Goal: Task Accomplishment & Management: Complete application form

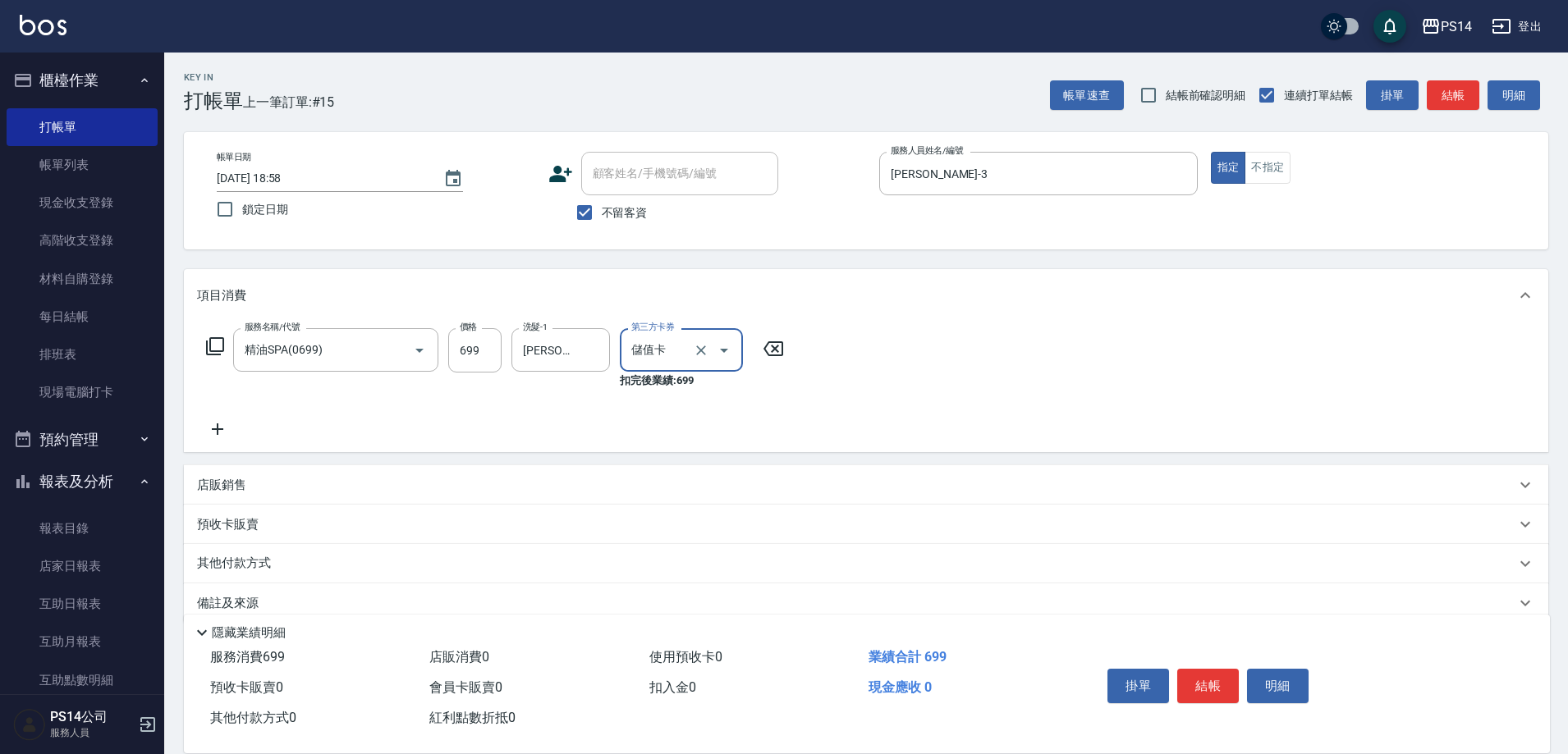
type input "儲值卡"
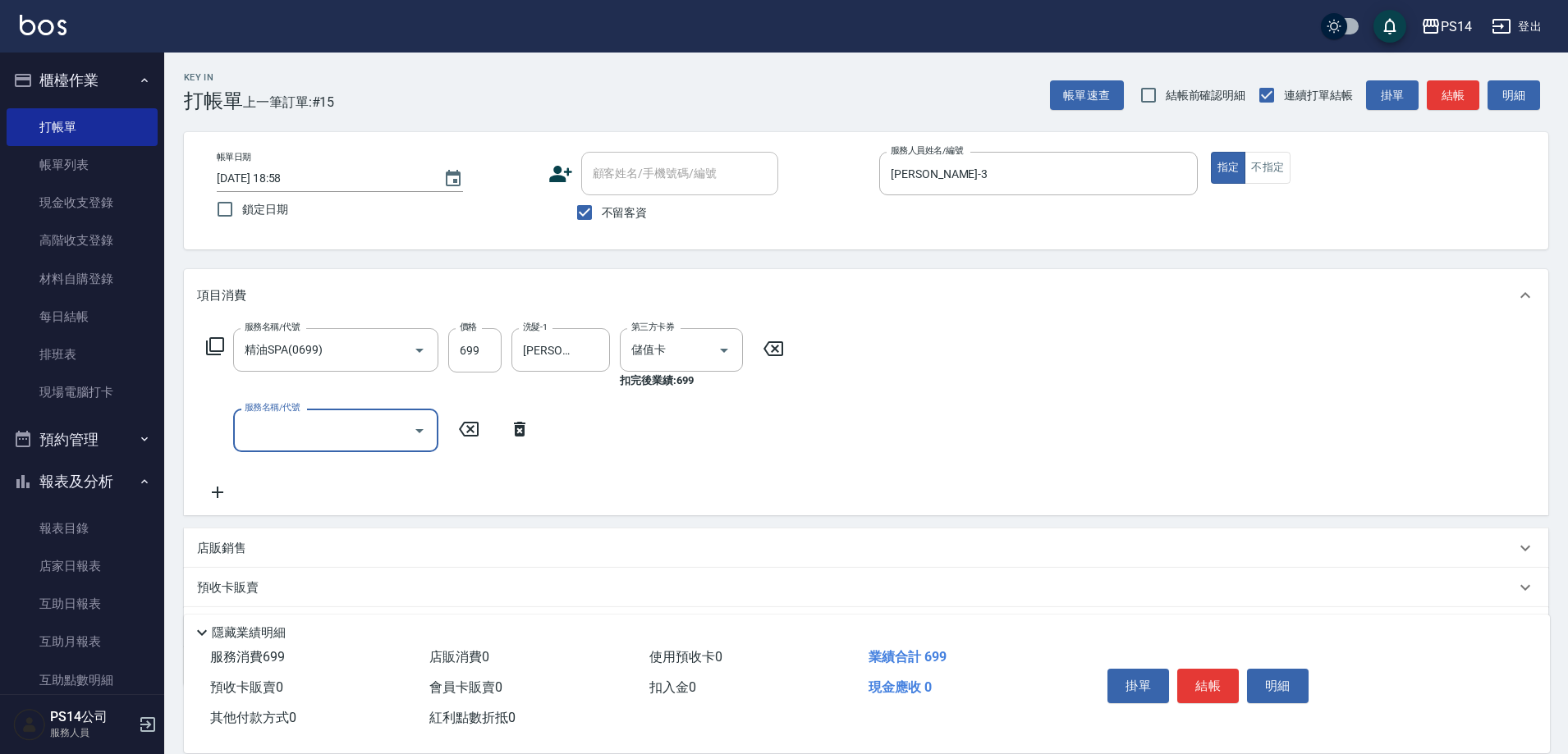
type input "2"
type input "剪髮(303)"
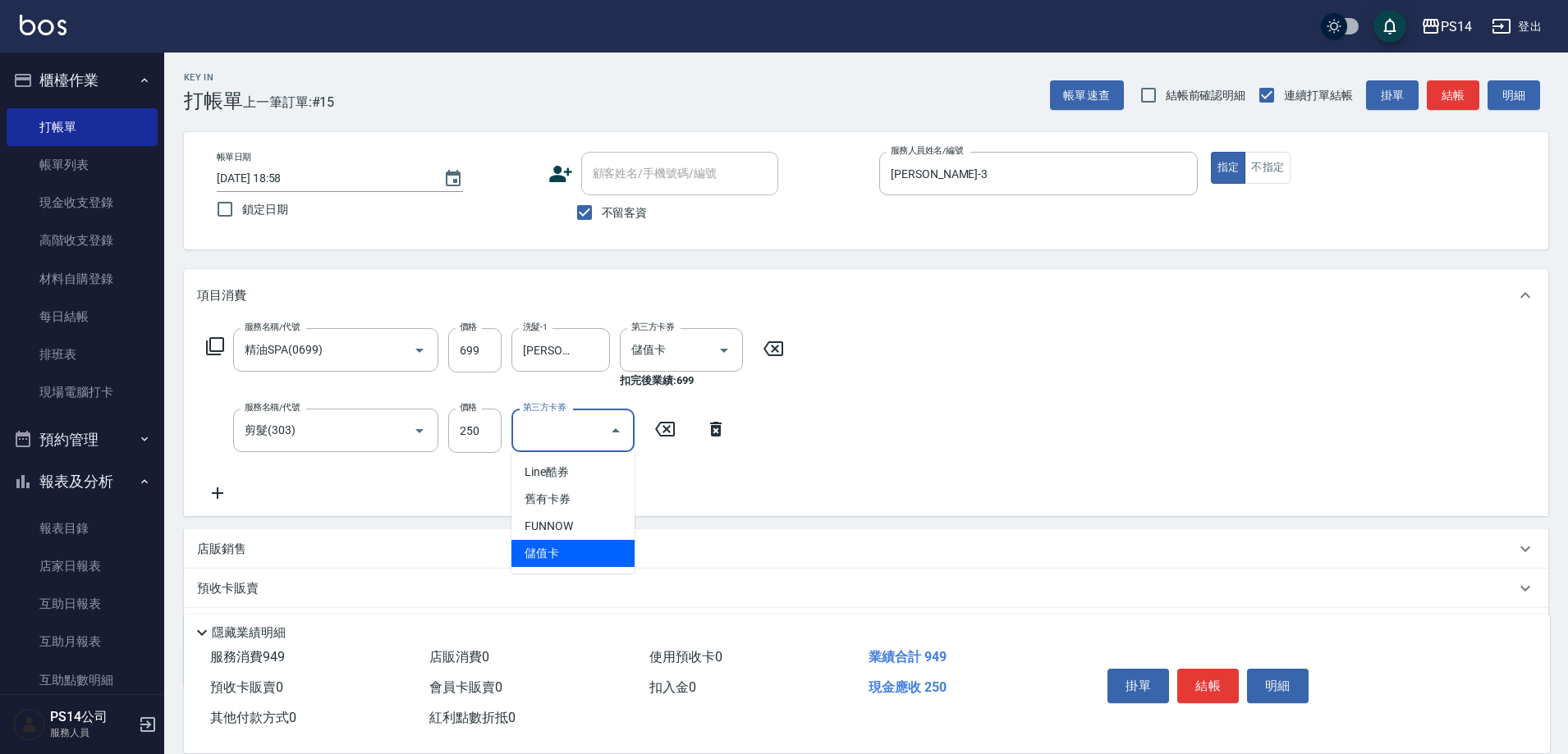
type input "儲值卡"
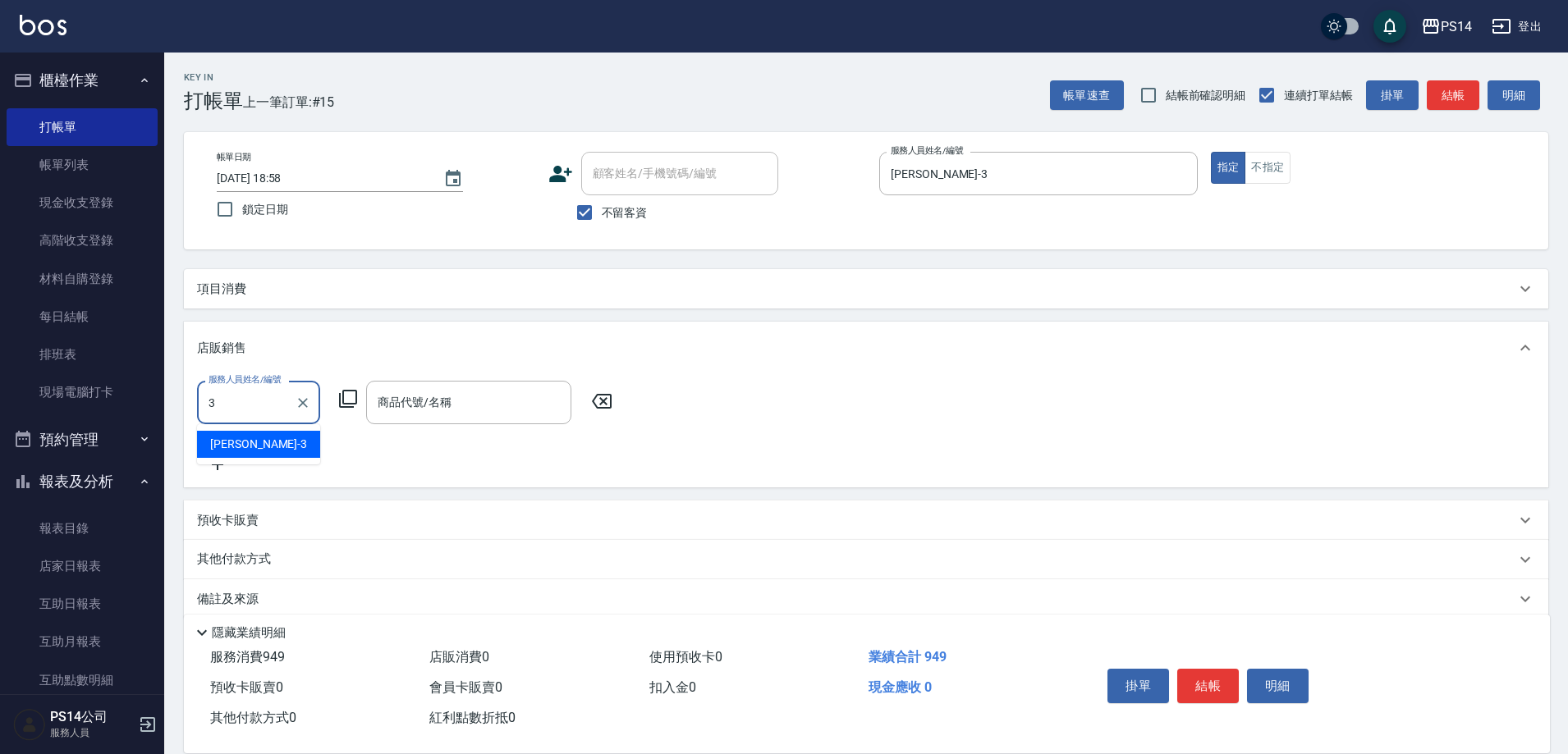
type input "[PERSON_NAME]-3"
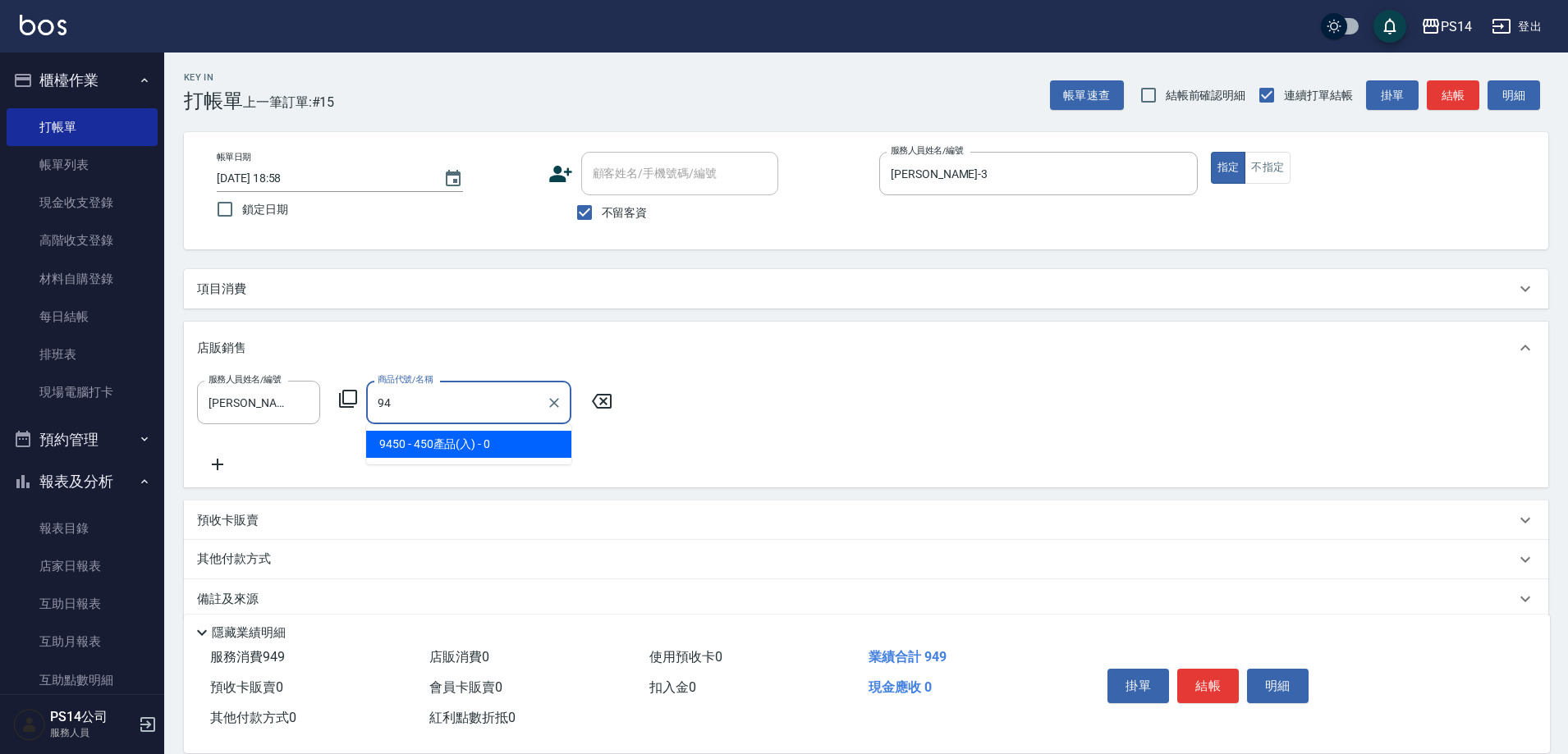
type input "9"
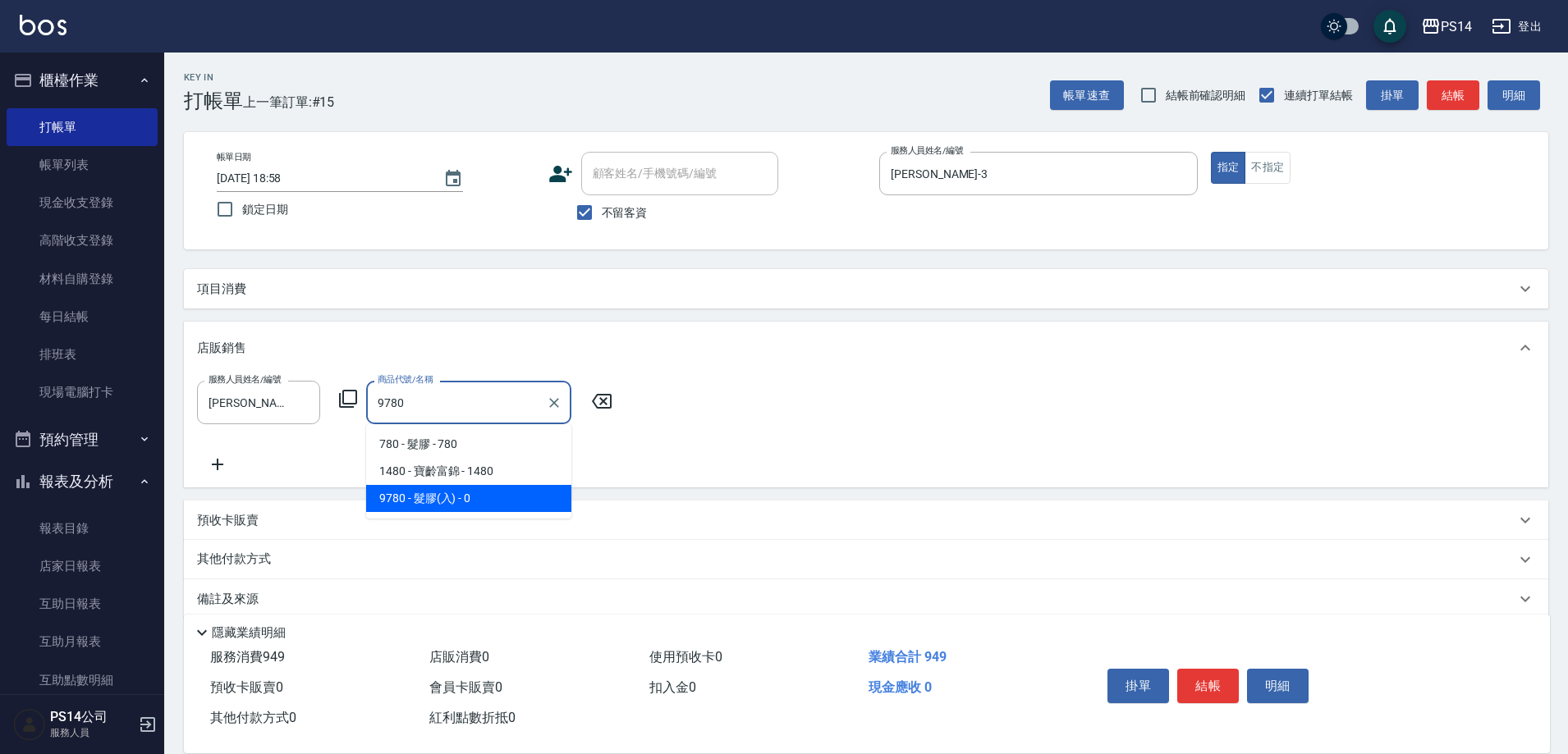
type input "髮膠(入)"
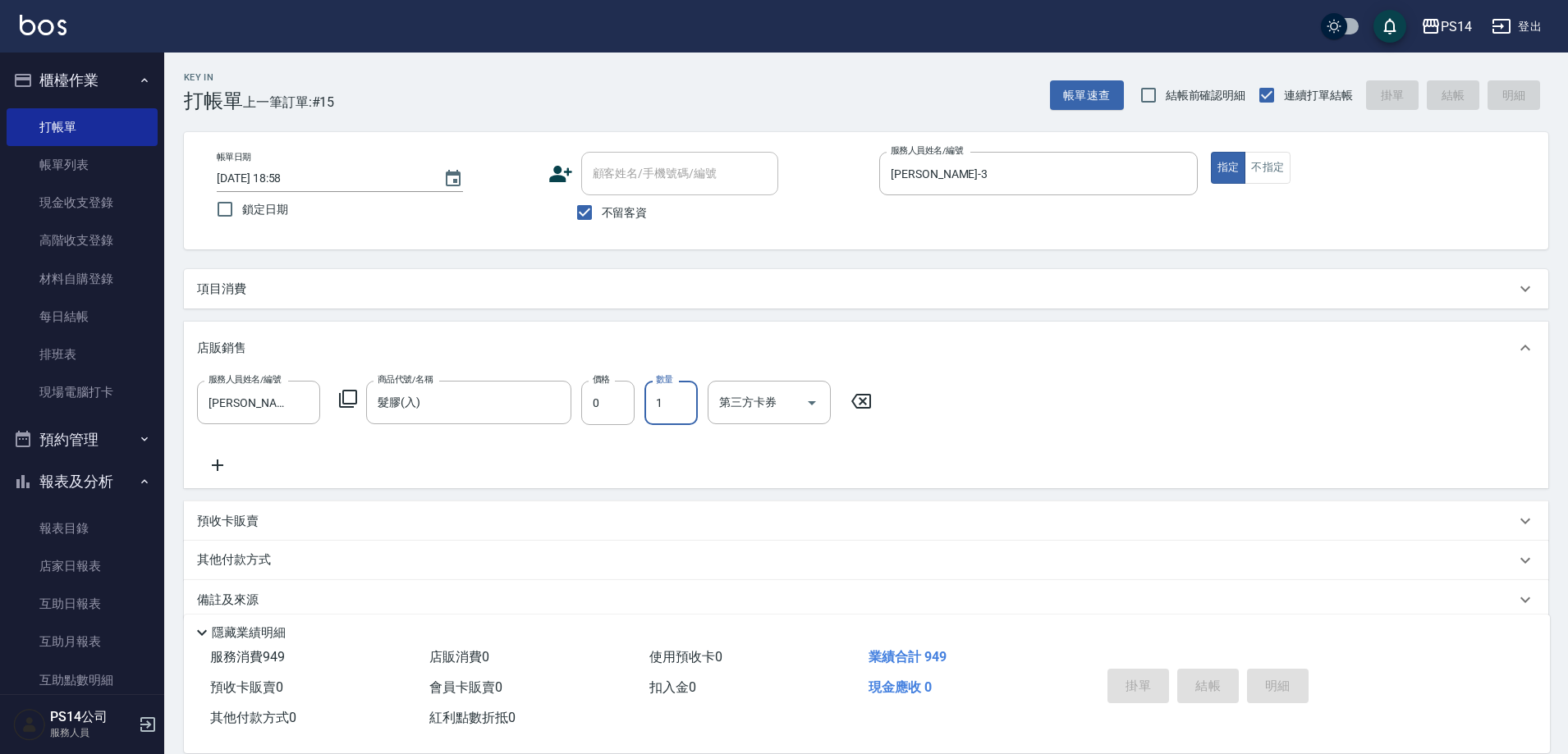
type input "[DATE] 19:34"
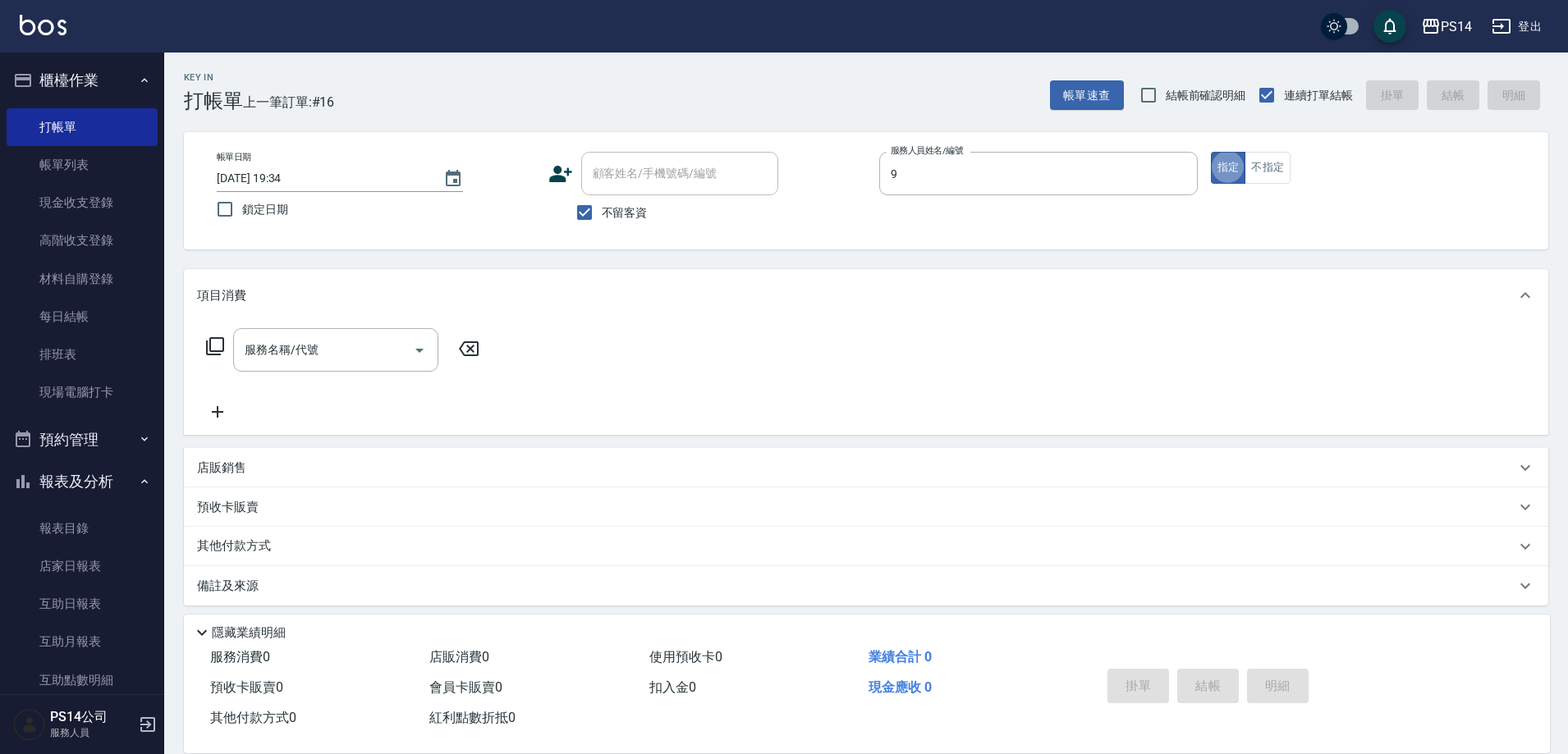
type input "[PERSON_NAME]-9"
type button "true"
type input "剪髮(303)"
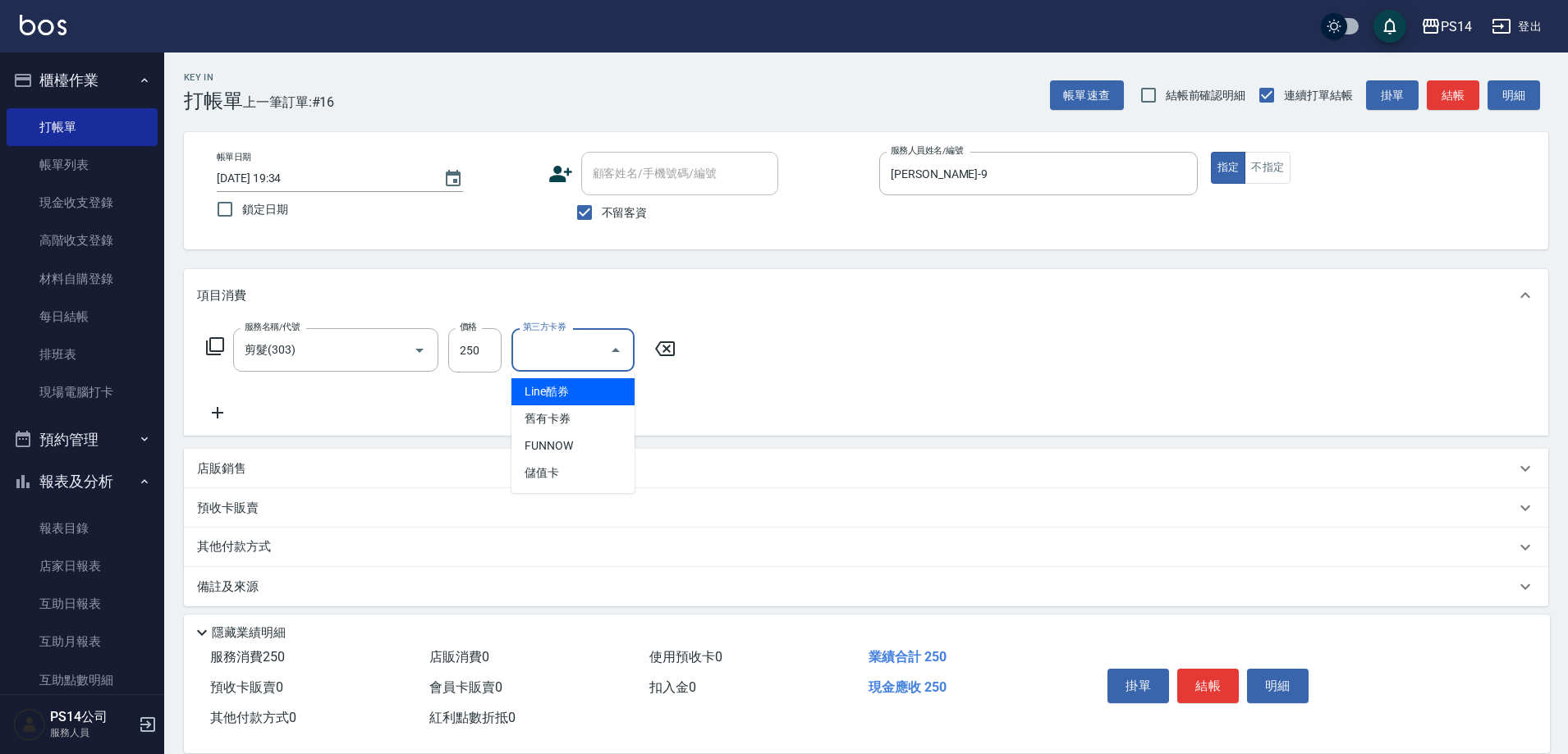
type input "儲值卡"
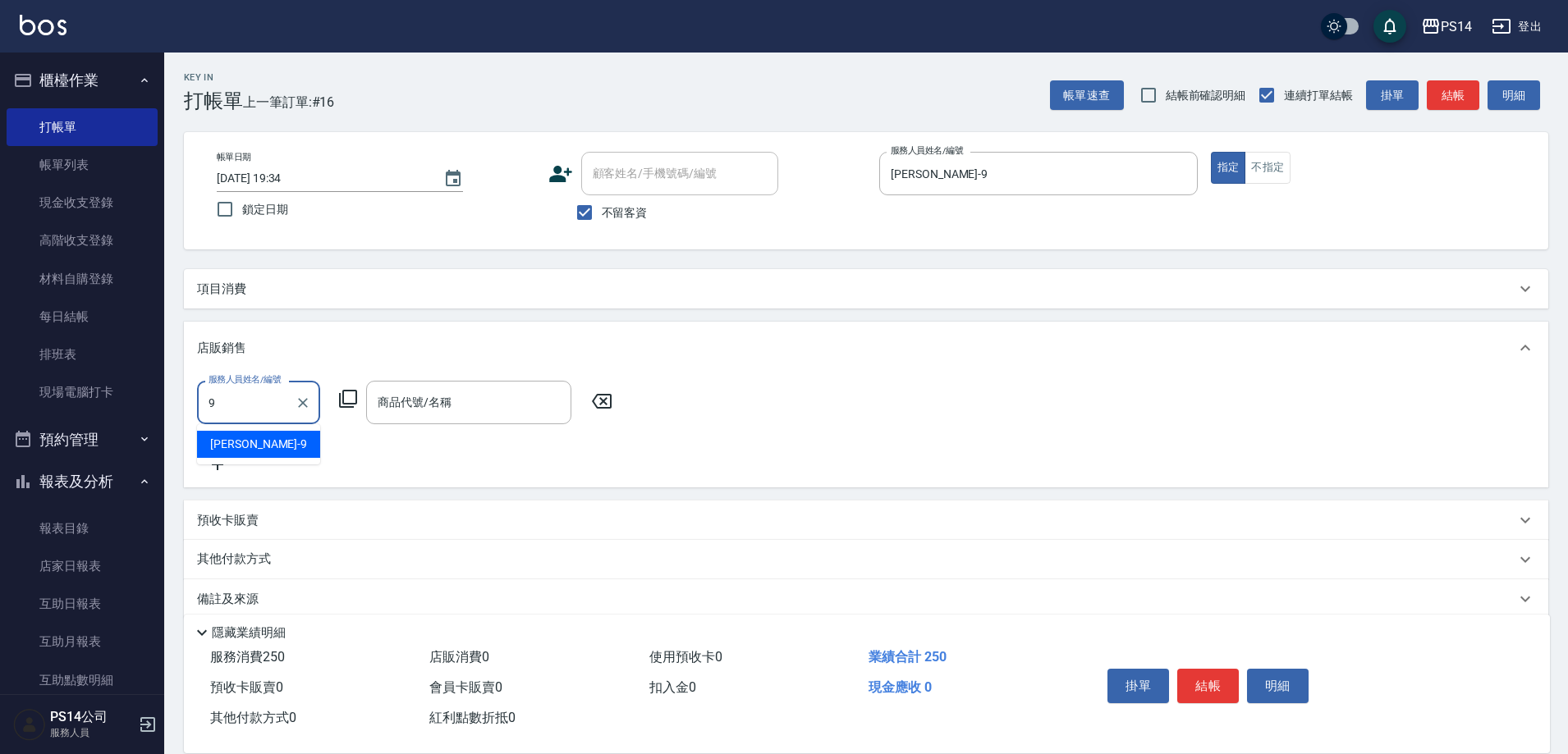
type input "[PERSON_NAME]-9"
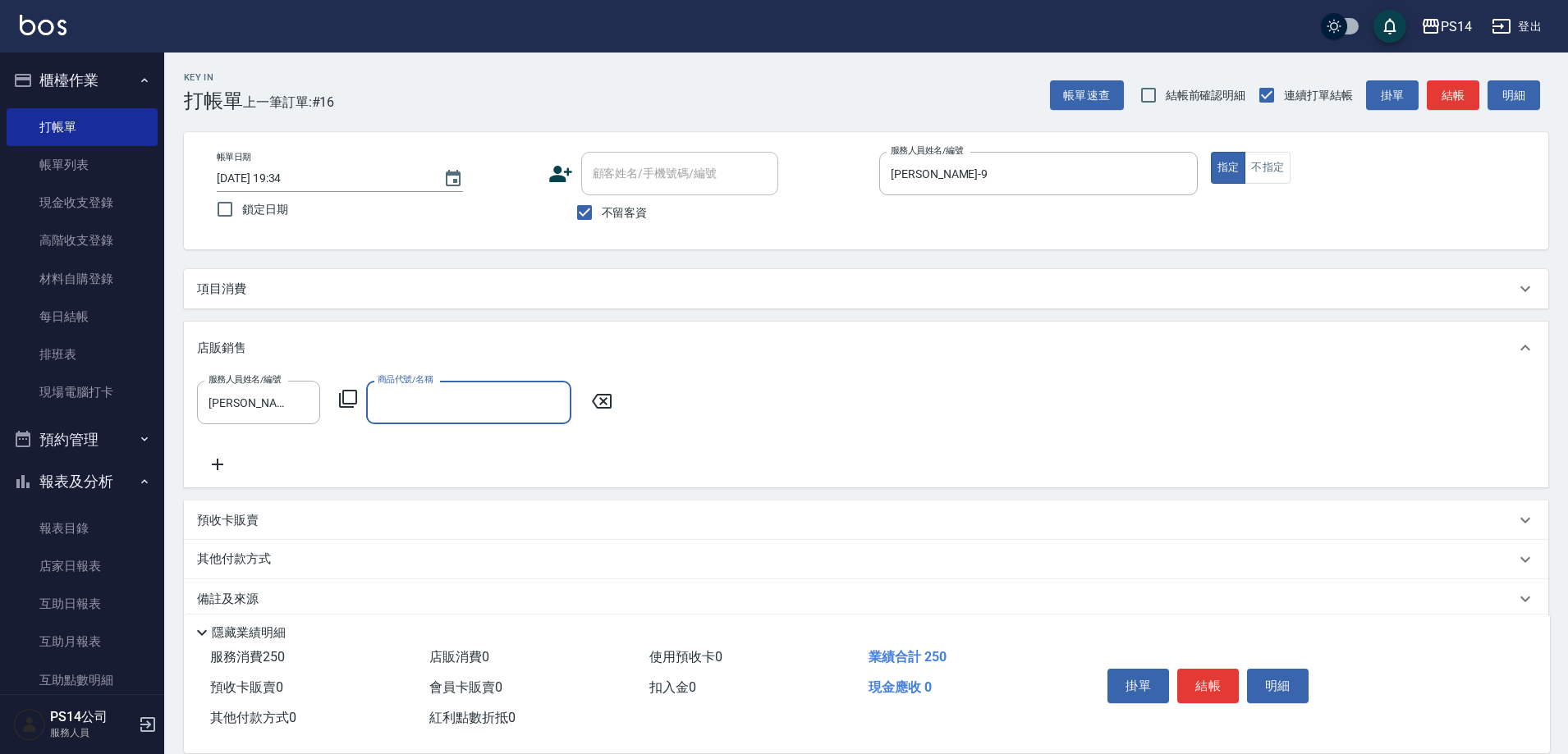
type input "9"
type input "IH洗護(入)"
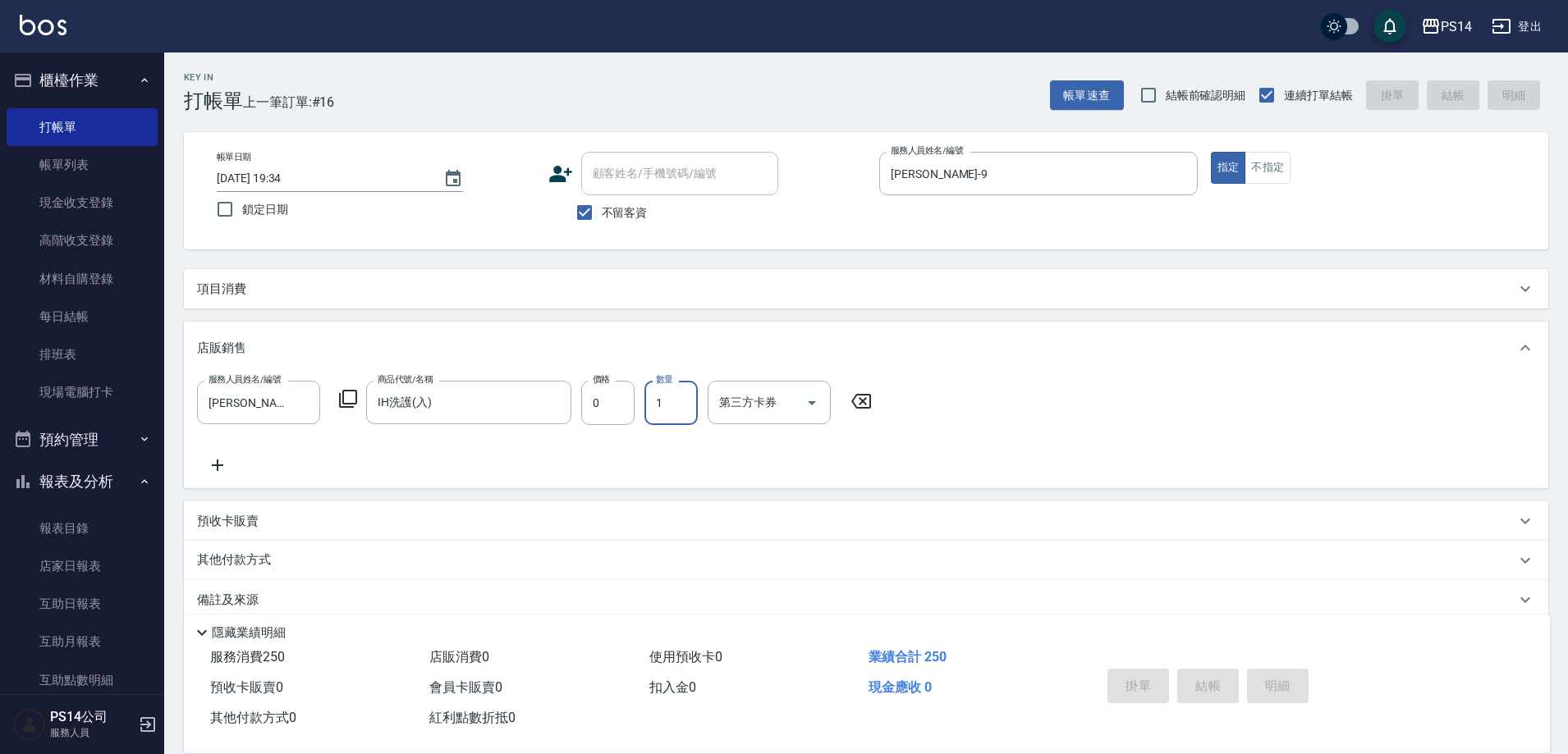
type input "[DATE] 19:35"
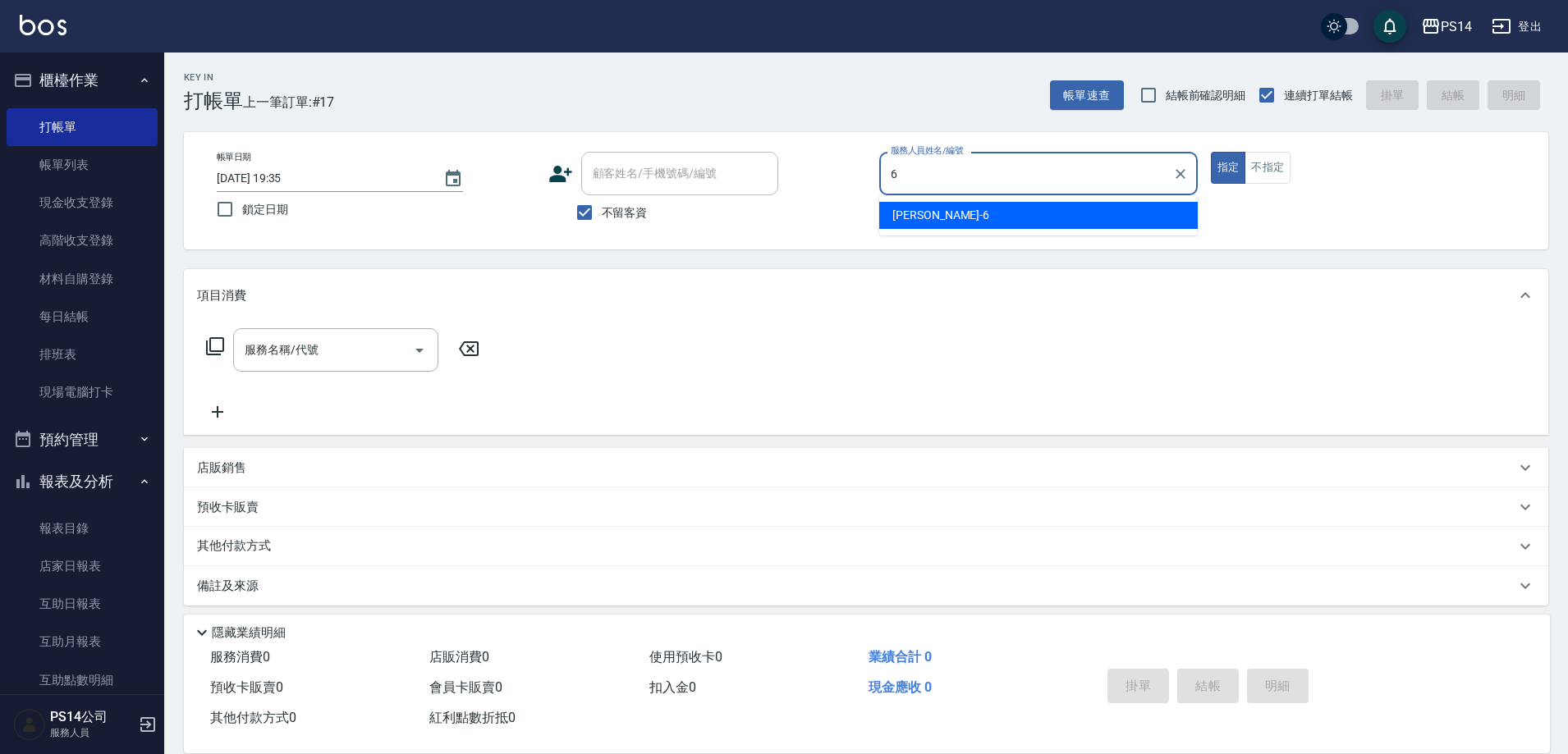
type input "[PERSON_NAME]-6"
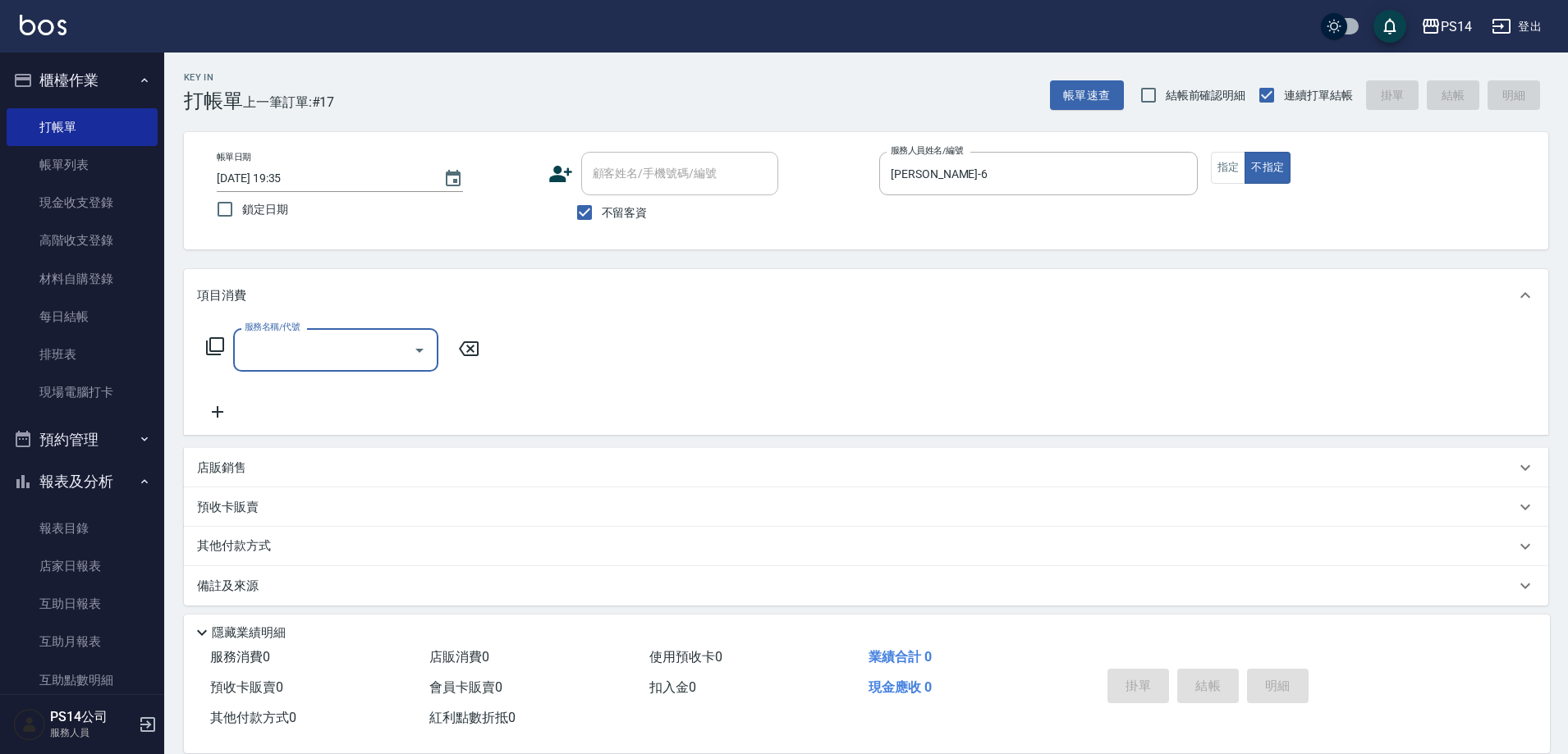
type input "3"
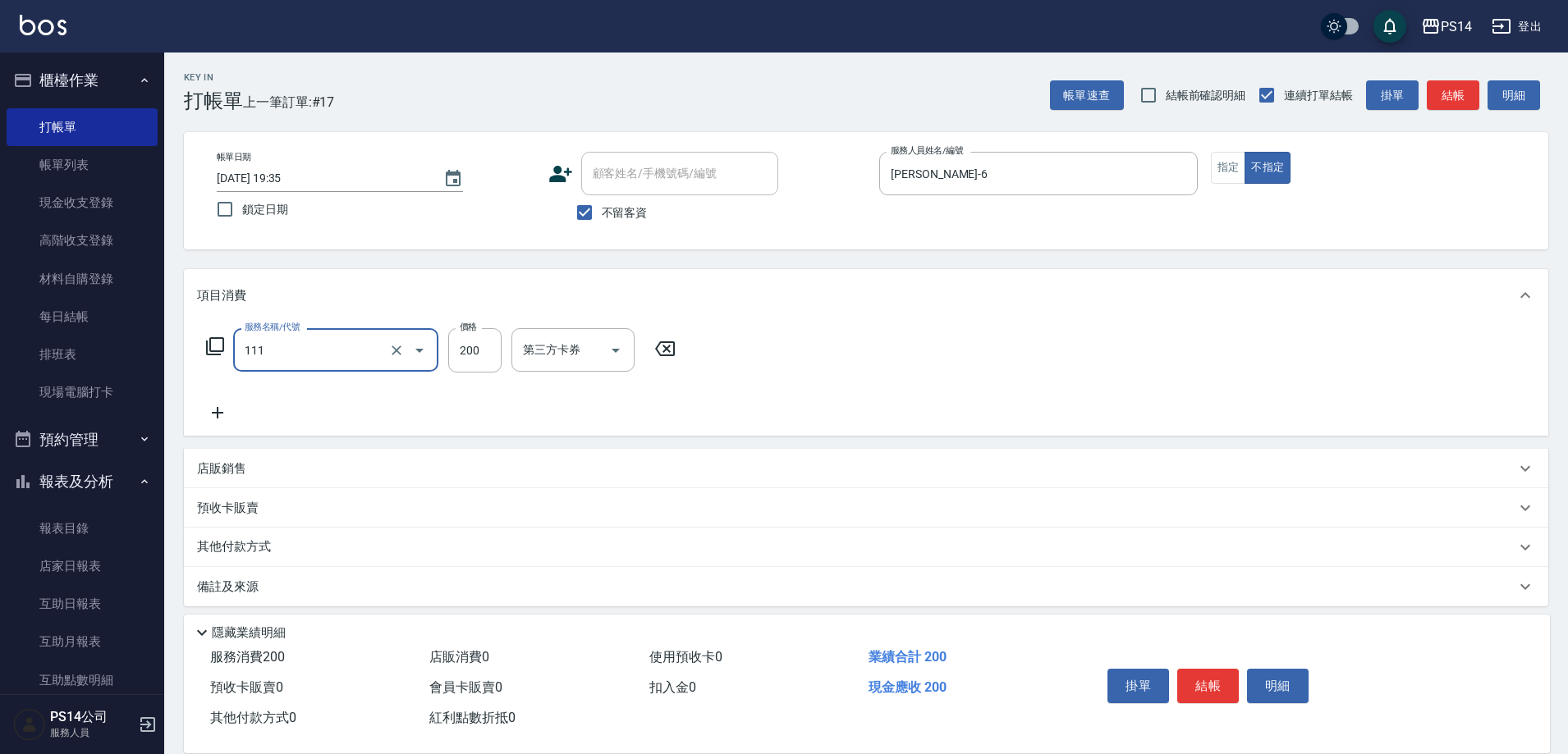
type input "200(111)"
type input "[PERSON_NAME]-11"
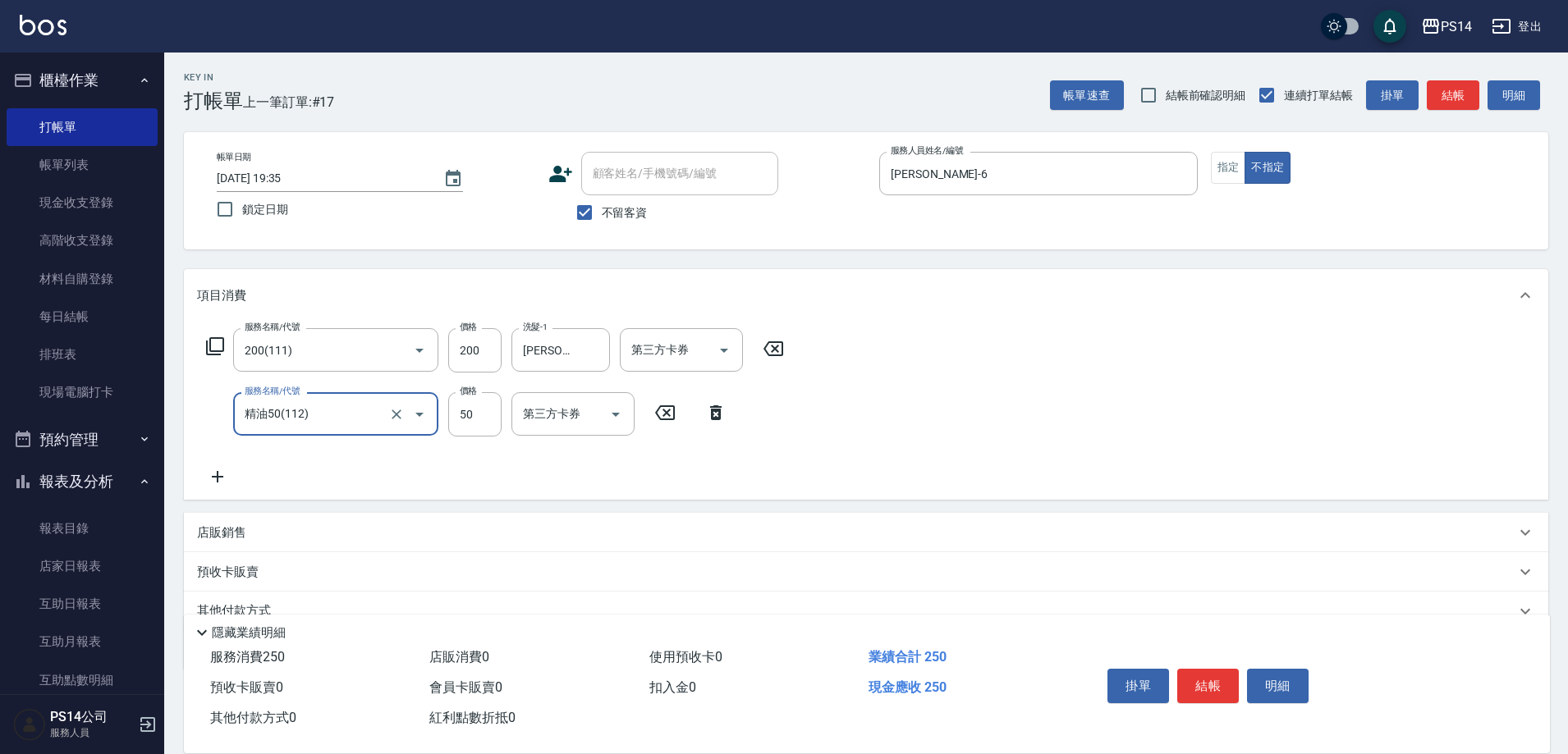
type input "精油50(112)"
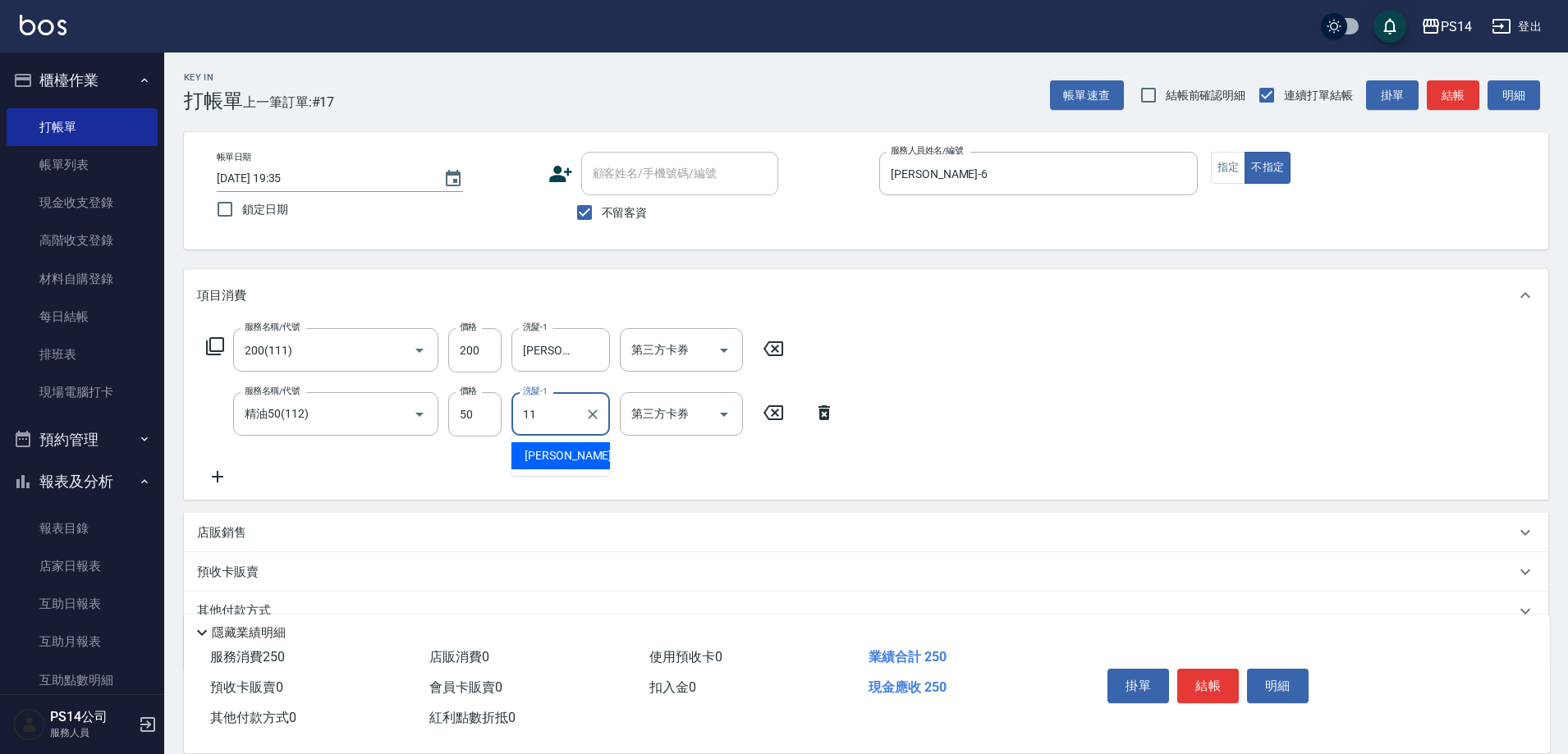
type input "[PERSON_NAME]-11"
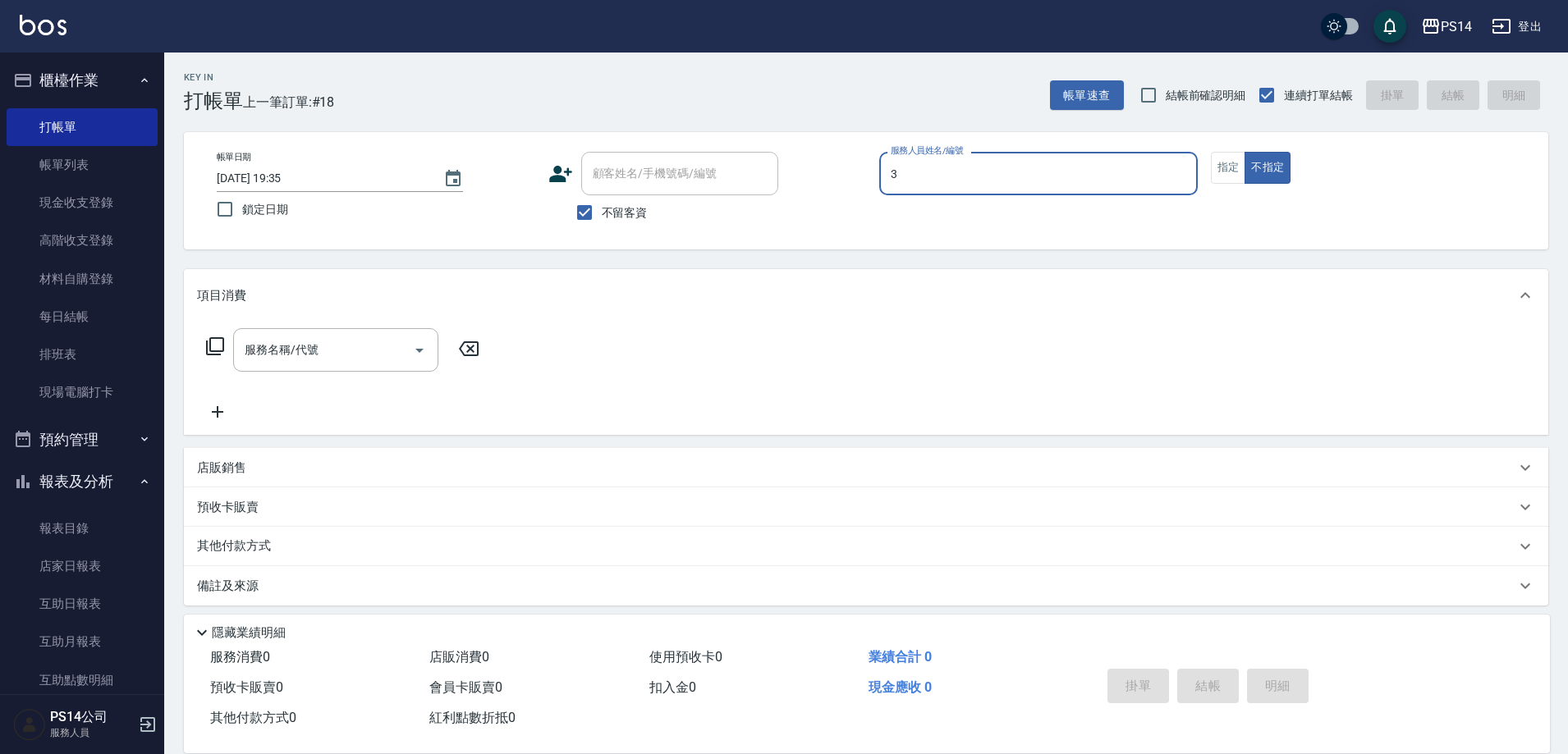
type input "[PERSON_NAME]-3"
type button "false"
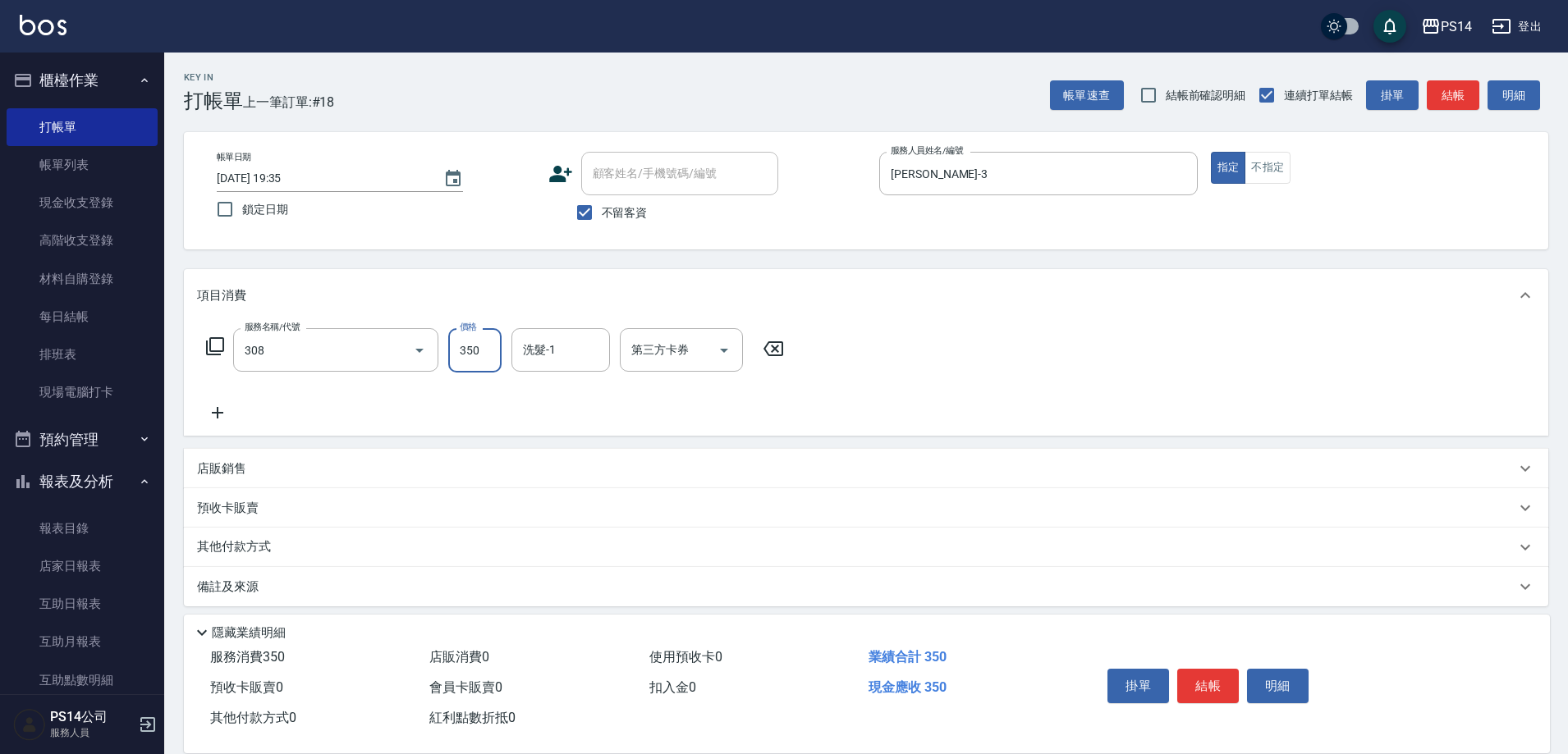
type input "洗+剪(308)"
type input "[PERSON_NAME]-3"
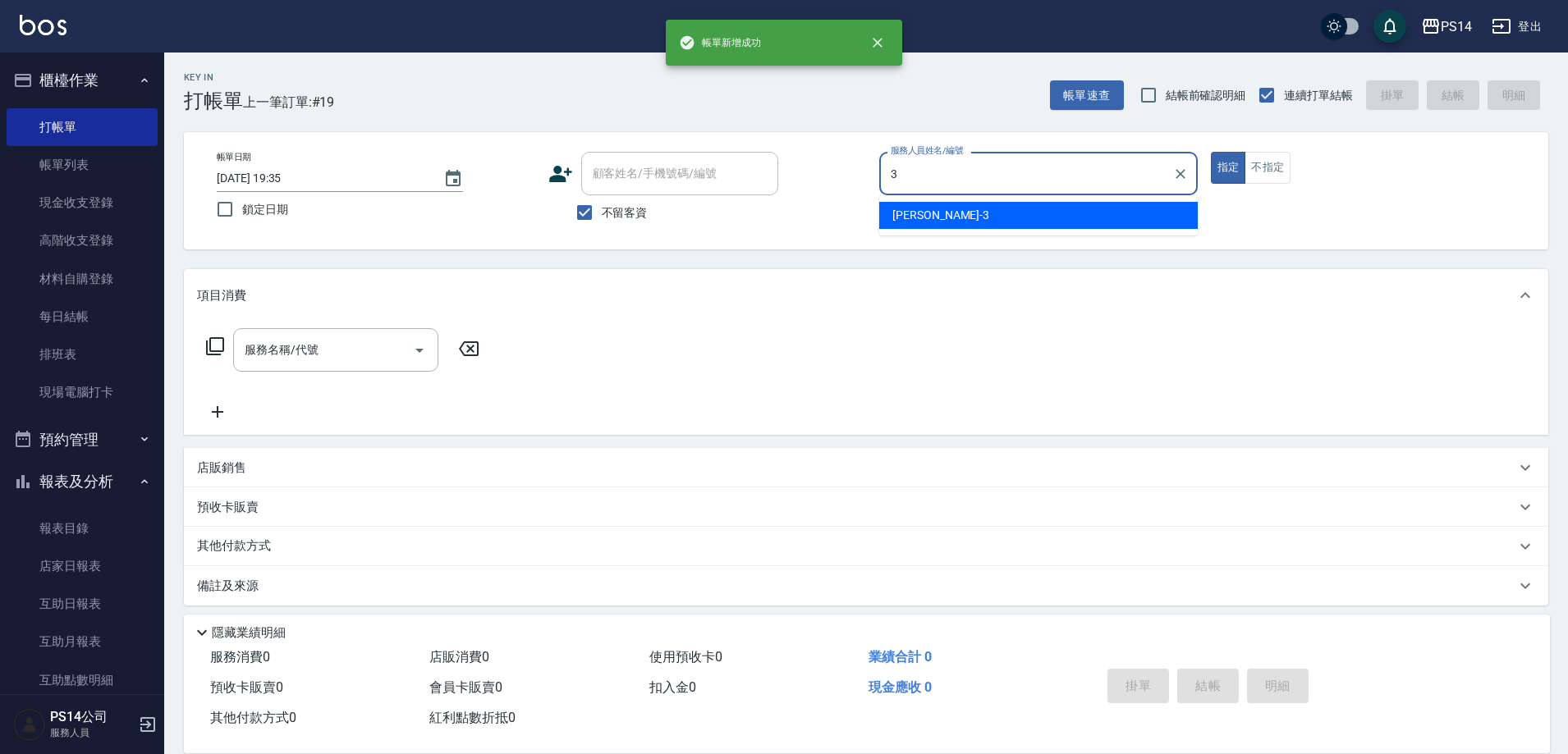
type input "[PERSON_NAME]-3"
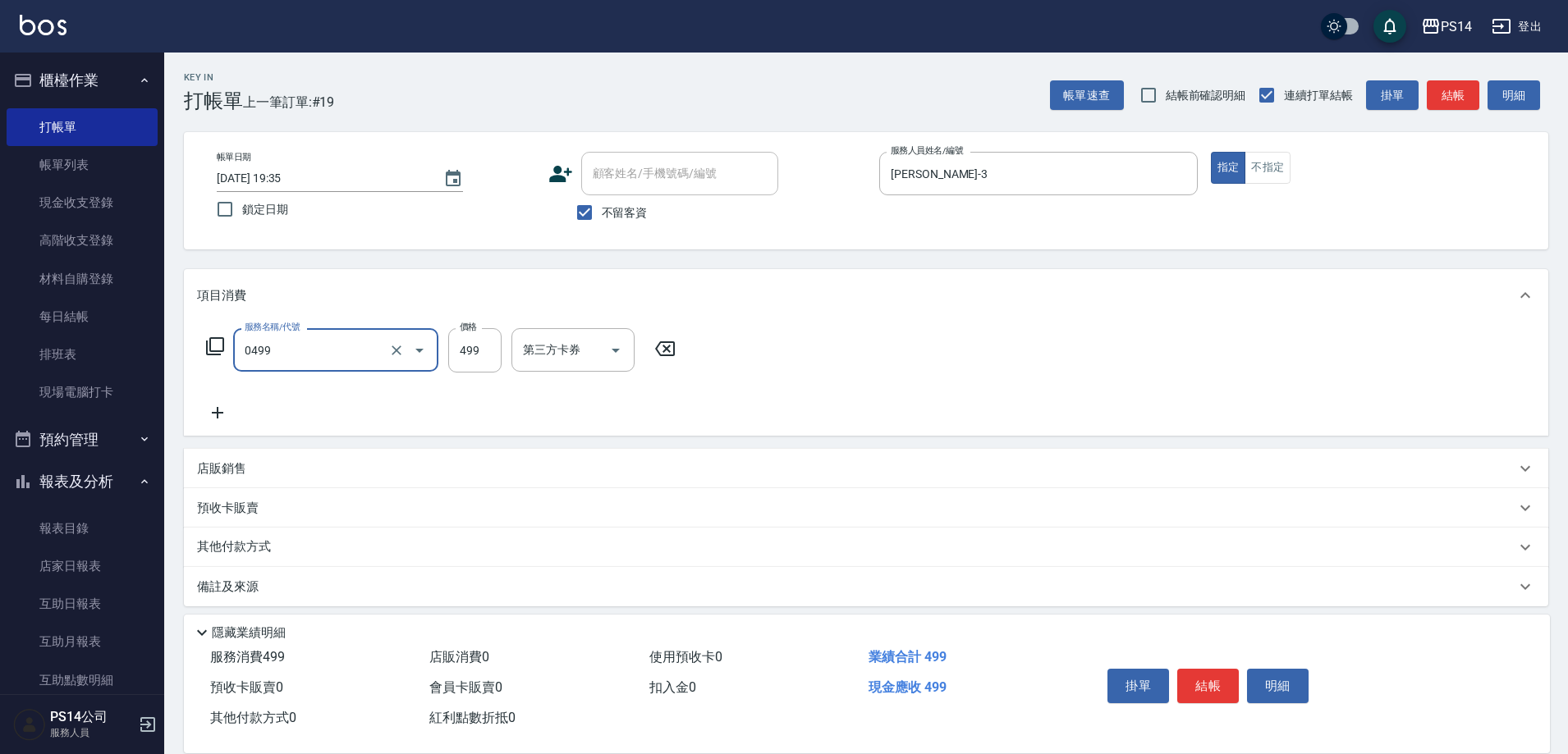
type input "[PERSON_NAME]499(0499)"
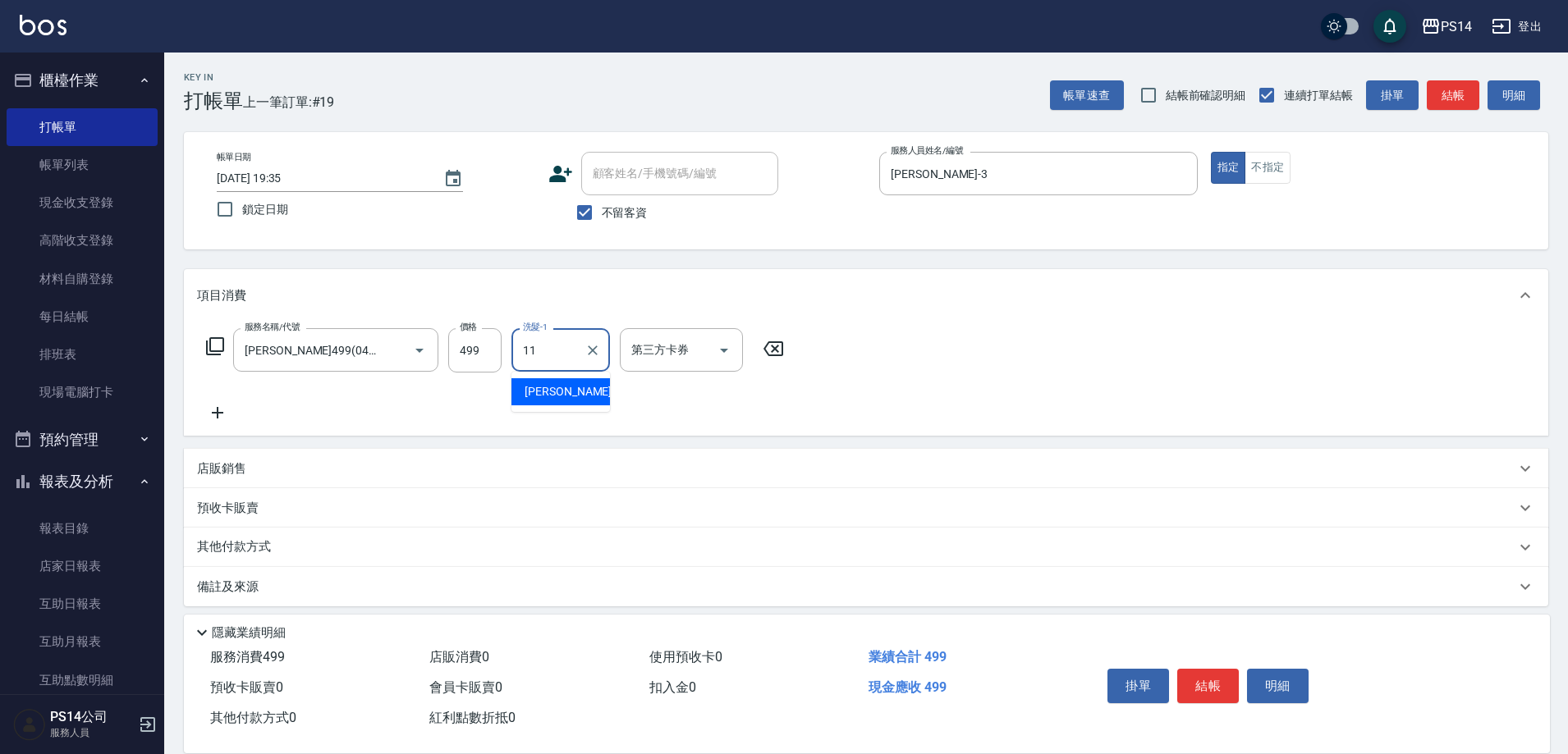
type input "[PERSON_NAME]-11"
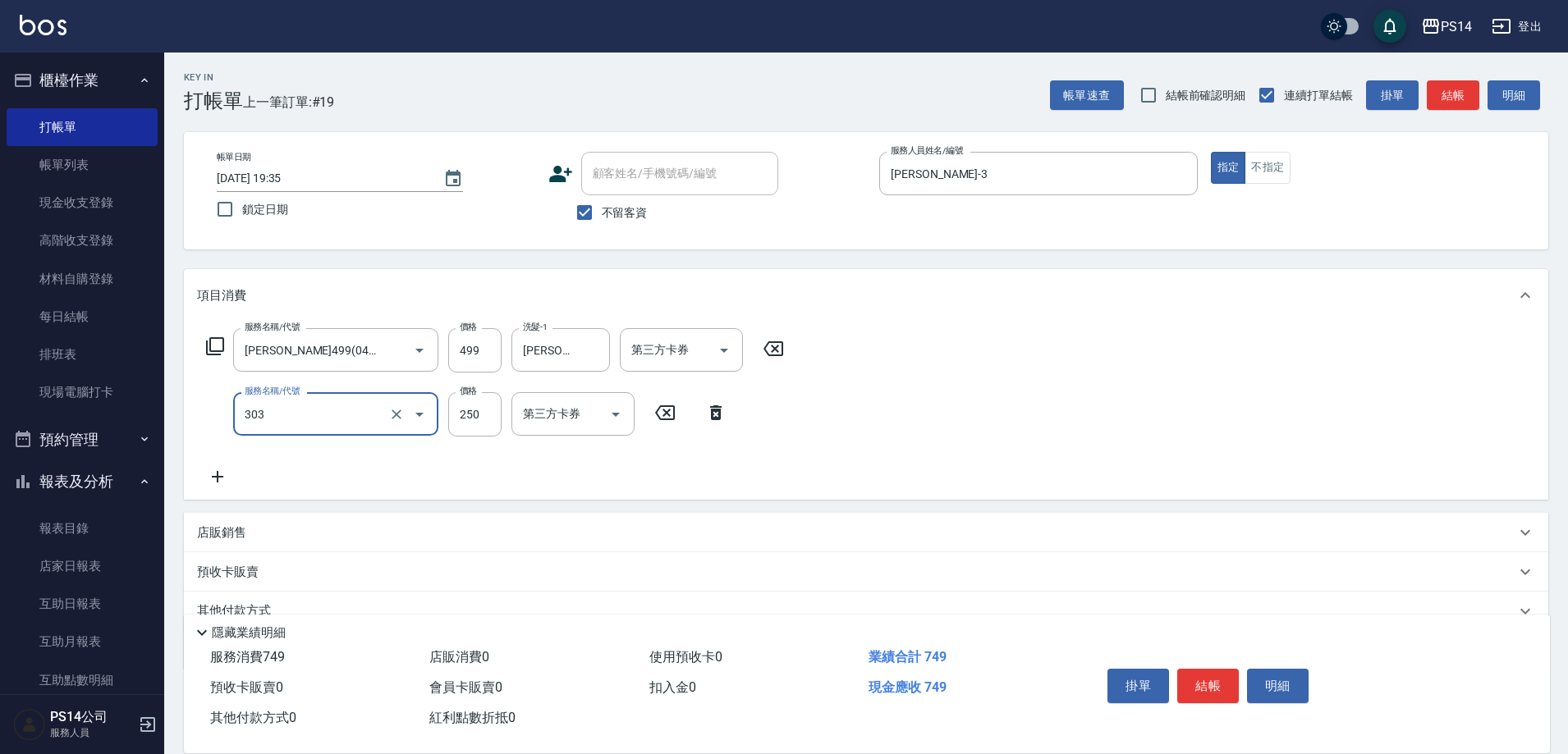
type input "剪髮(303)"
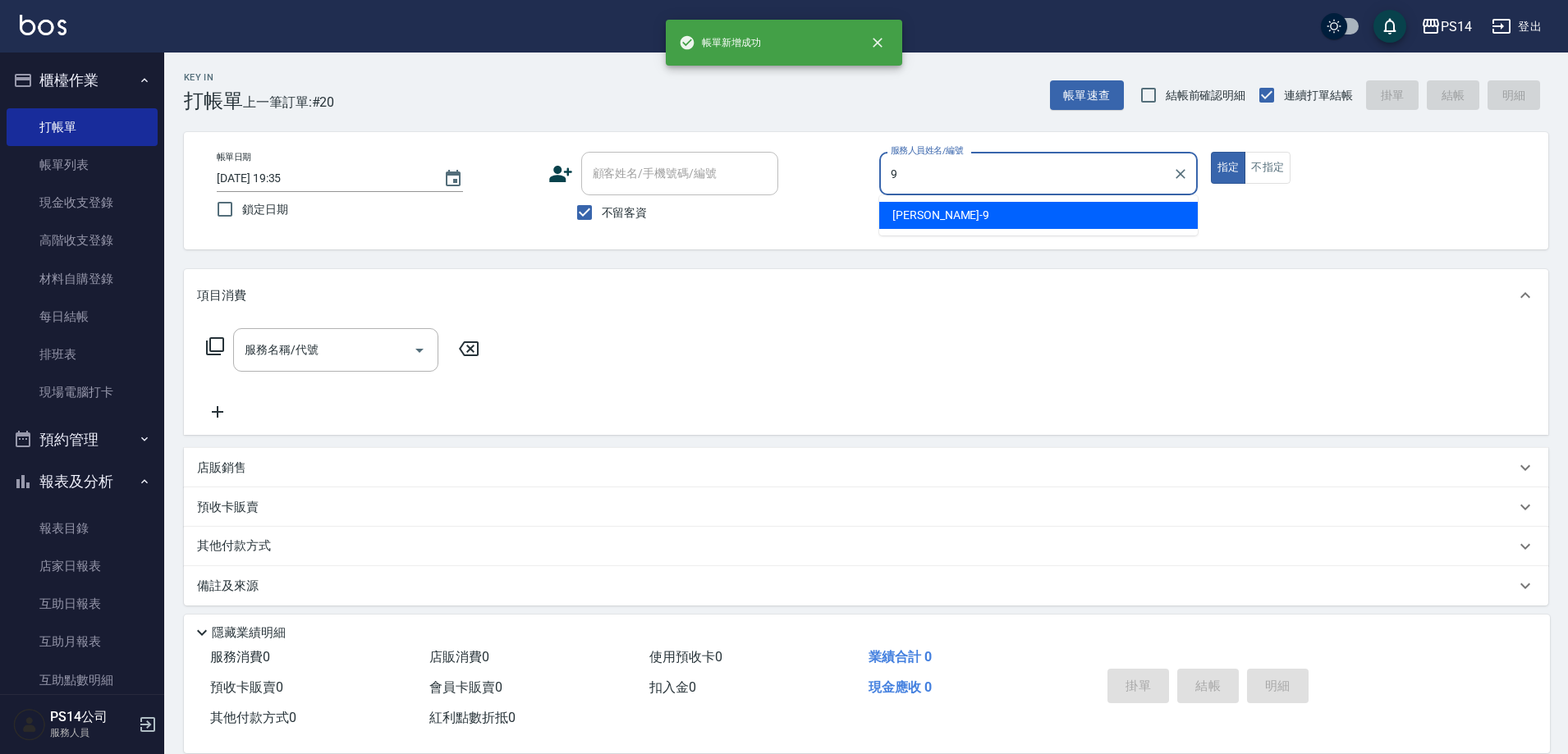
type input "[PERSON_NAME]-9"
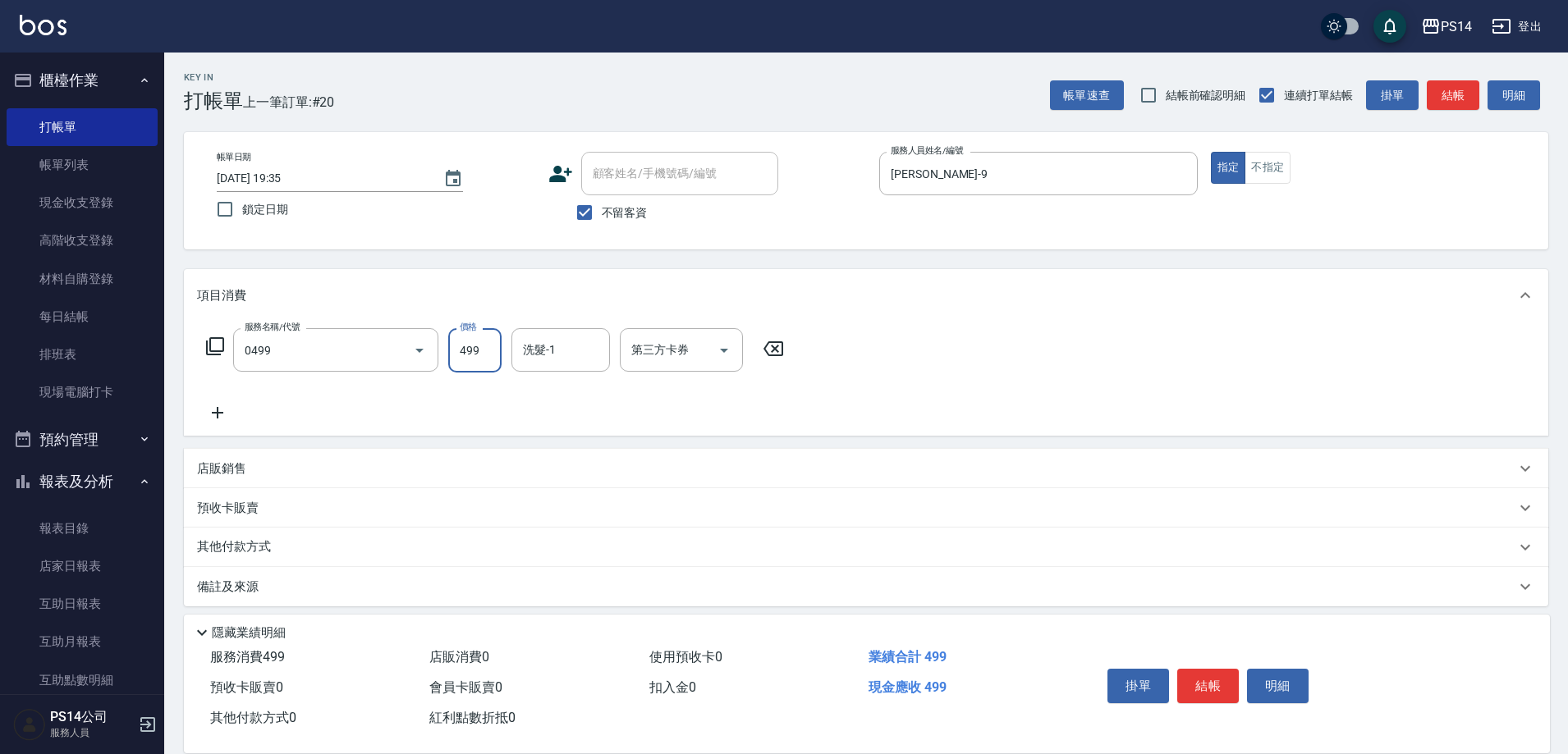
type input "[PERSON_NAME]499(0499)"
type input "[PERSON_NAME]-37"
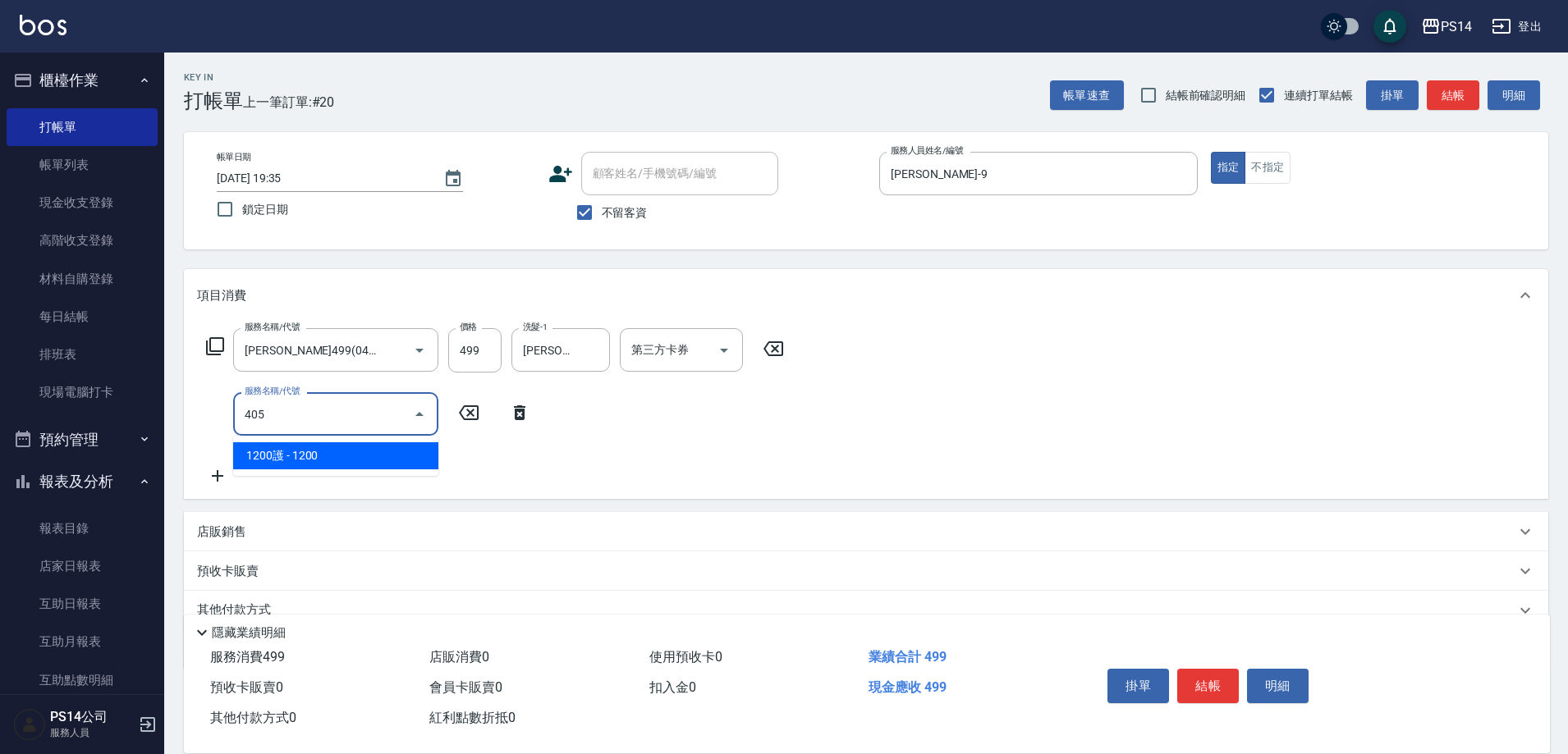
type input "1200護(405)"
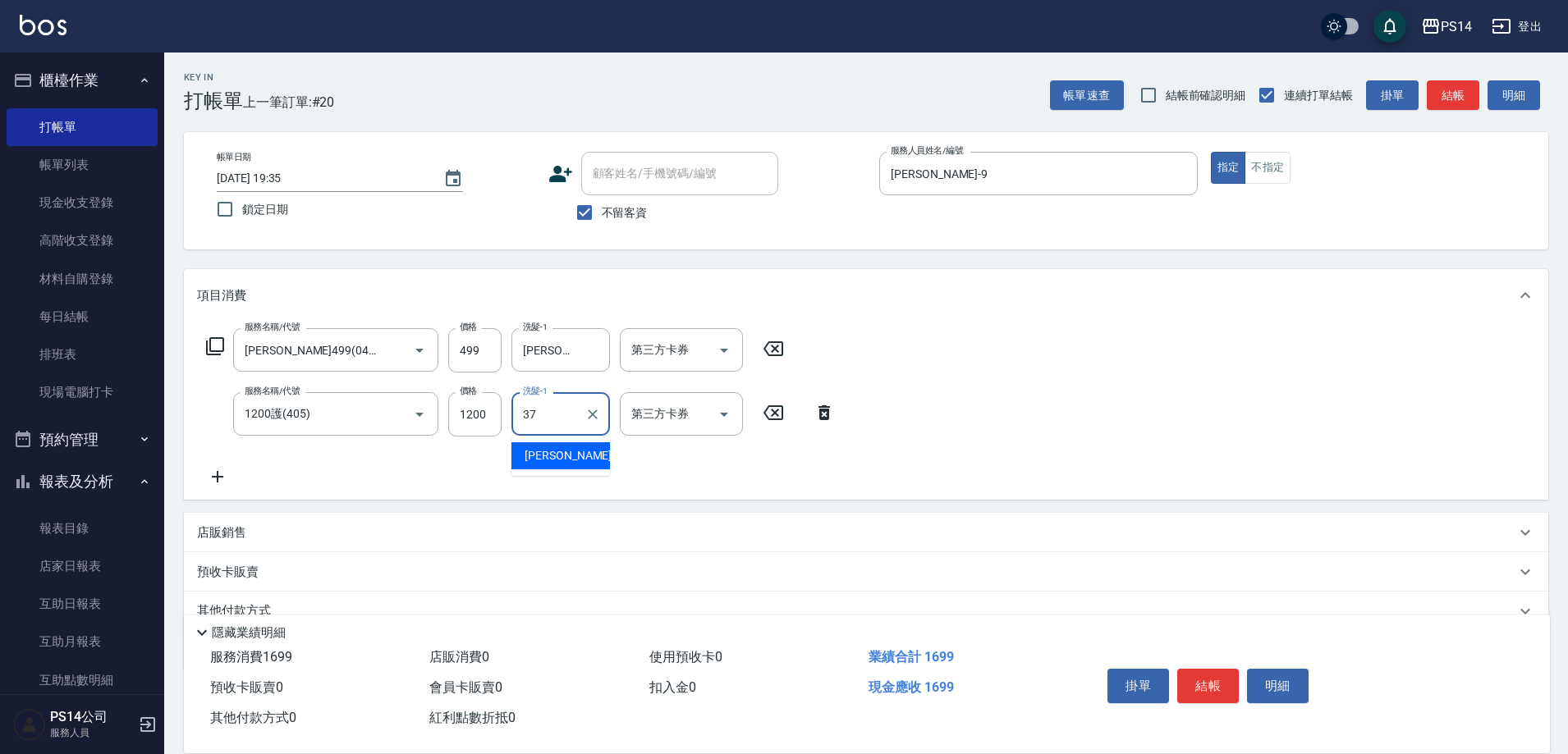
type input "[PERSON_NAME]-37"
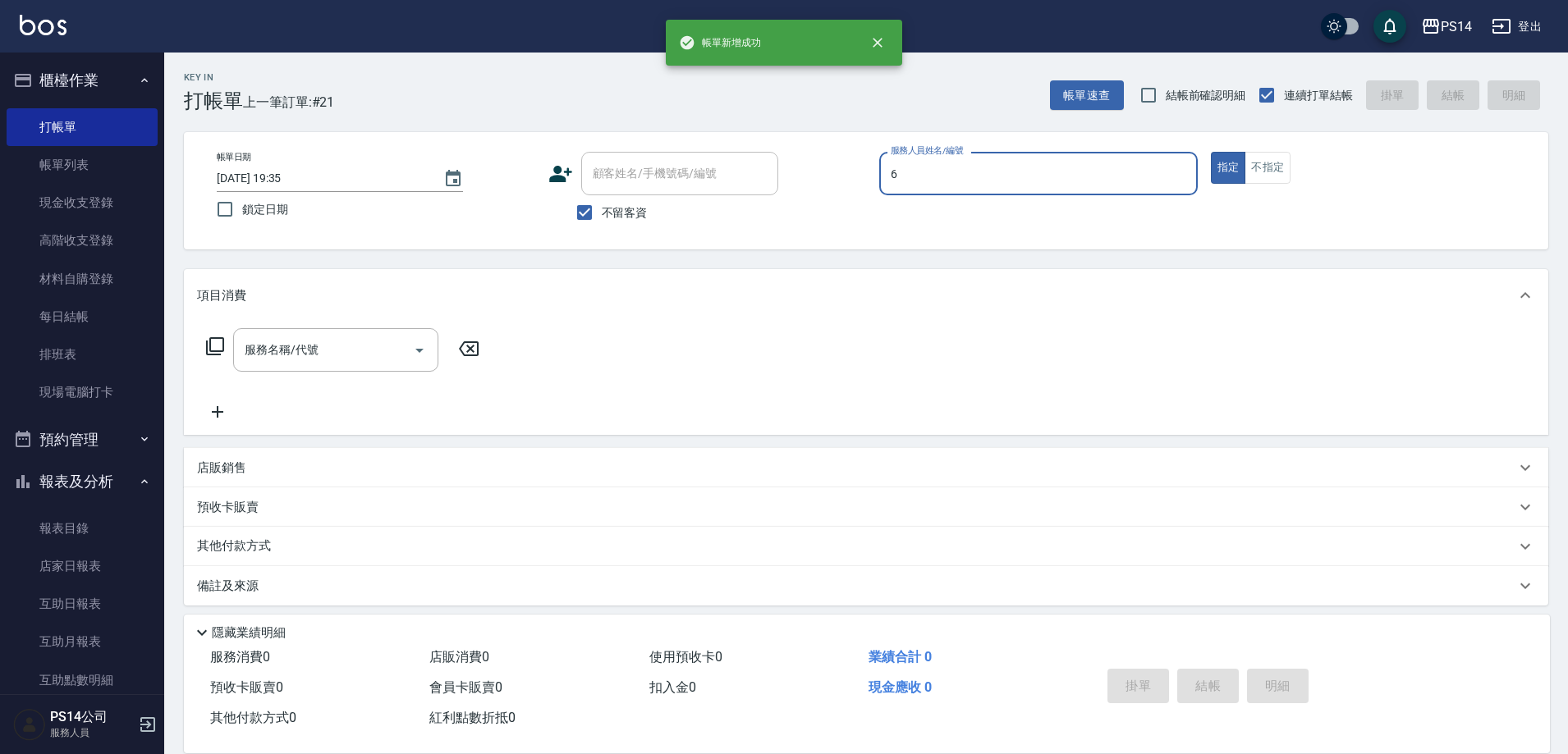
type input "[PERSON_NAME]-6"
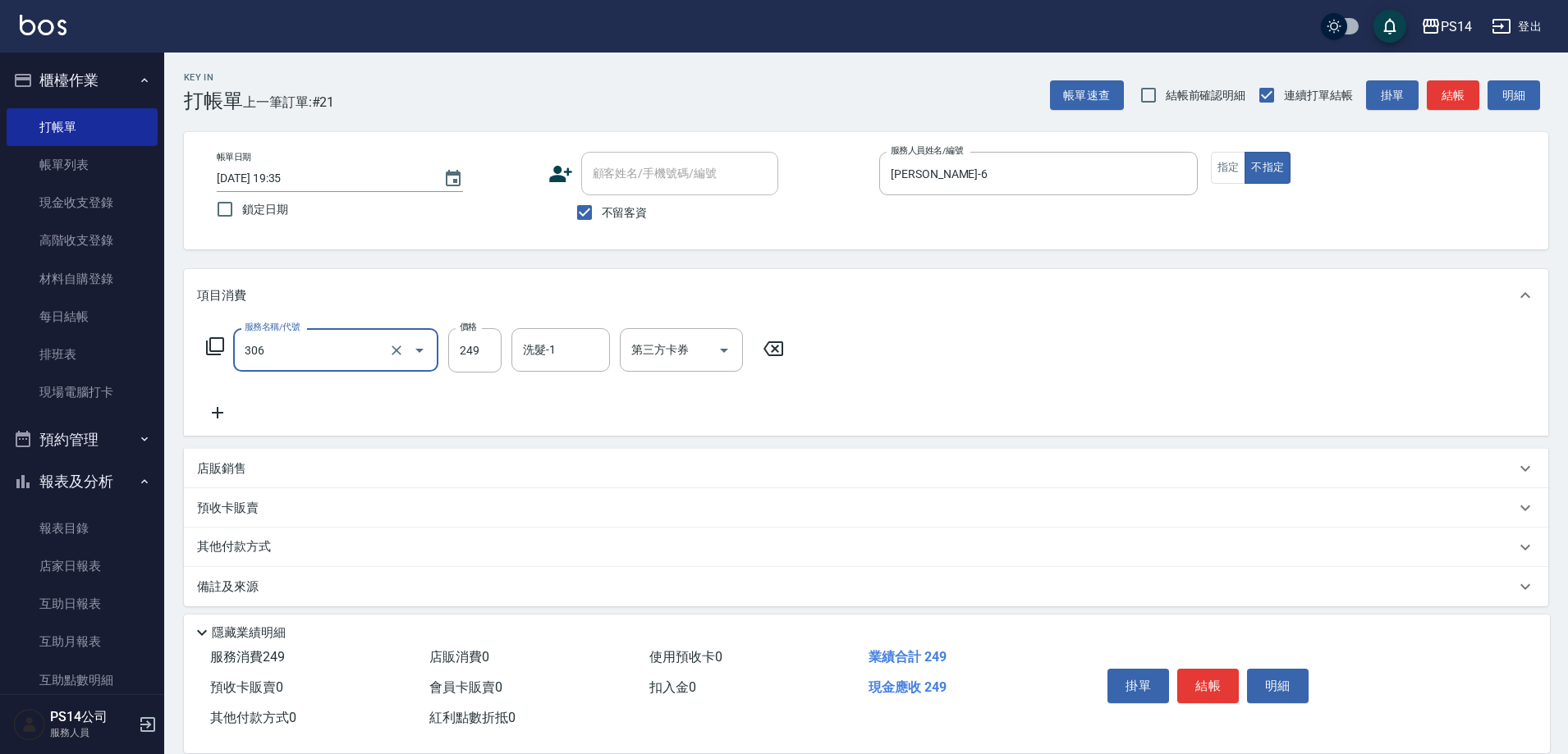
type input "剪髮(306)"
type input "[PERSON_NAME]-6"
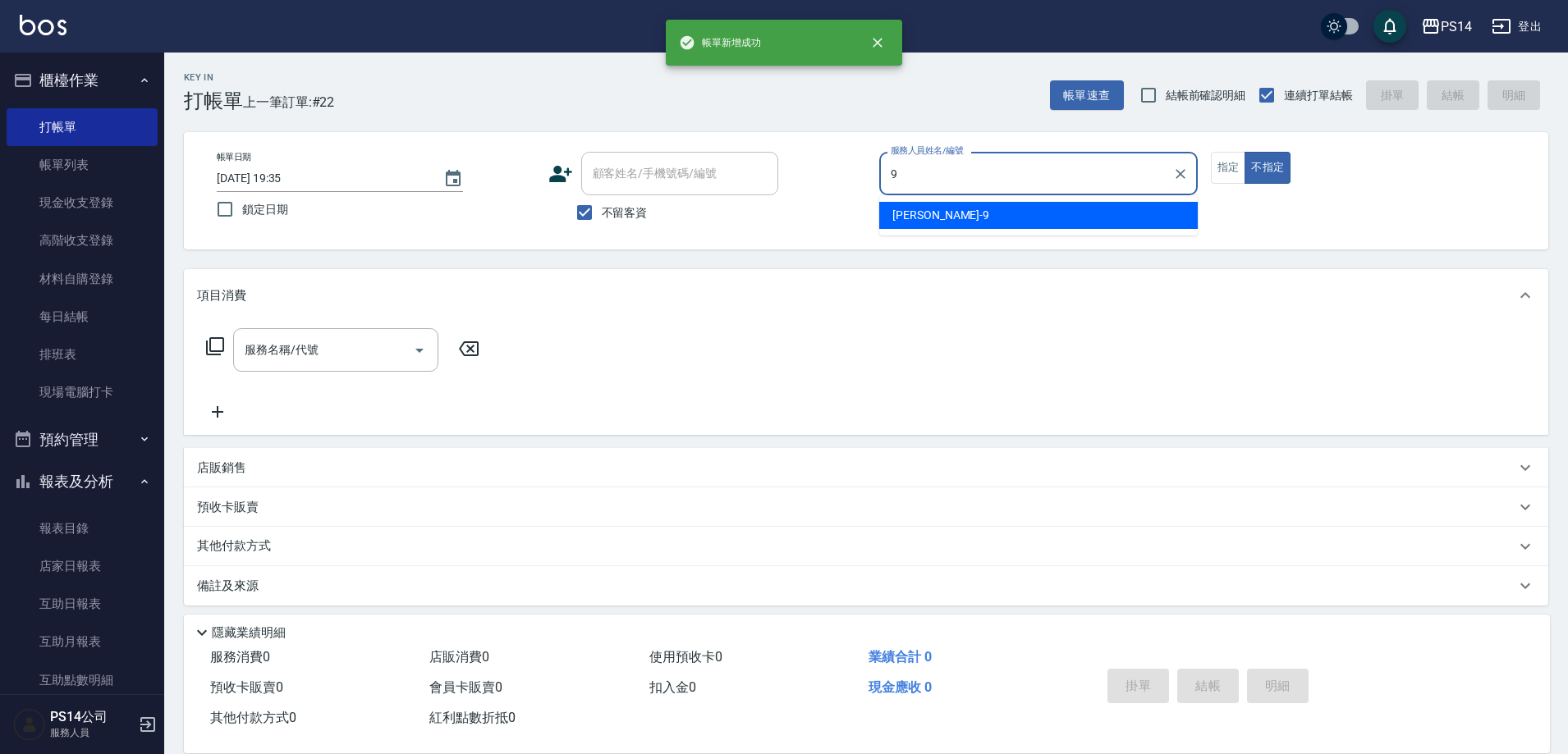
type input "[PERSON_NAME]-9"
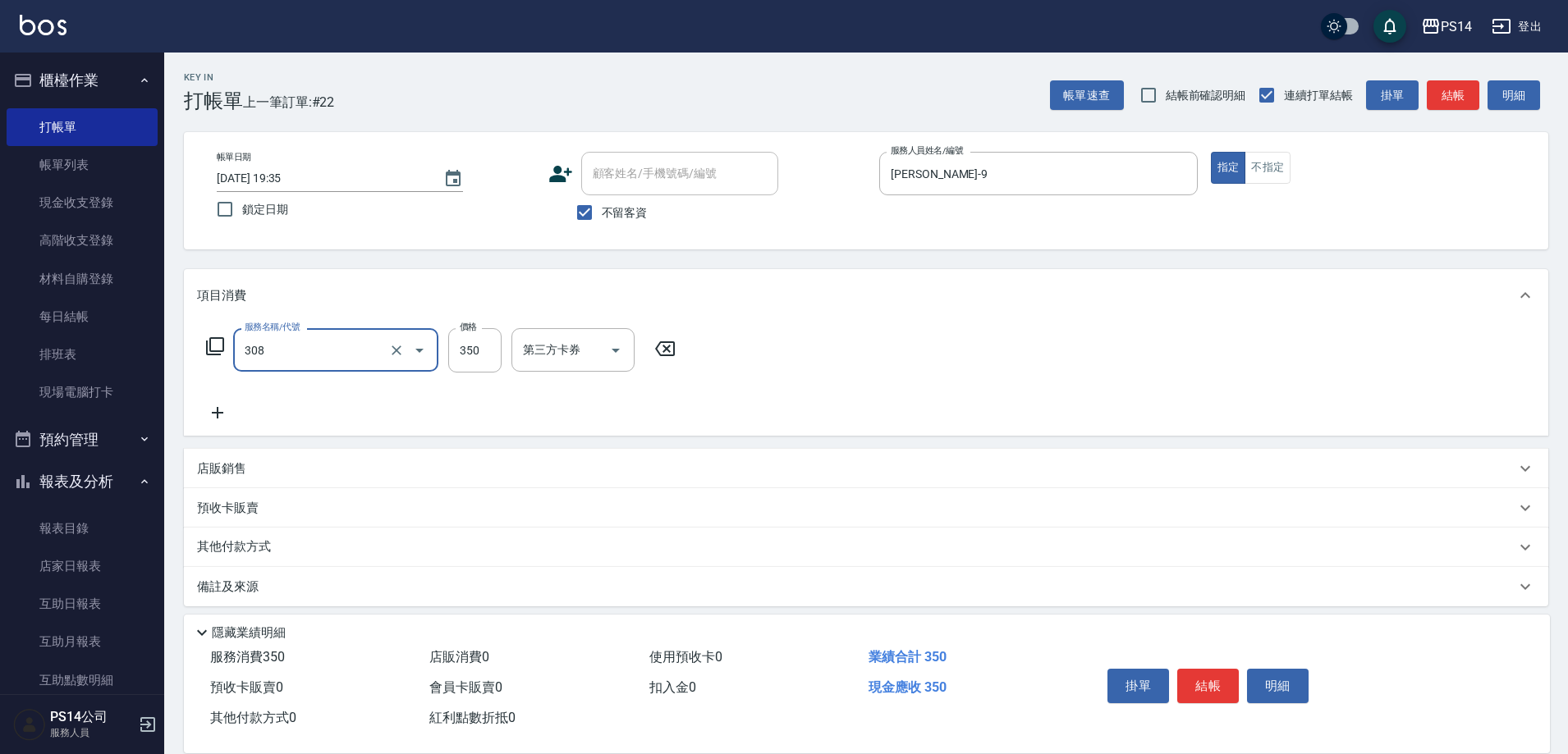
type input "洗+剪(308)"
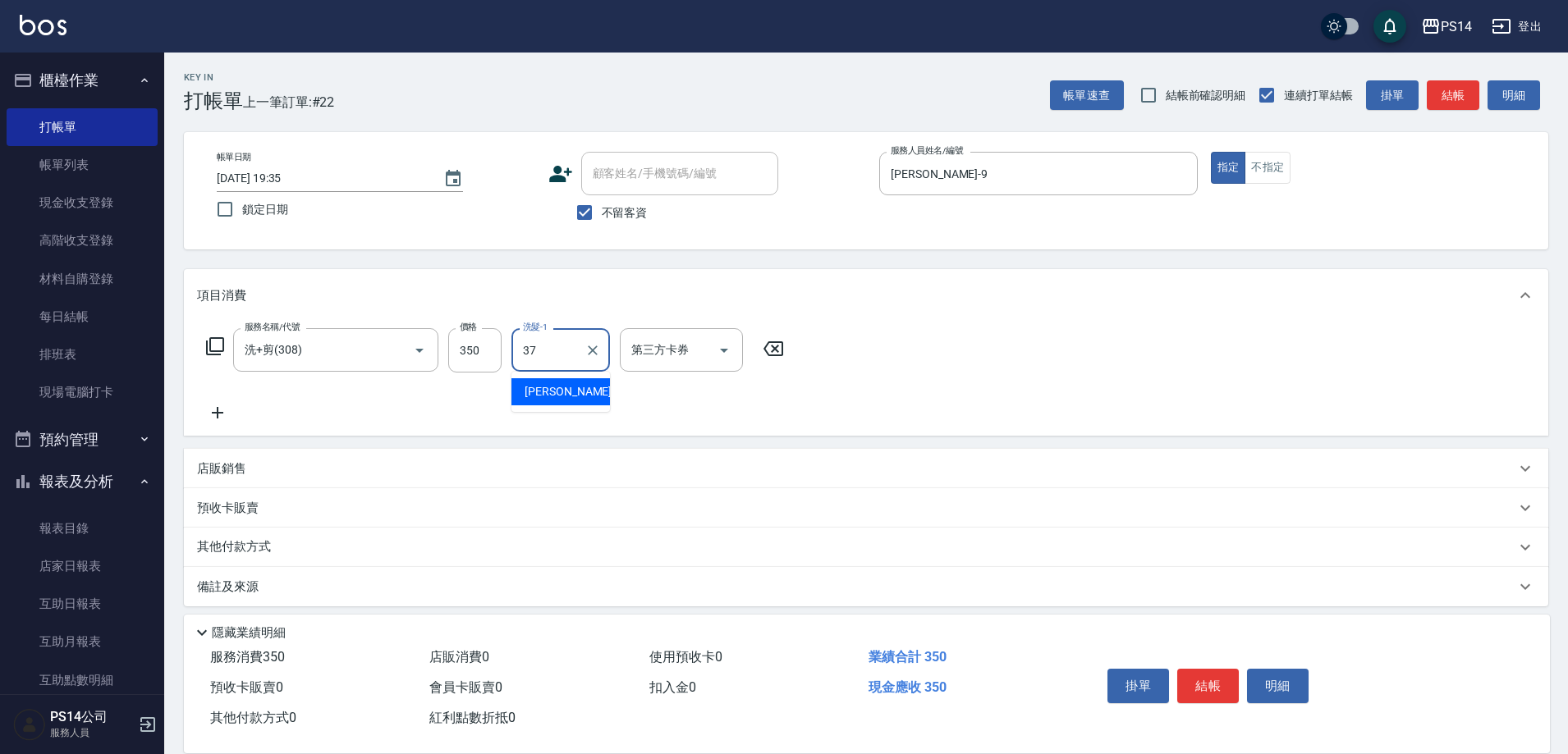
type input "[PERSON_NAME]-37"
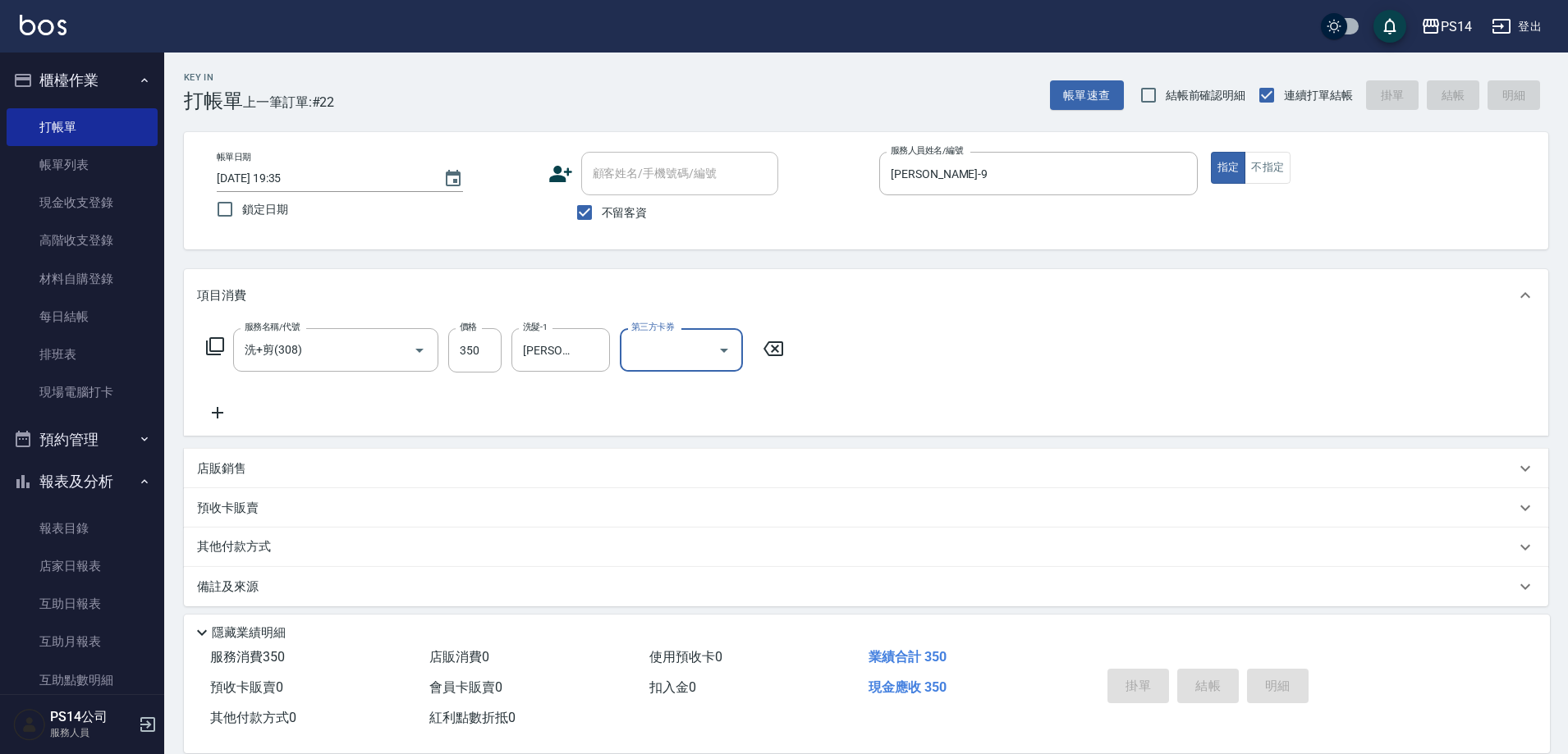
type input "[DATE] 19:36"
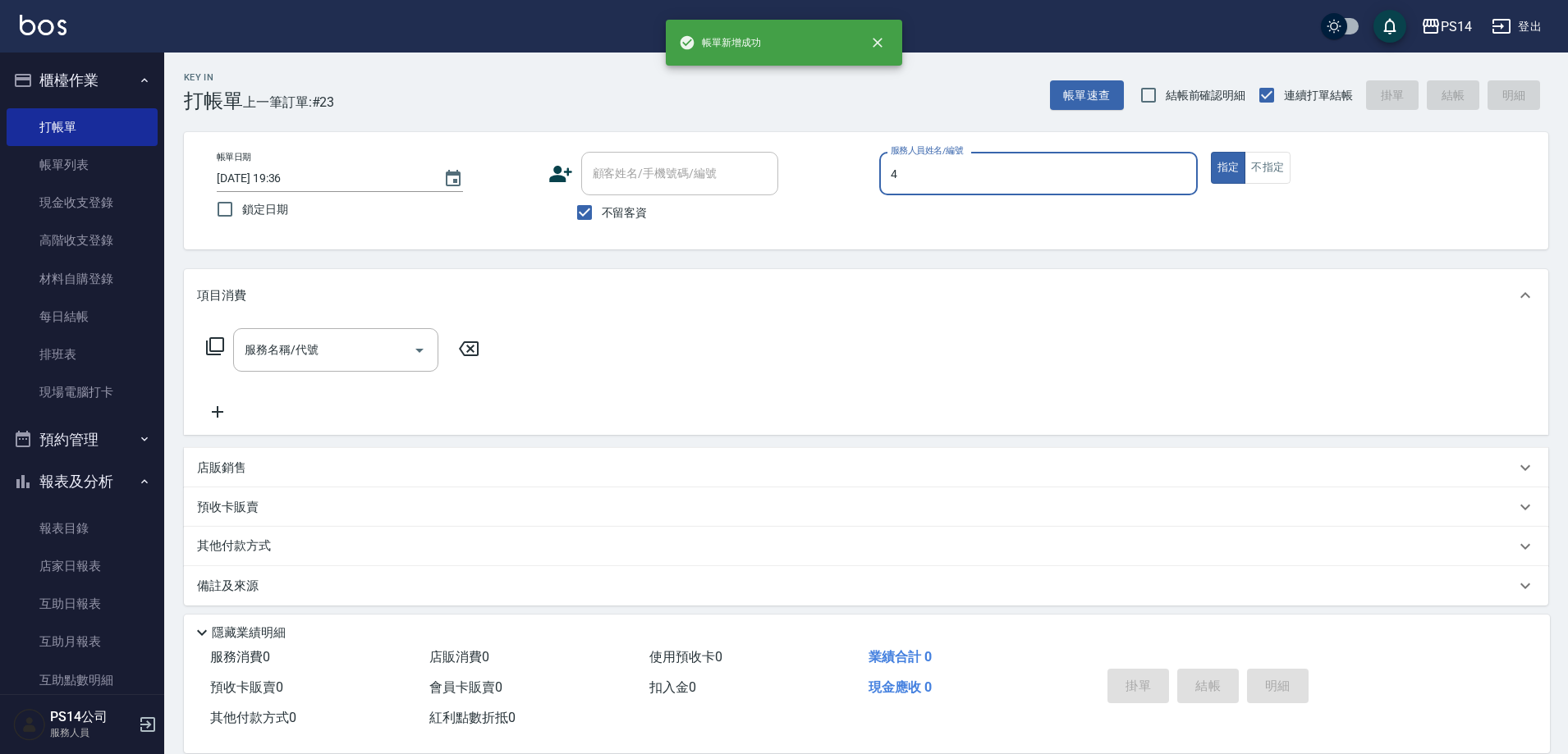
type input "[PERSON_NAME]-4"
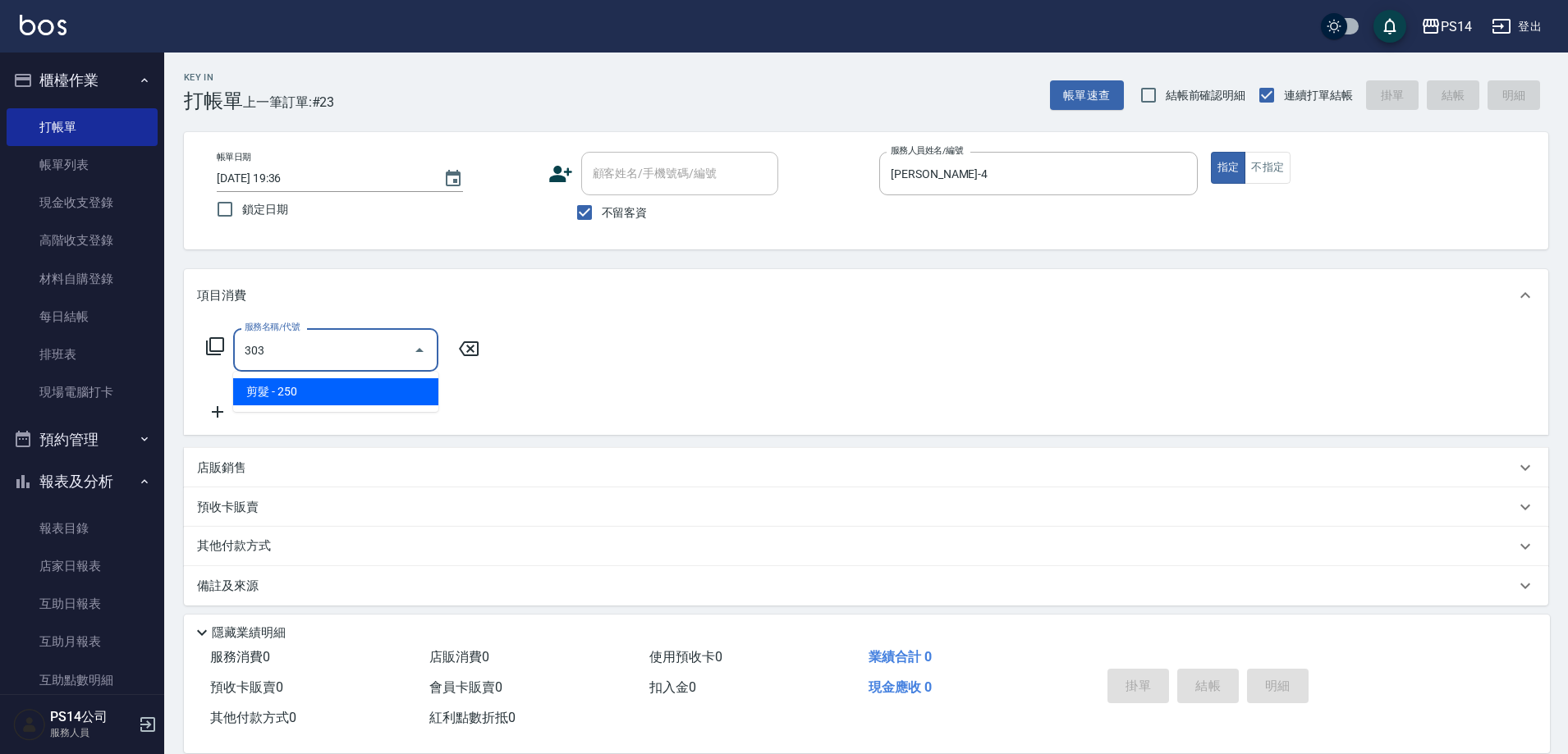
type input "剪髮(303)"
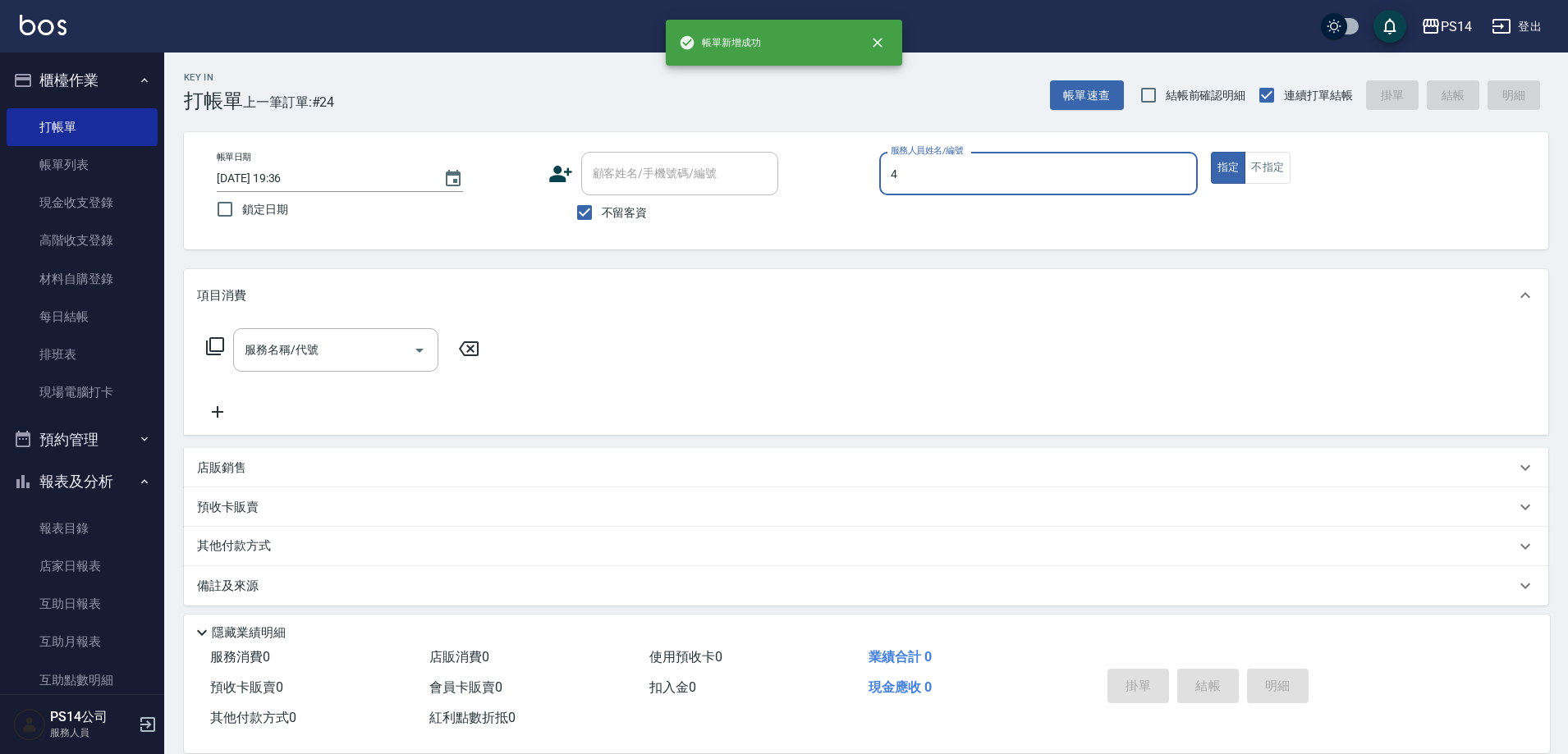
type input "[PERSON_NAME]-4"
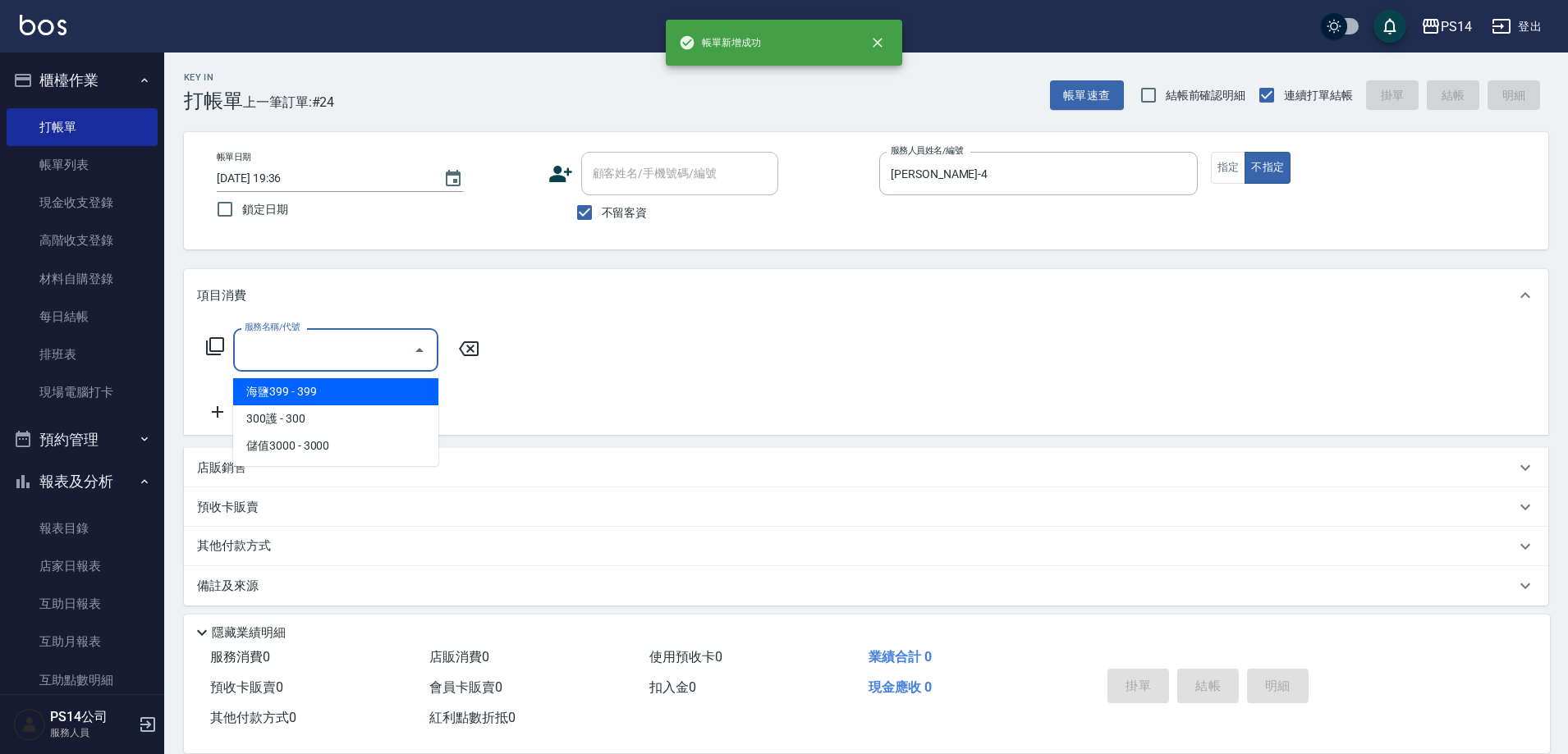
type input "3"
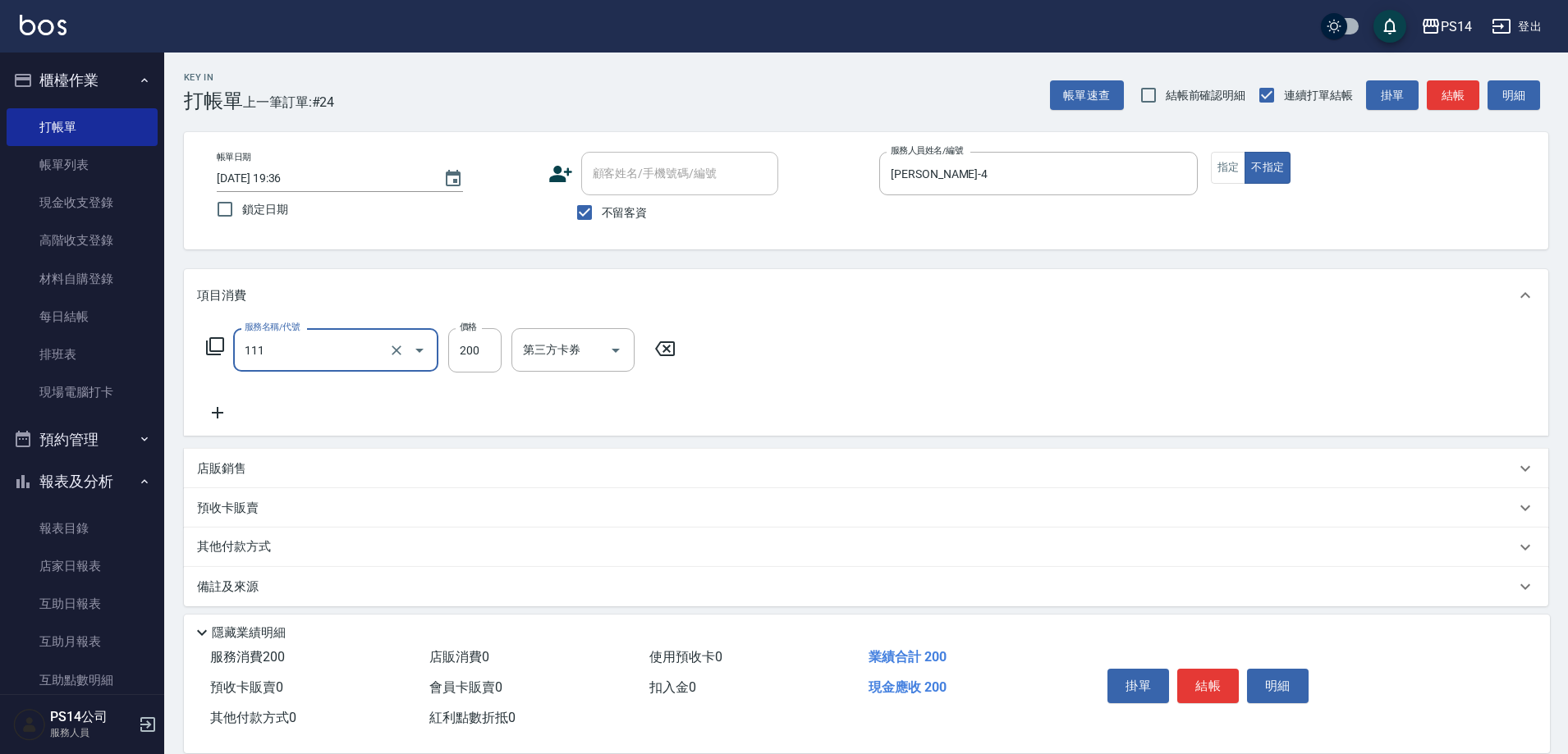
type input "200(111)"
type input "[PERSON_NAME]-37"
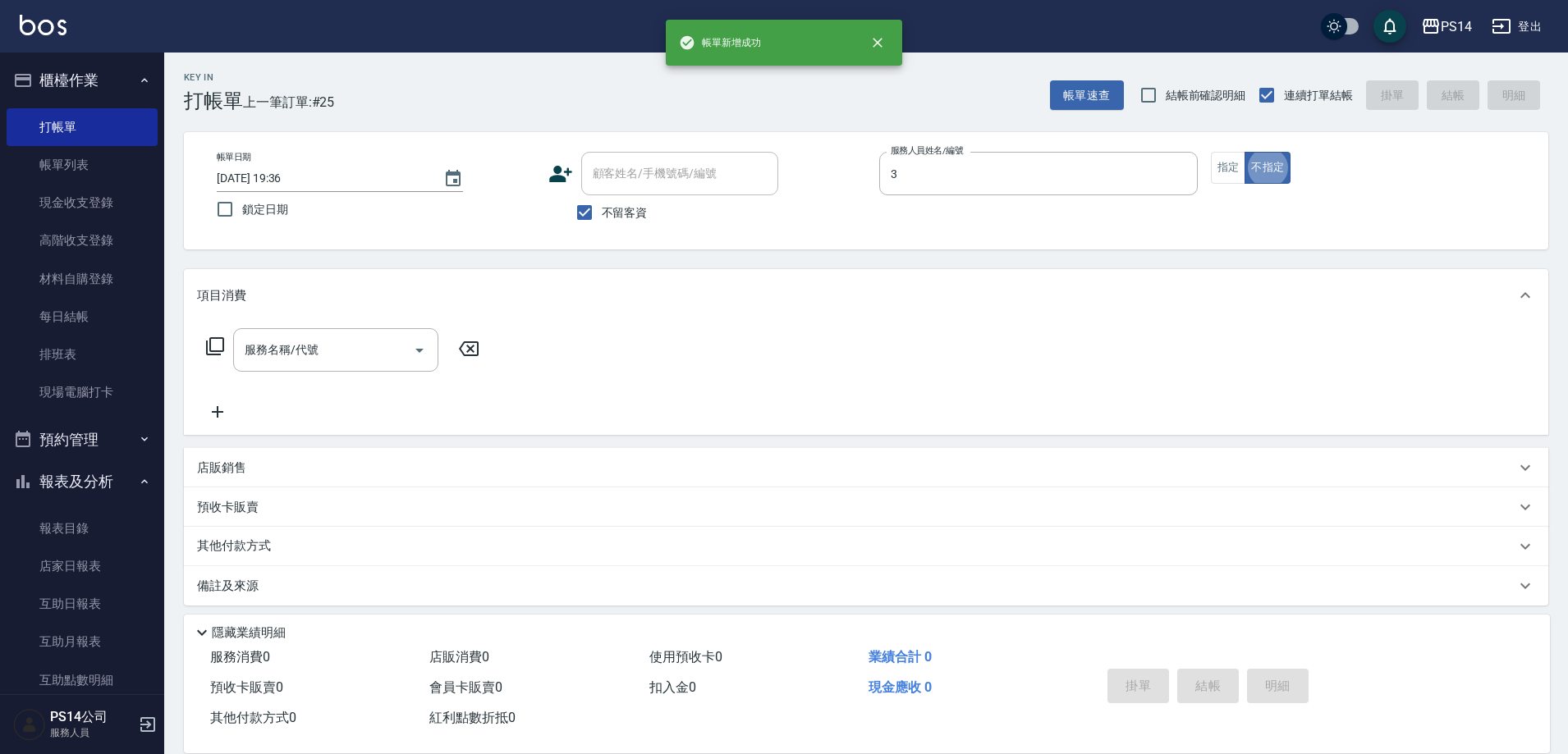
type input "[PERSON_NAME]-3"
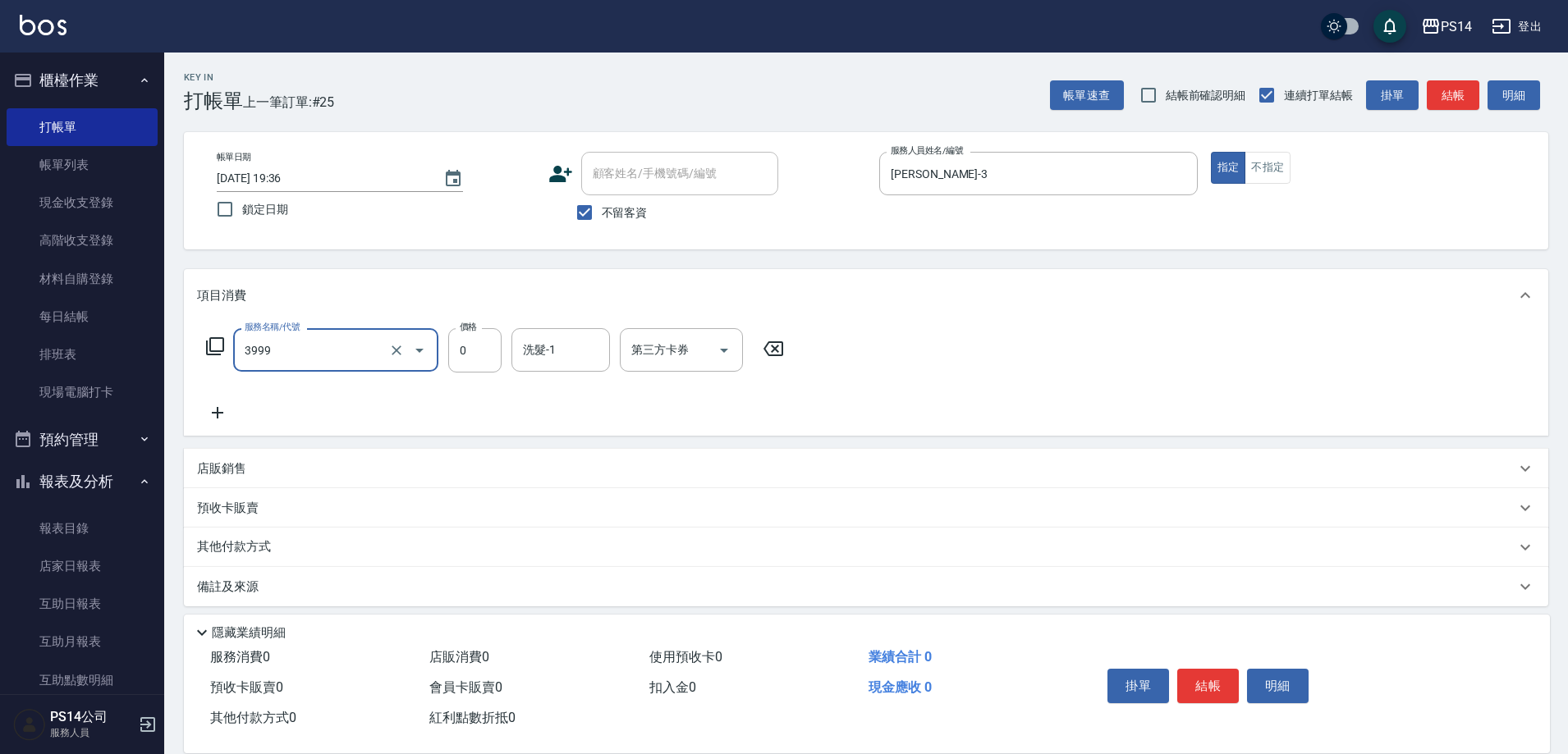
type input "男士接髮(3999)"
type input "3999"
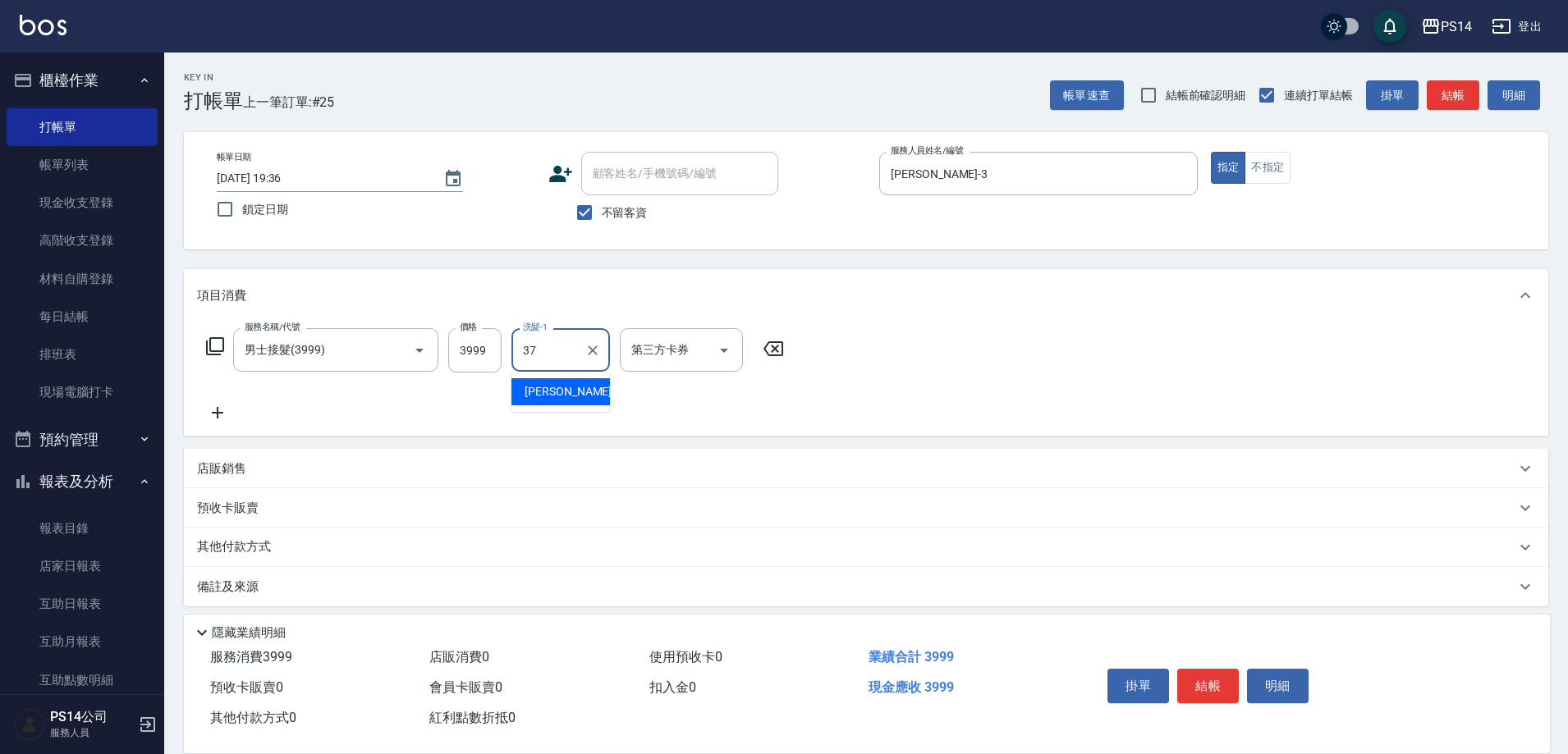
type input "[PERSON_NAME]-37"
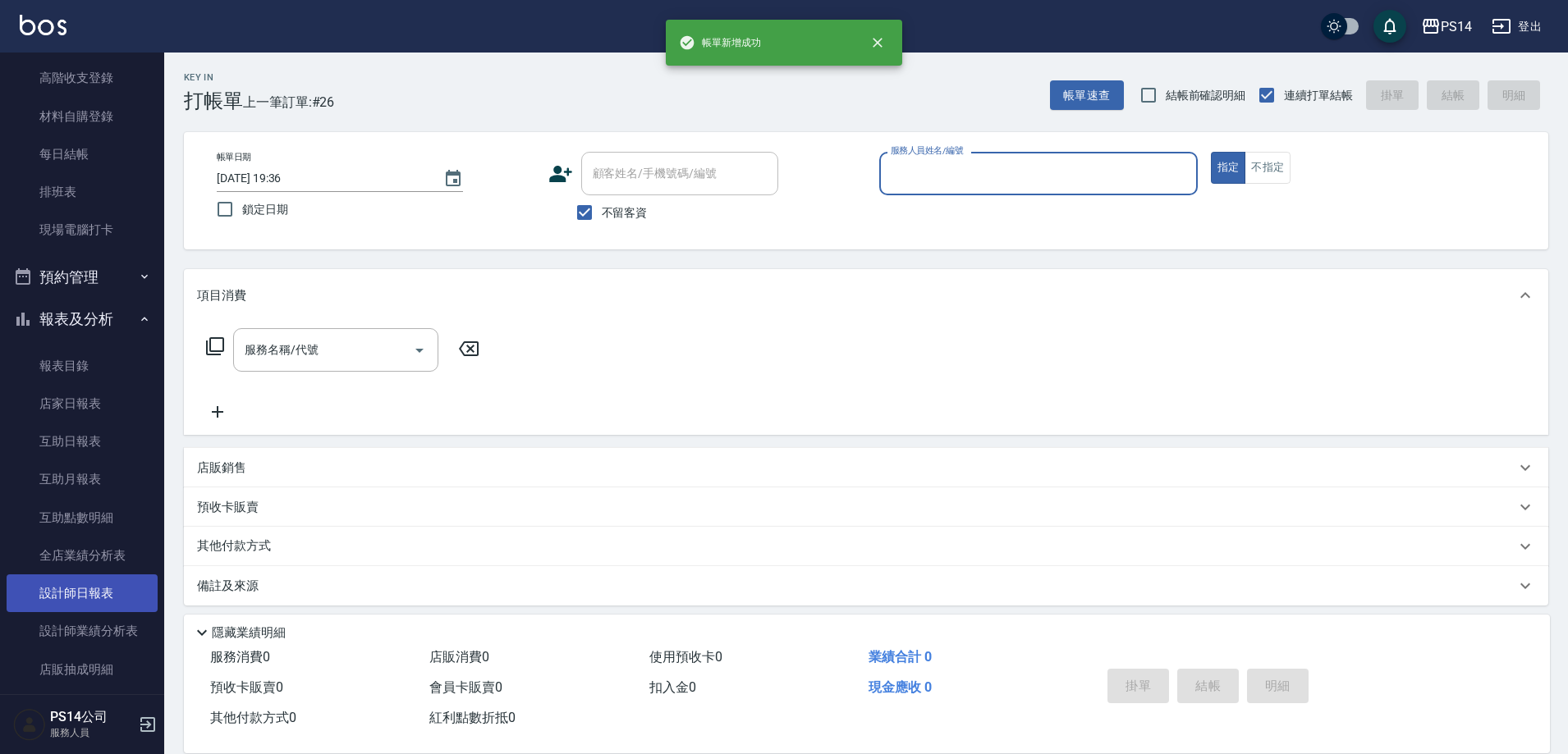
scroll to position [164, 0]
click at [112, 602] on link "設計師日報表" at bounding box center [82, 592] width 151 height 38
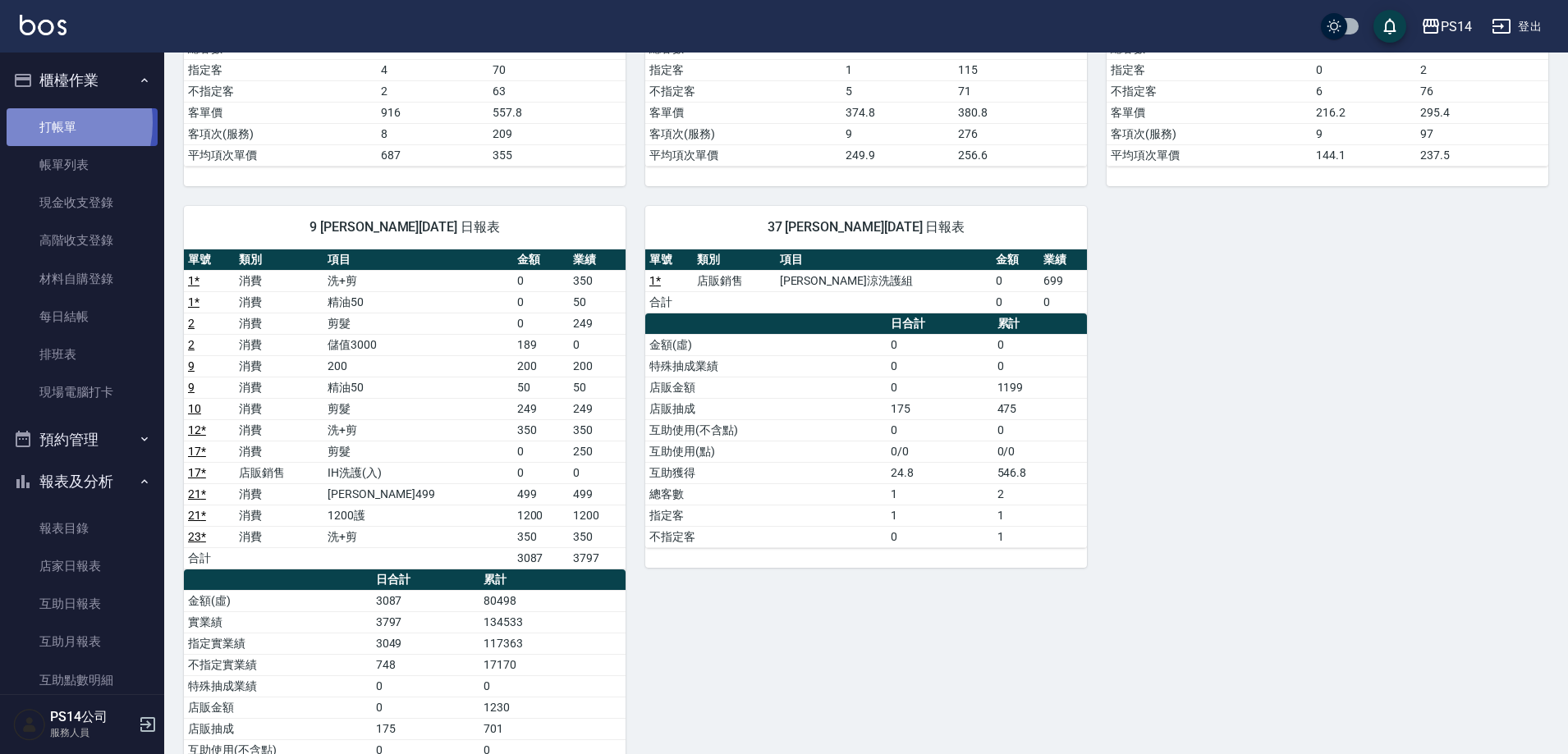
click at [38, 122] on link "打帳單" at bounding box center [82, 126] width 151 height 38
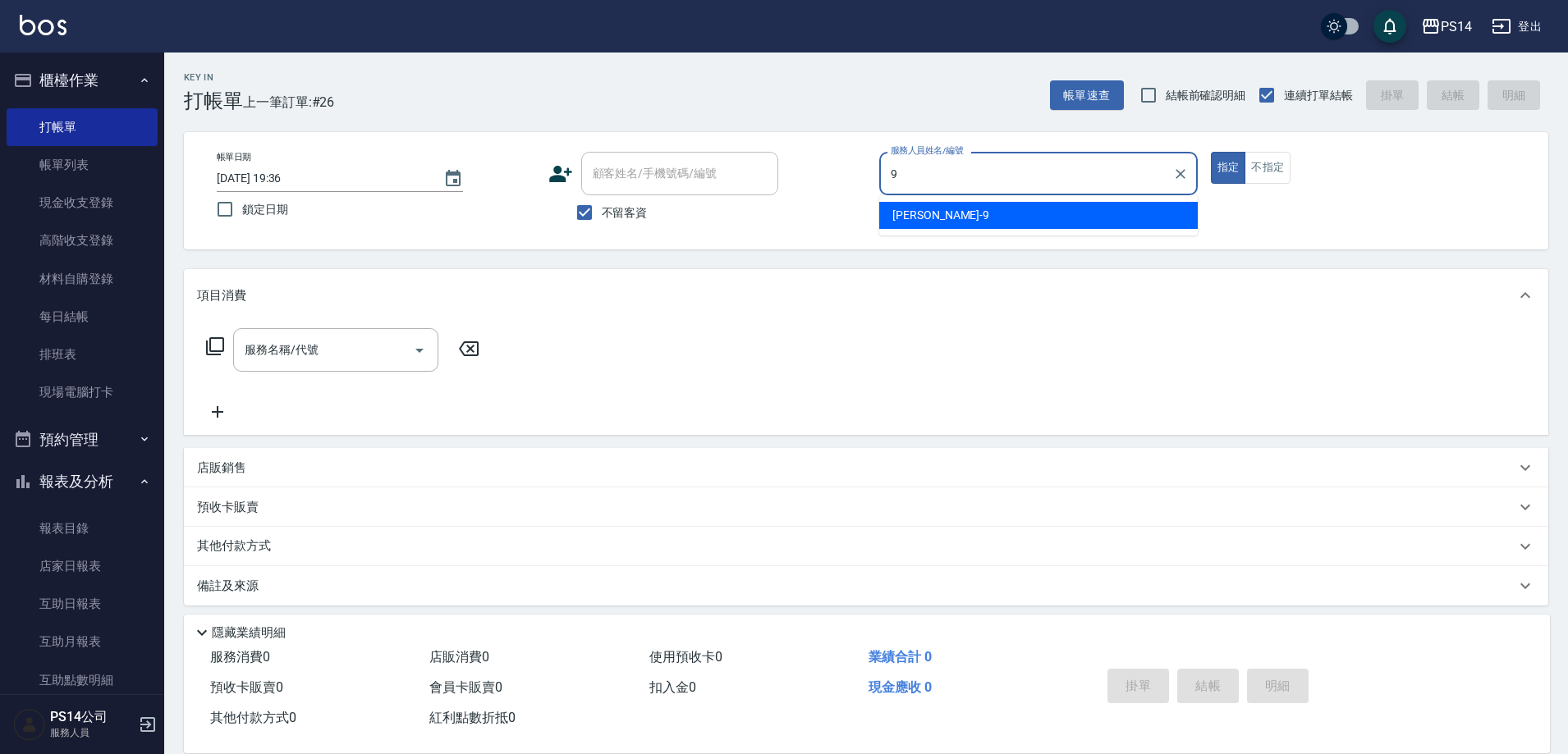
type input "[PERSON_NAME]-9"
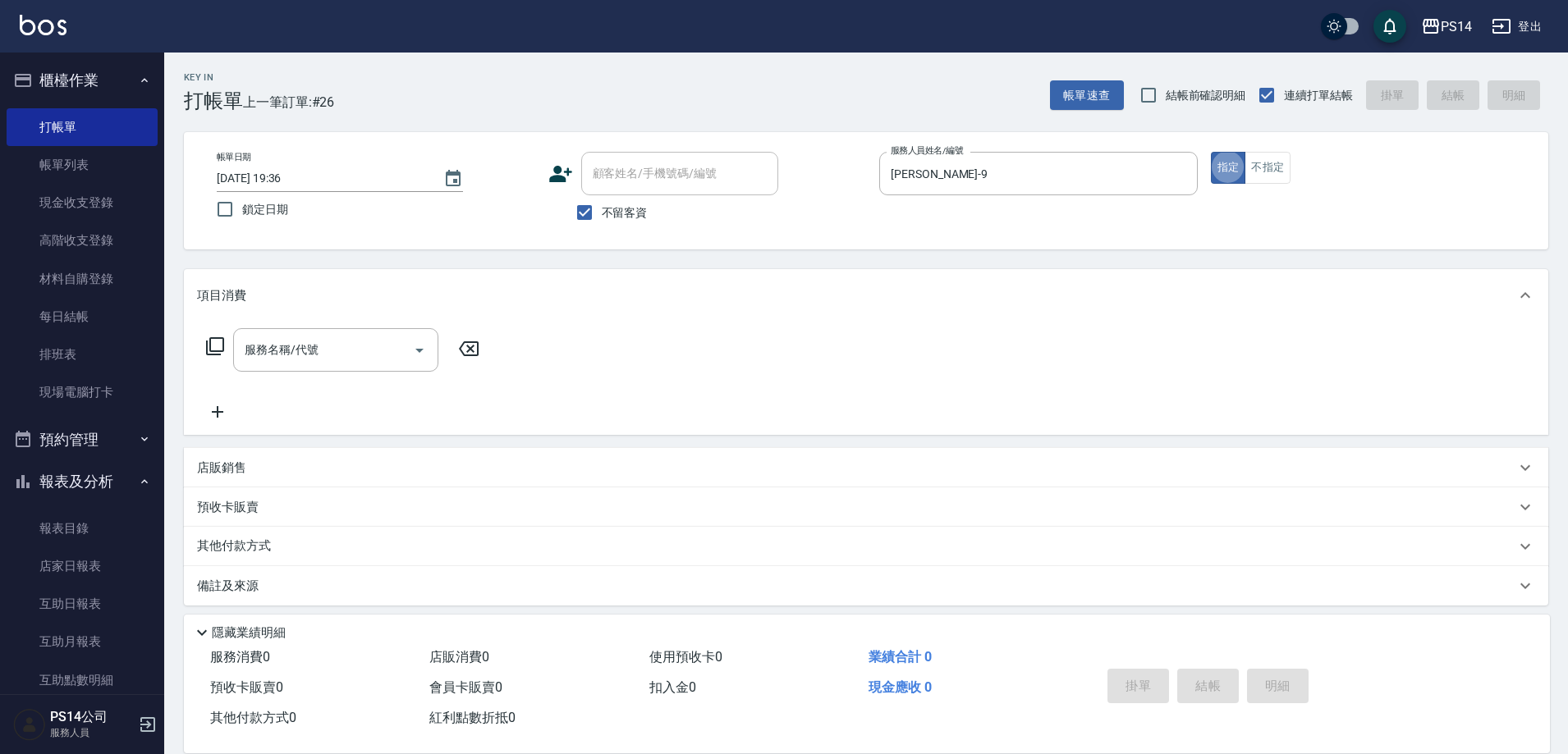
type button "true"
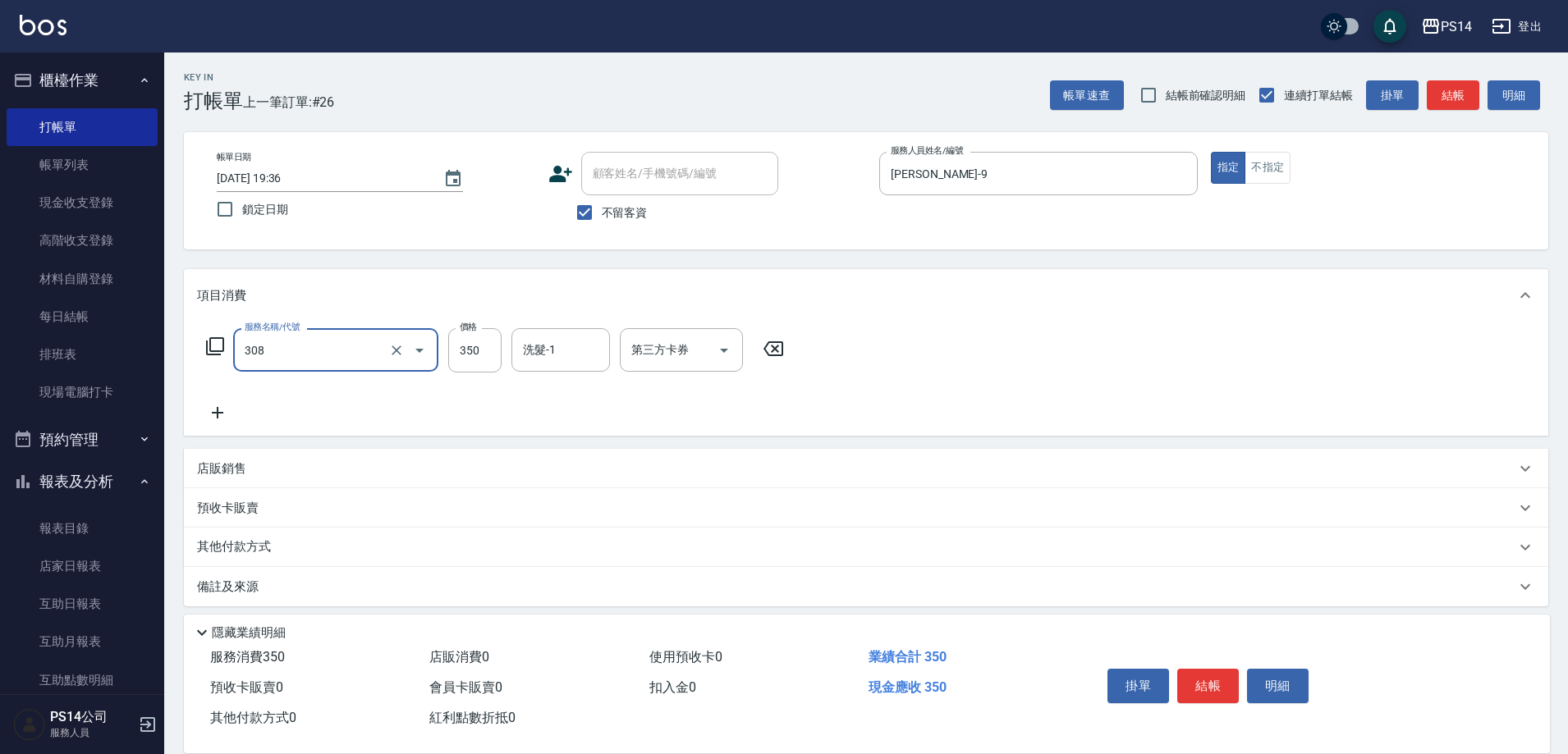
type input "洗+剪(308)"
type input "[PERSON_NAME]-9"
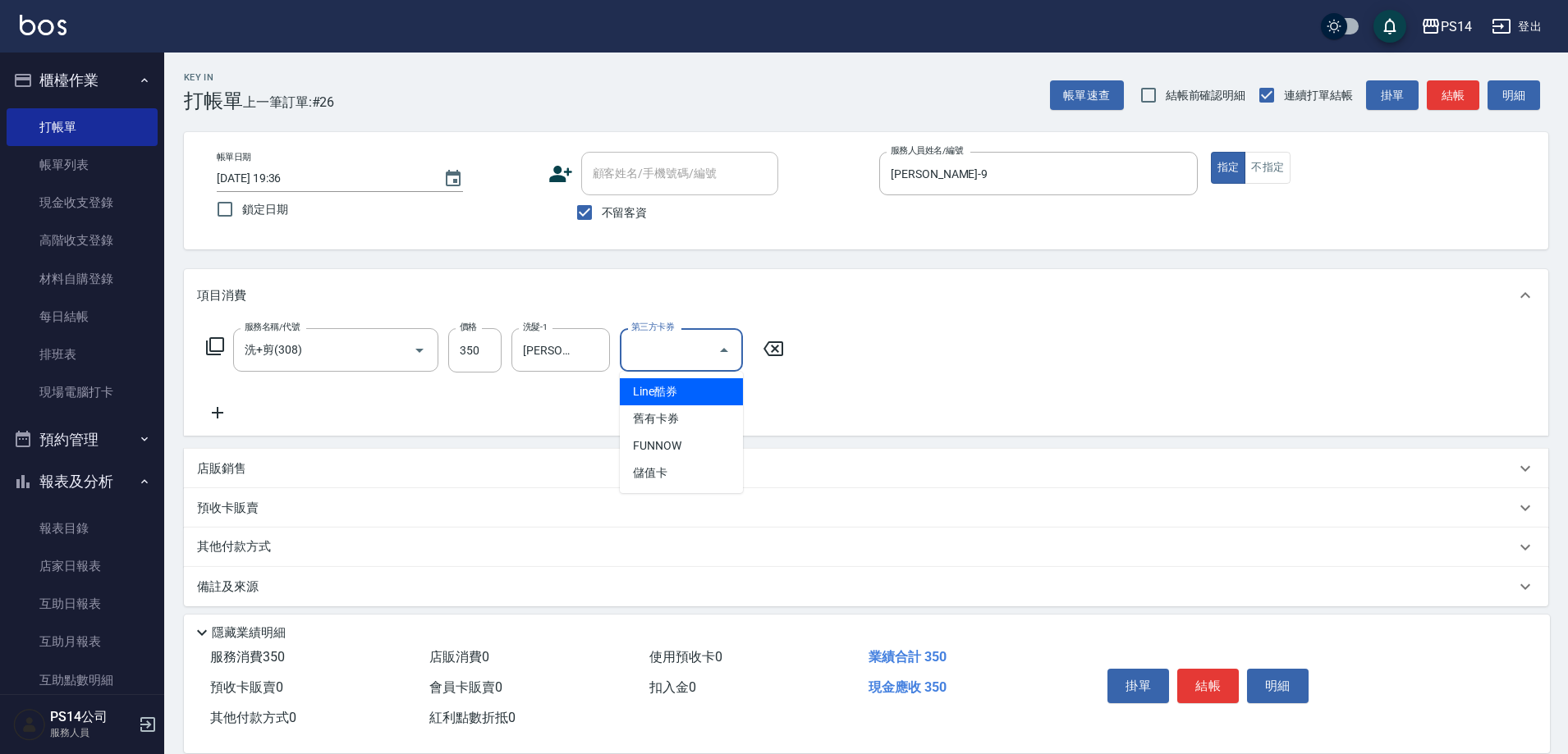
type input "儲值卡"
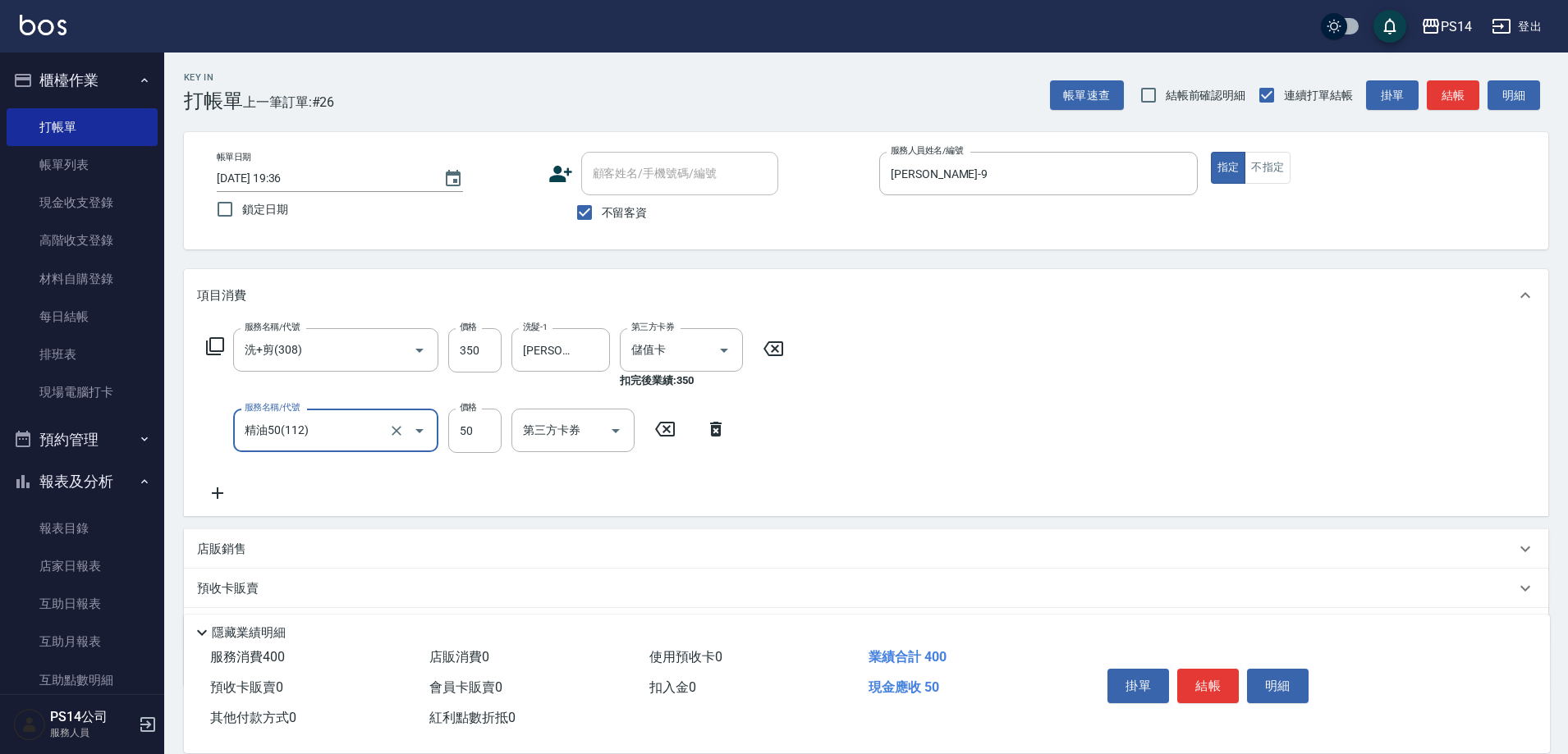
type input "精油50(112)"
type input "[PERSON_NAME]-9"
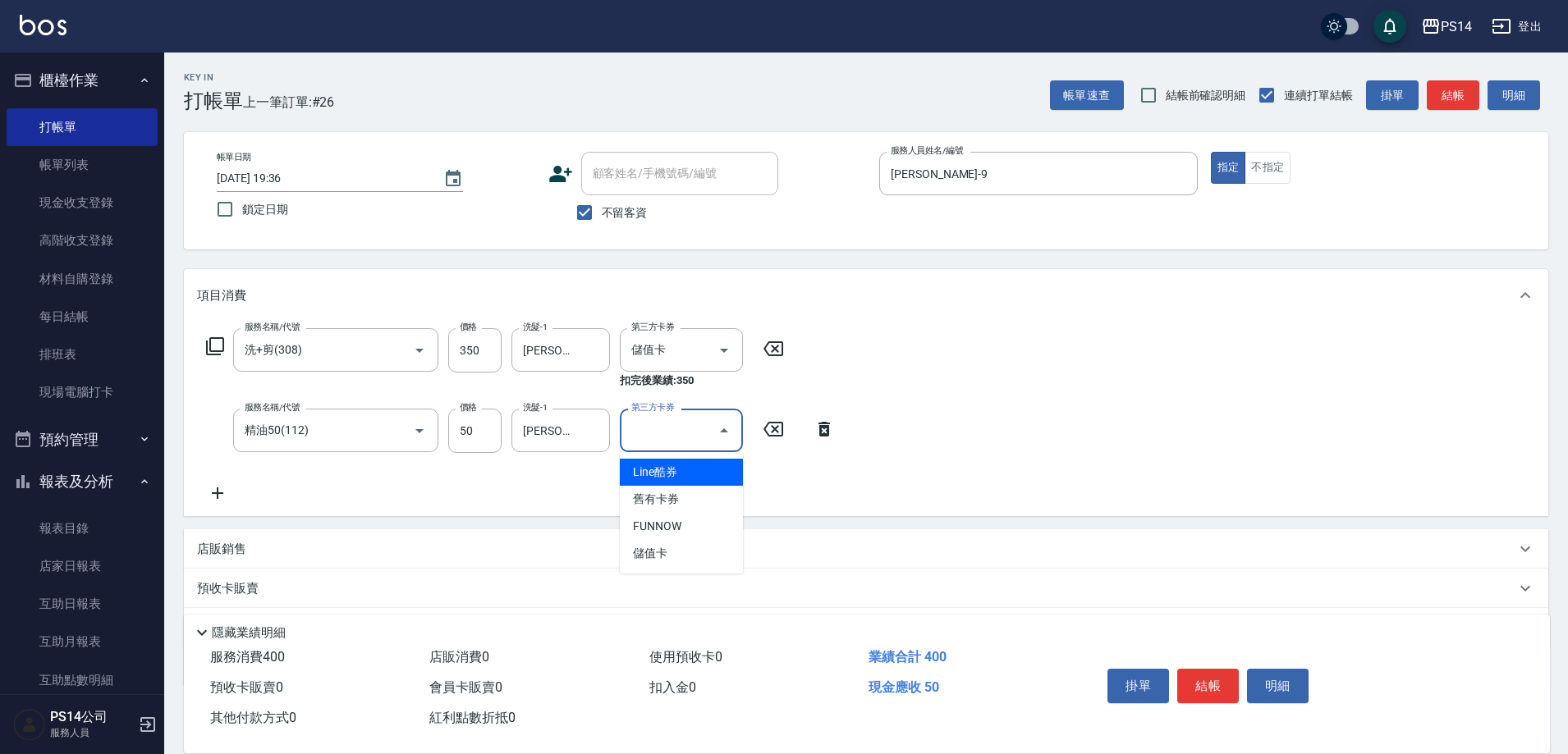
type input "儲值卡"
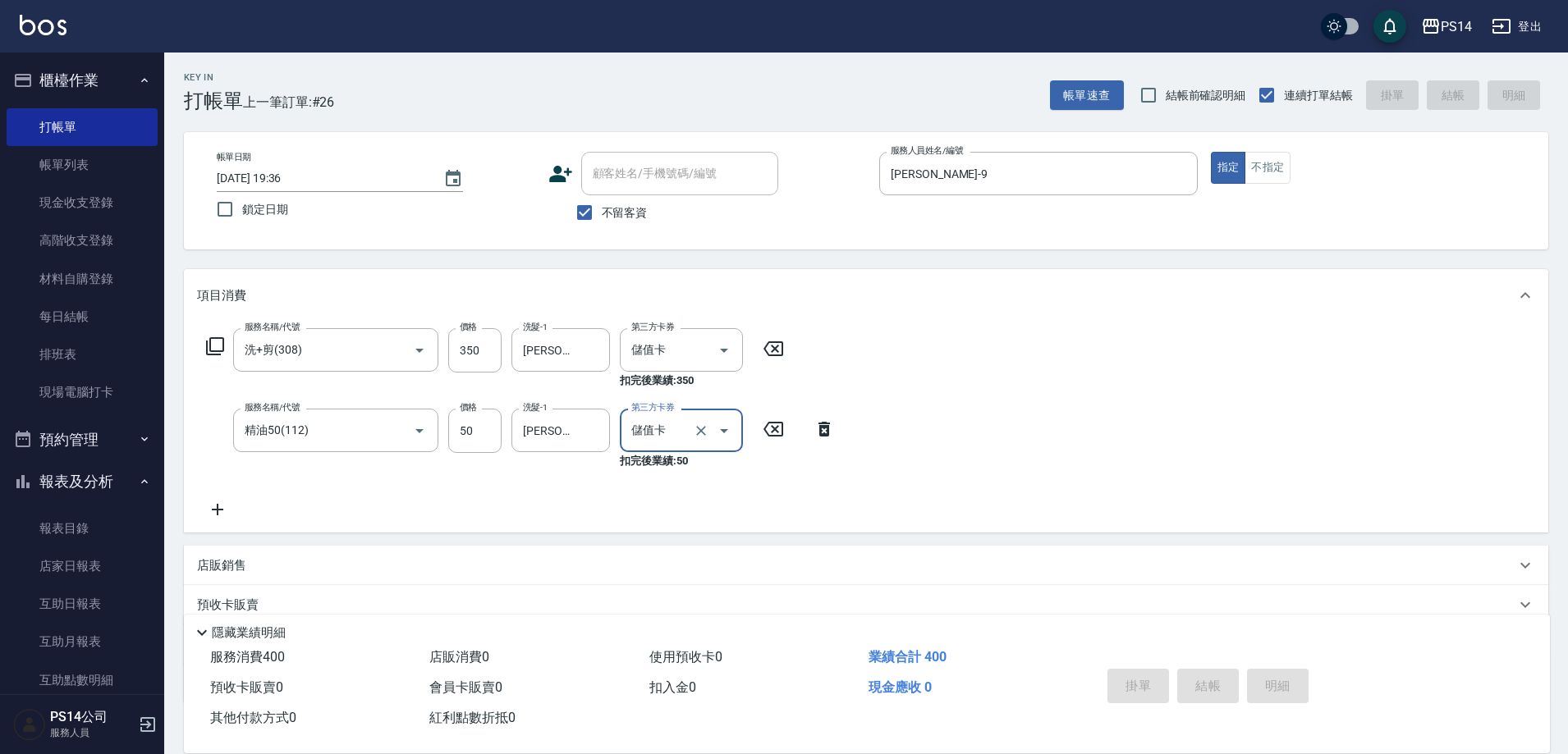
type input "[DATE] 19:37"
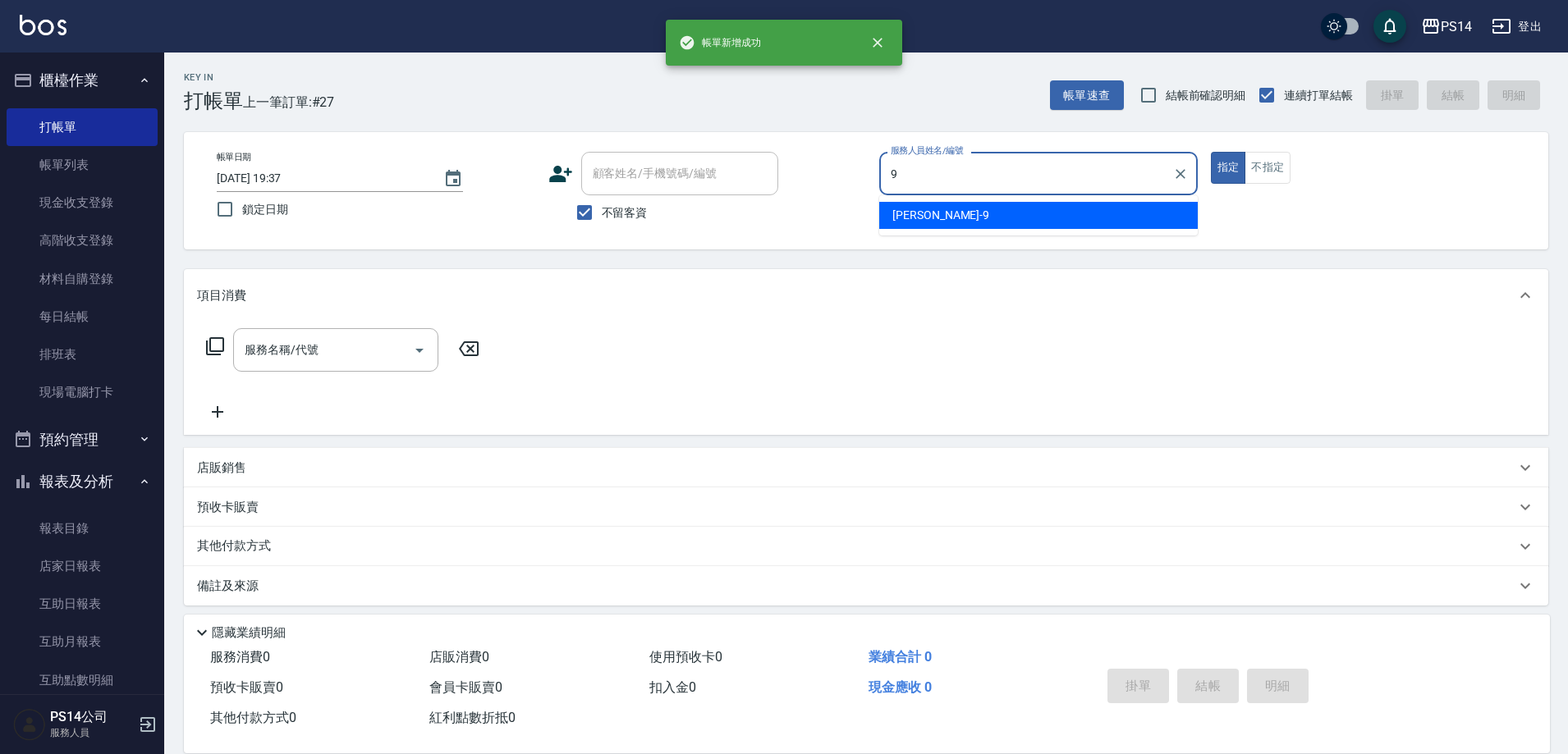
type input "[PERSON_NAME]-9"
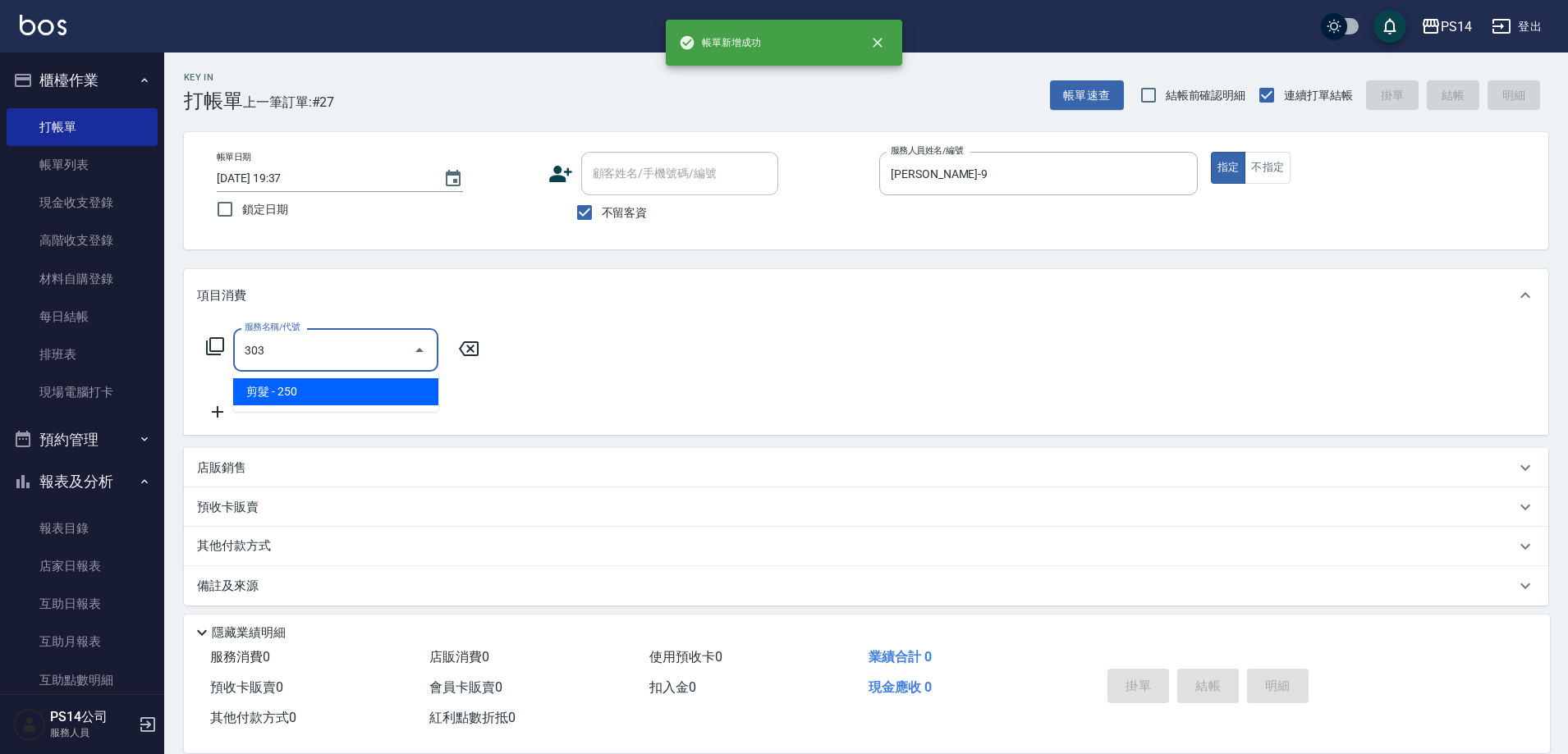
type input "剪髮(303)"
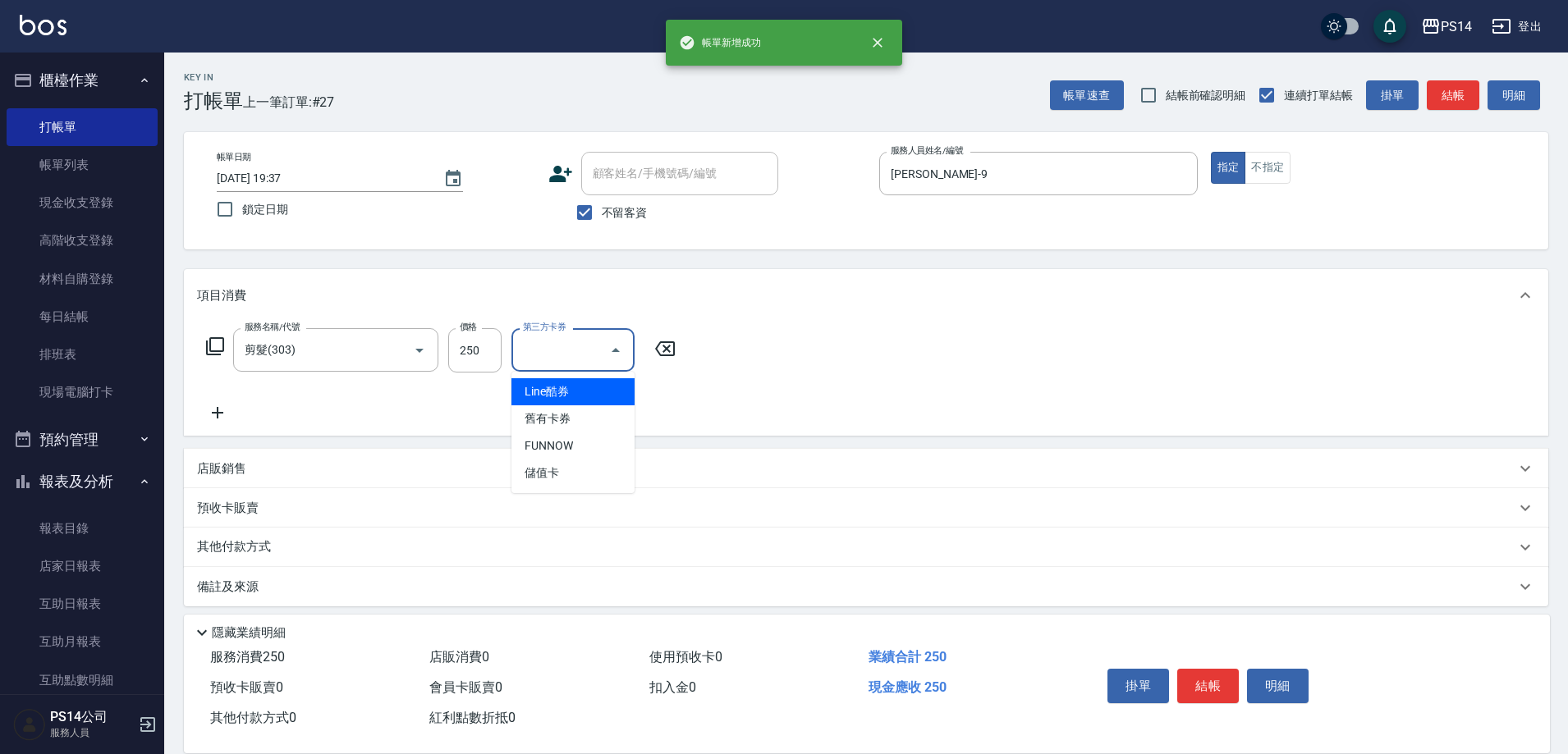
type input "儲值卡"
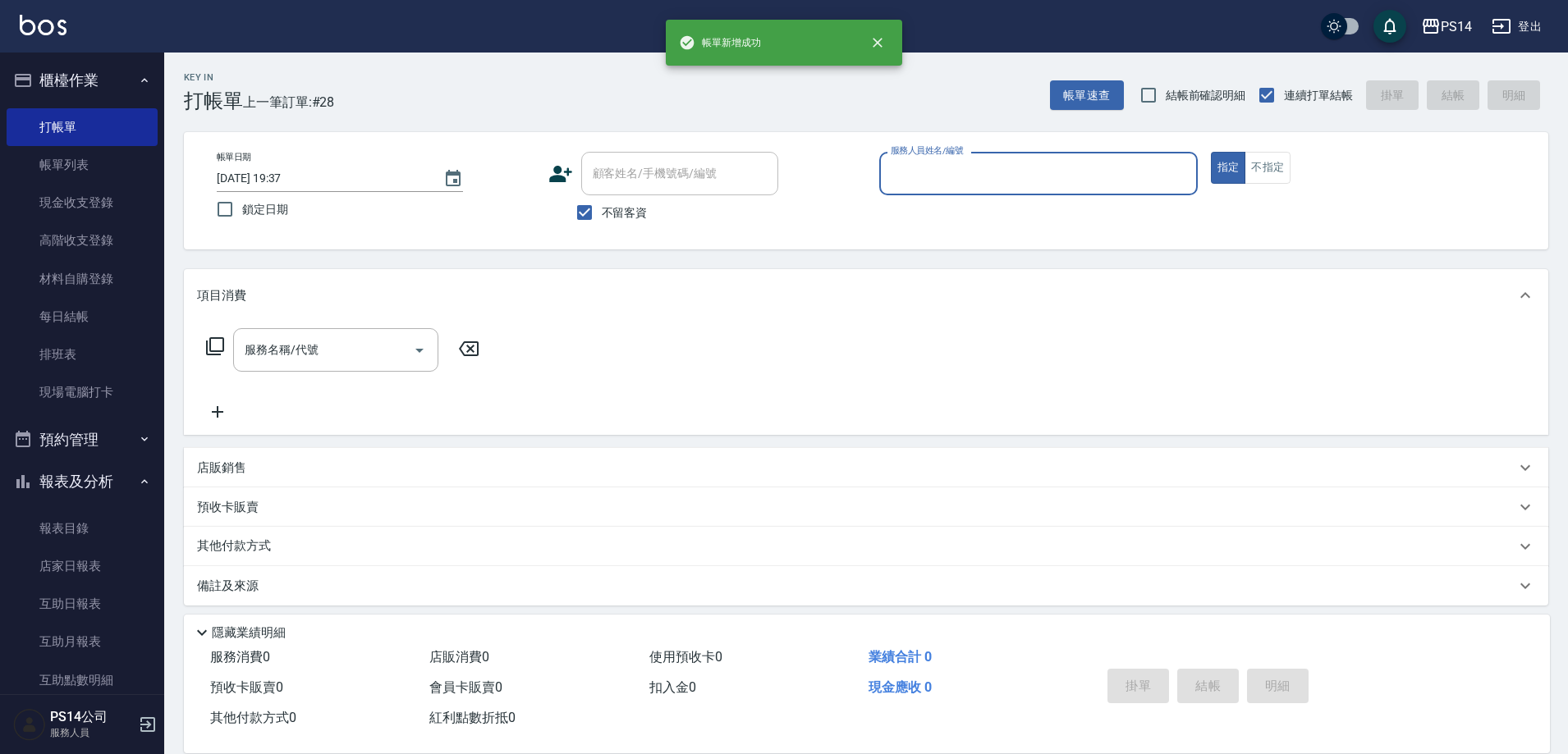
scroll to position [246, 0]
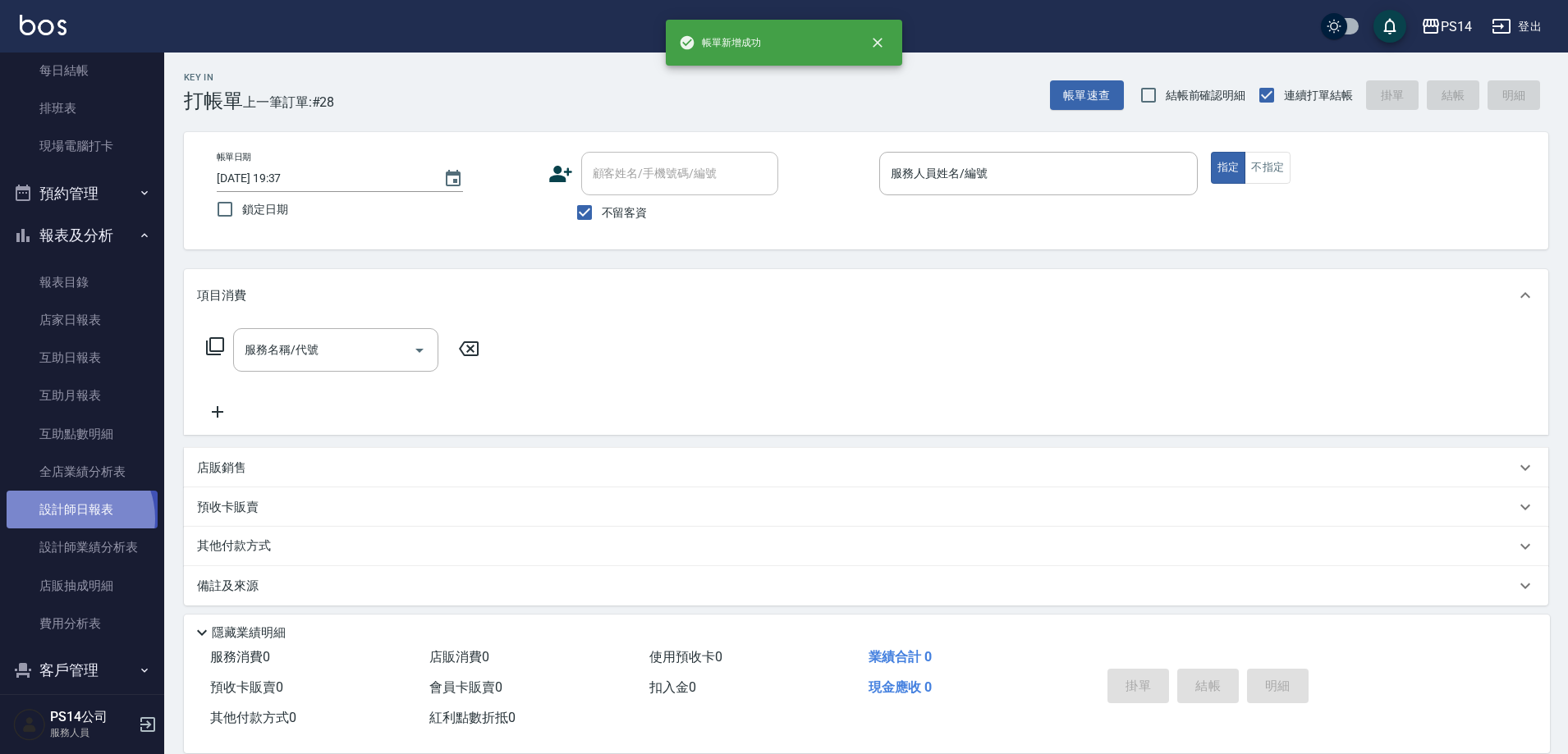
click at [70, 519] on link "設計師日報表" at bounding box center [82, 509] width 151 height 38
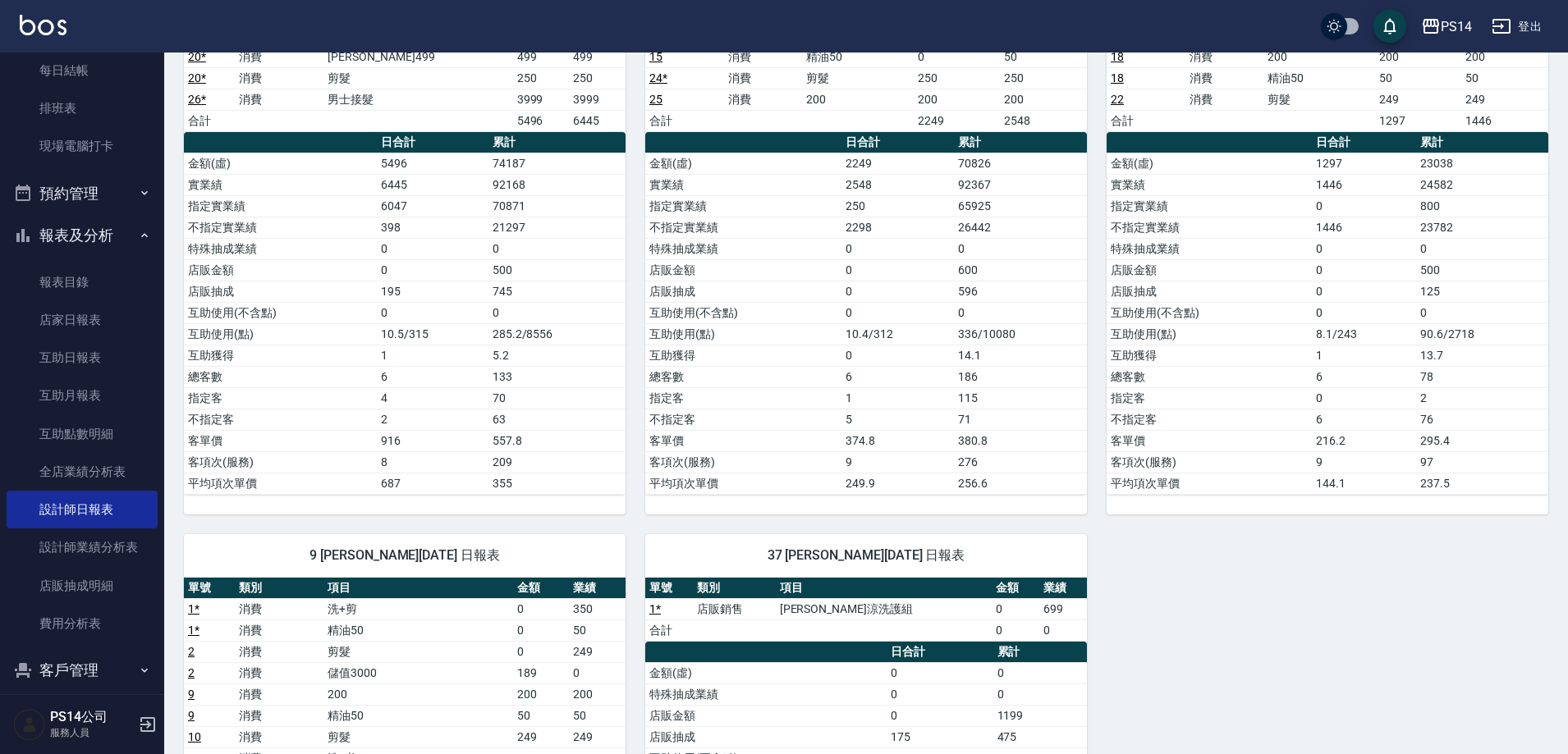
scroll to position [656, 0]
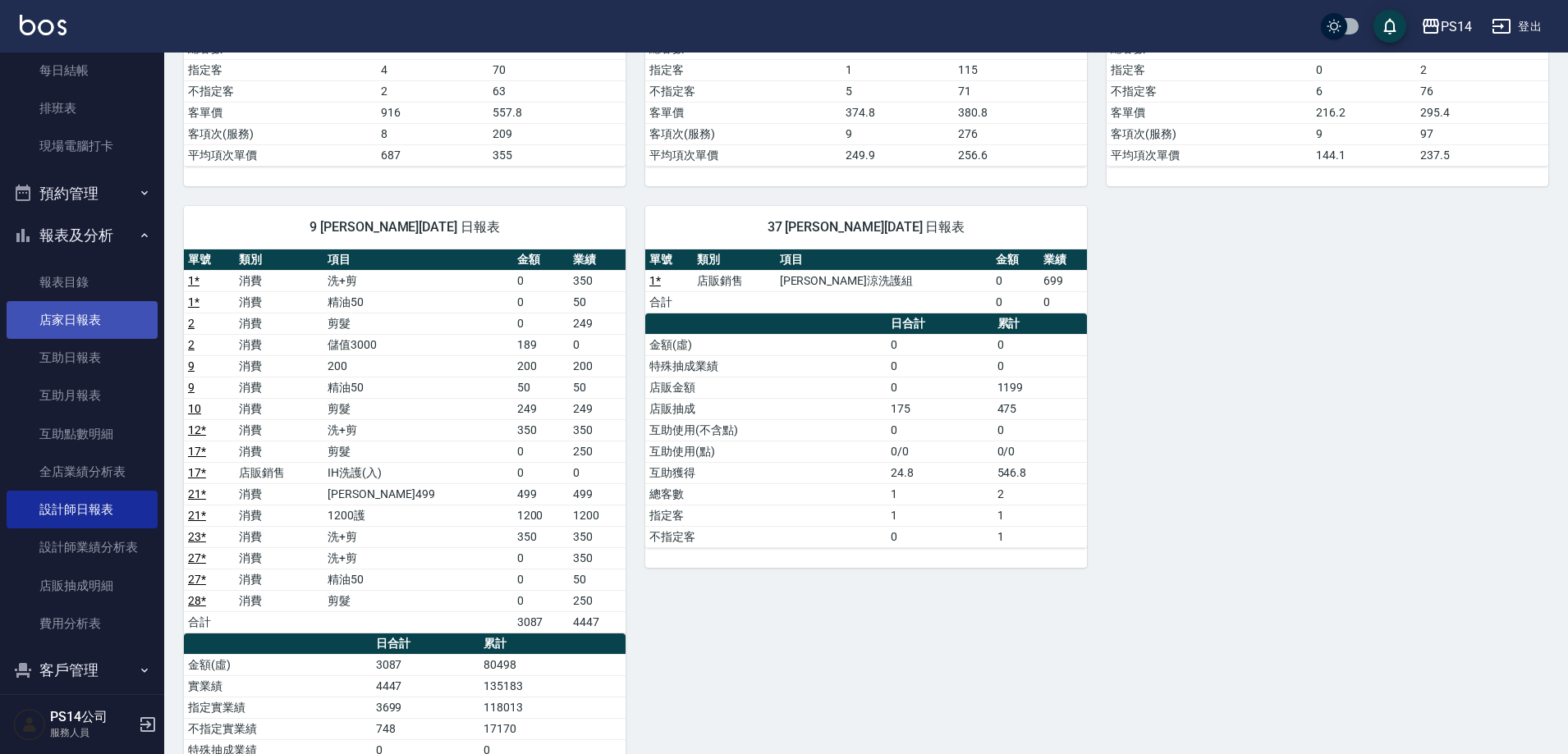
click at [139, 319] on link "店家日報表" at bounding box center [82, 319] width 151 height 38
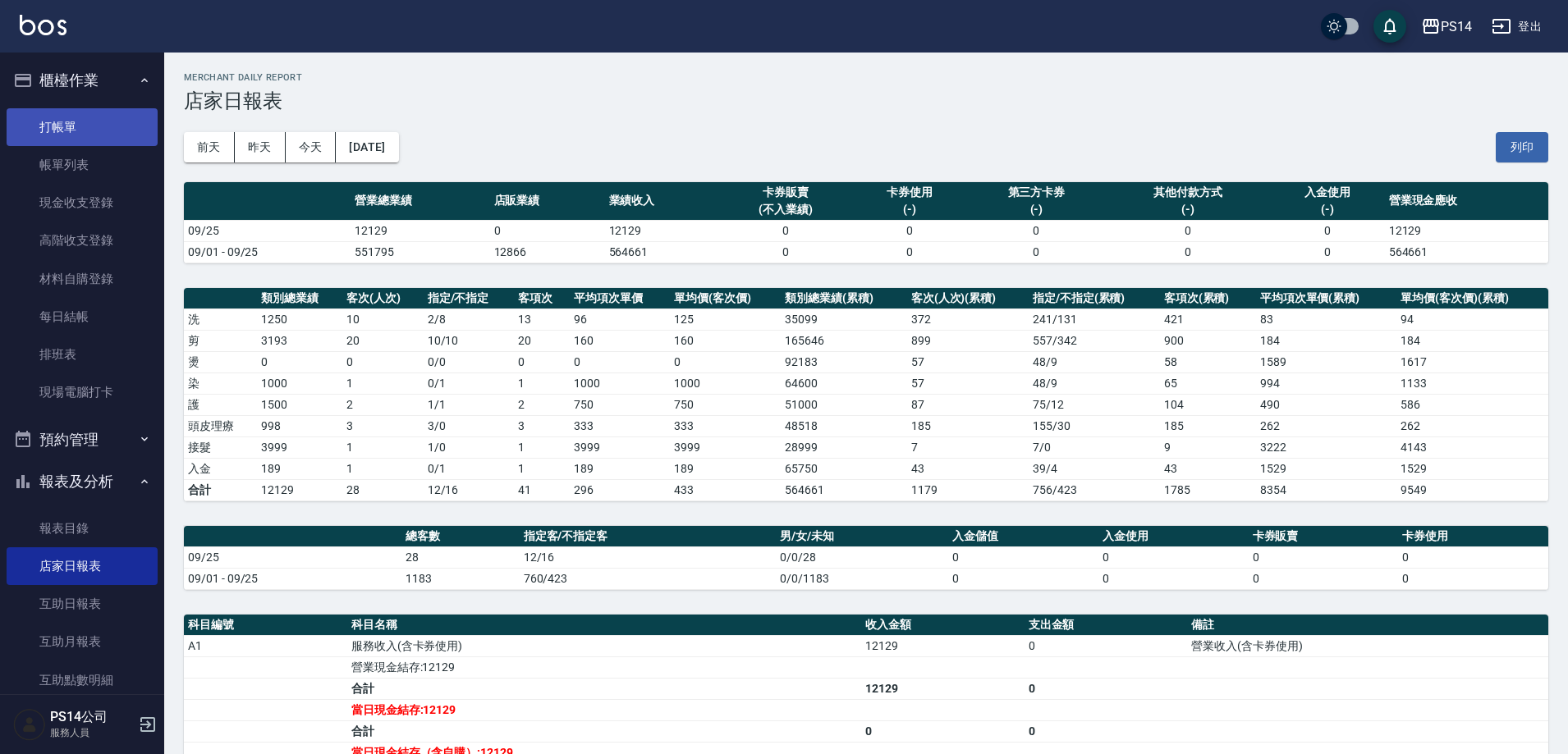
click at [99, 131] on link "打帳單" at bounding box center [82, 126] width 151 height 38
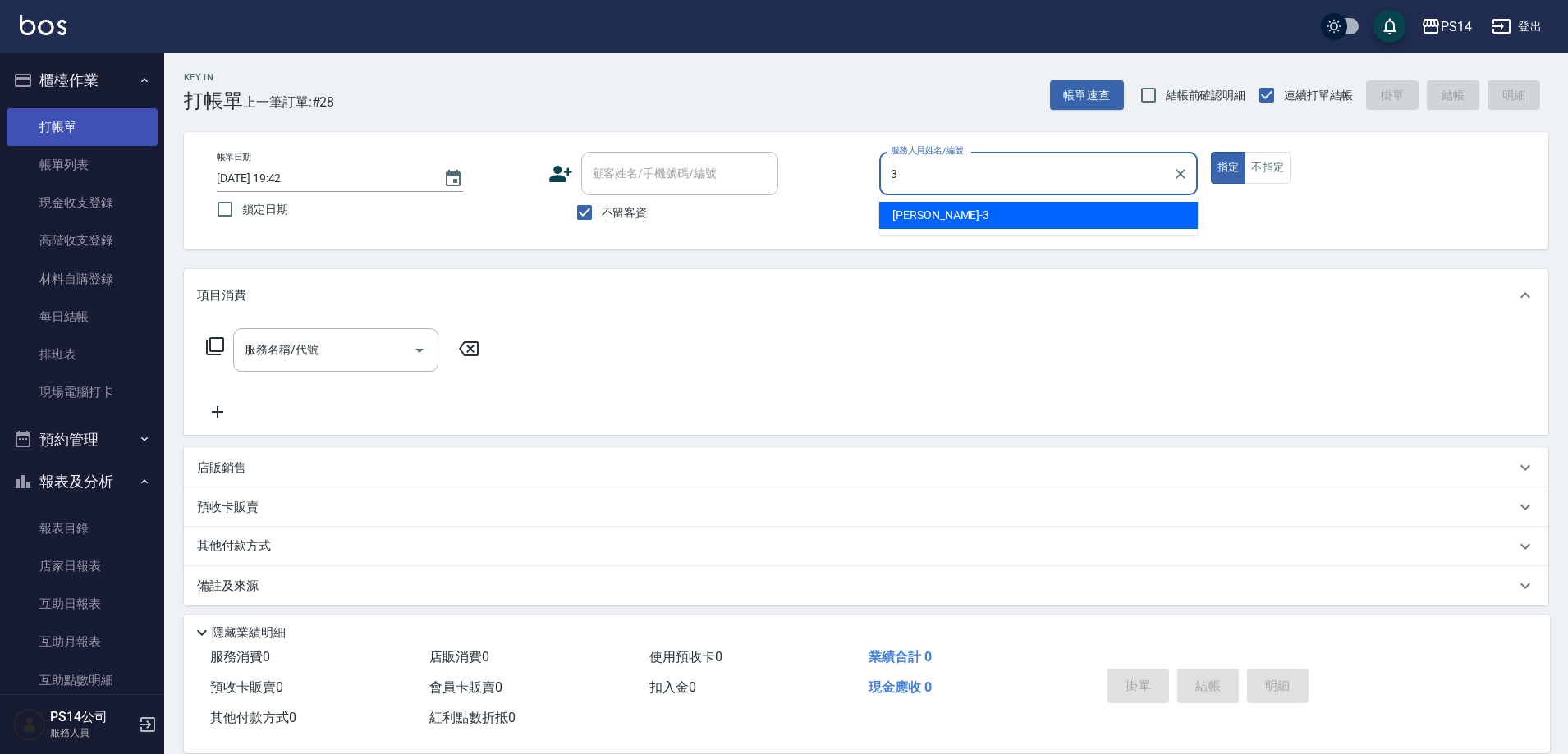
type input "[PERSON_NAME]-3"
type button "true"
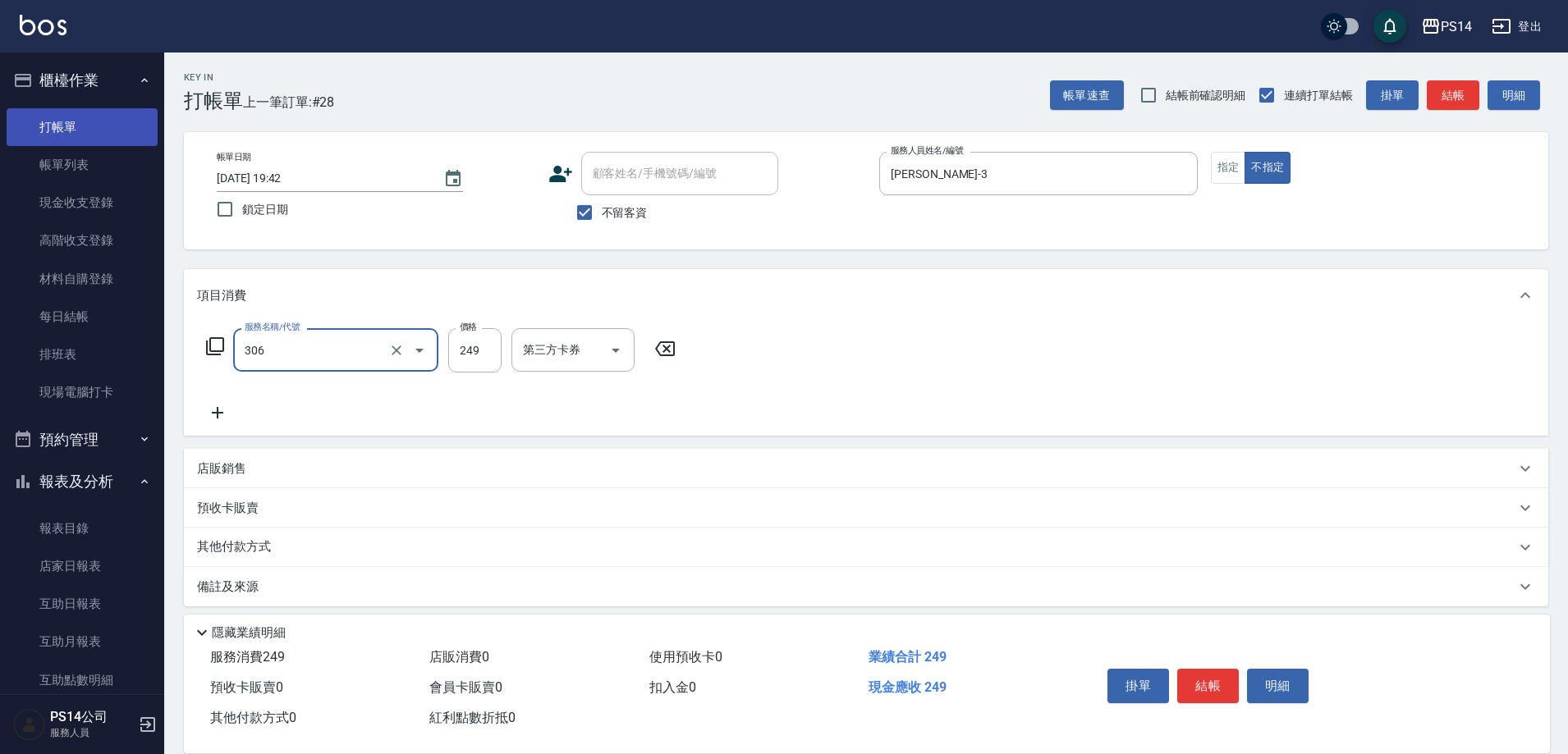
type input "剪髮(306)"
type input "[PERSON_NAME]-37"
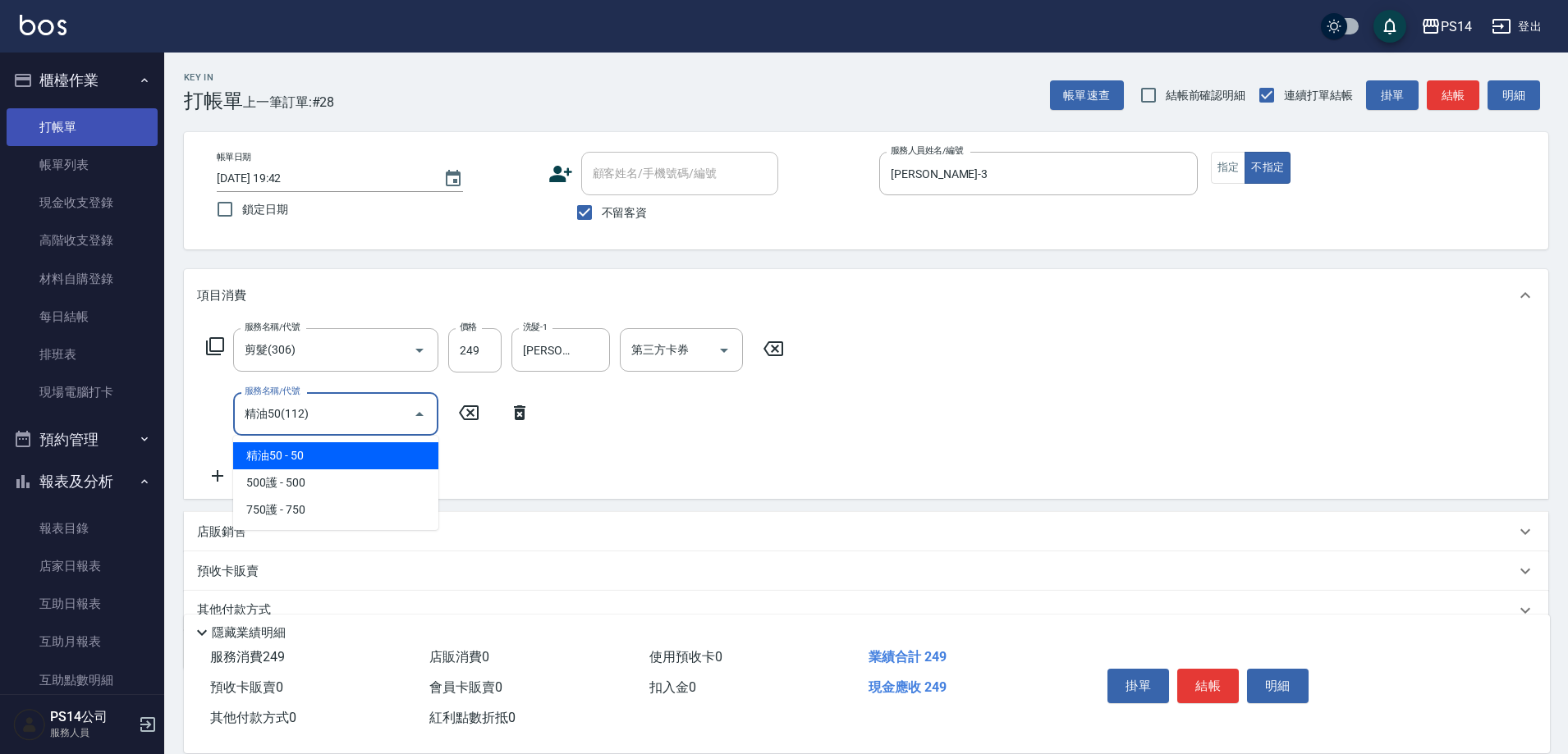
type input "精油50(112)"
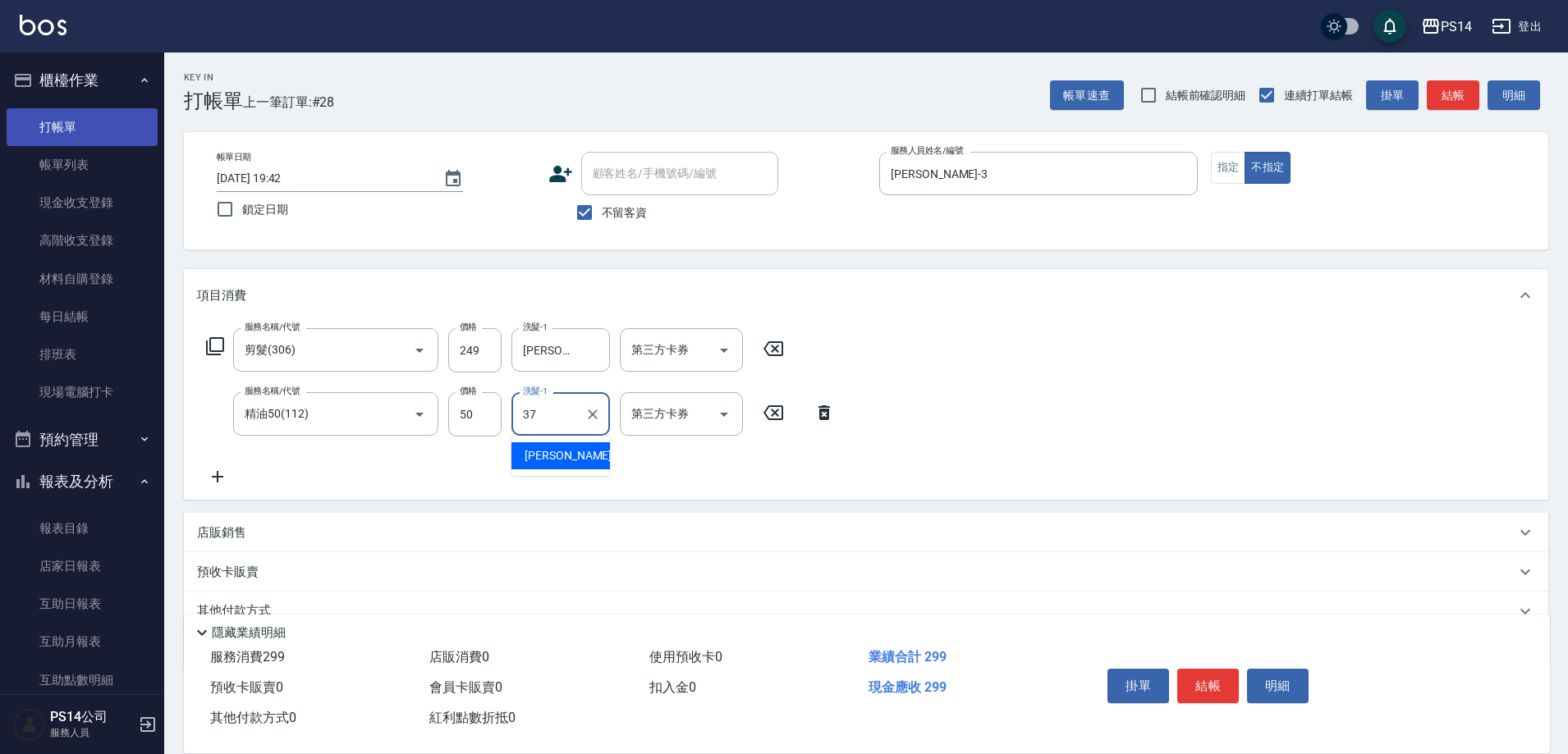
type input "[PERSON_NAME]-37"
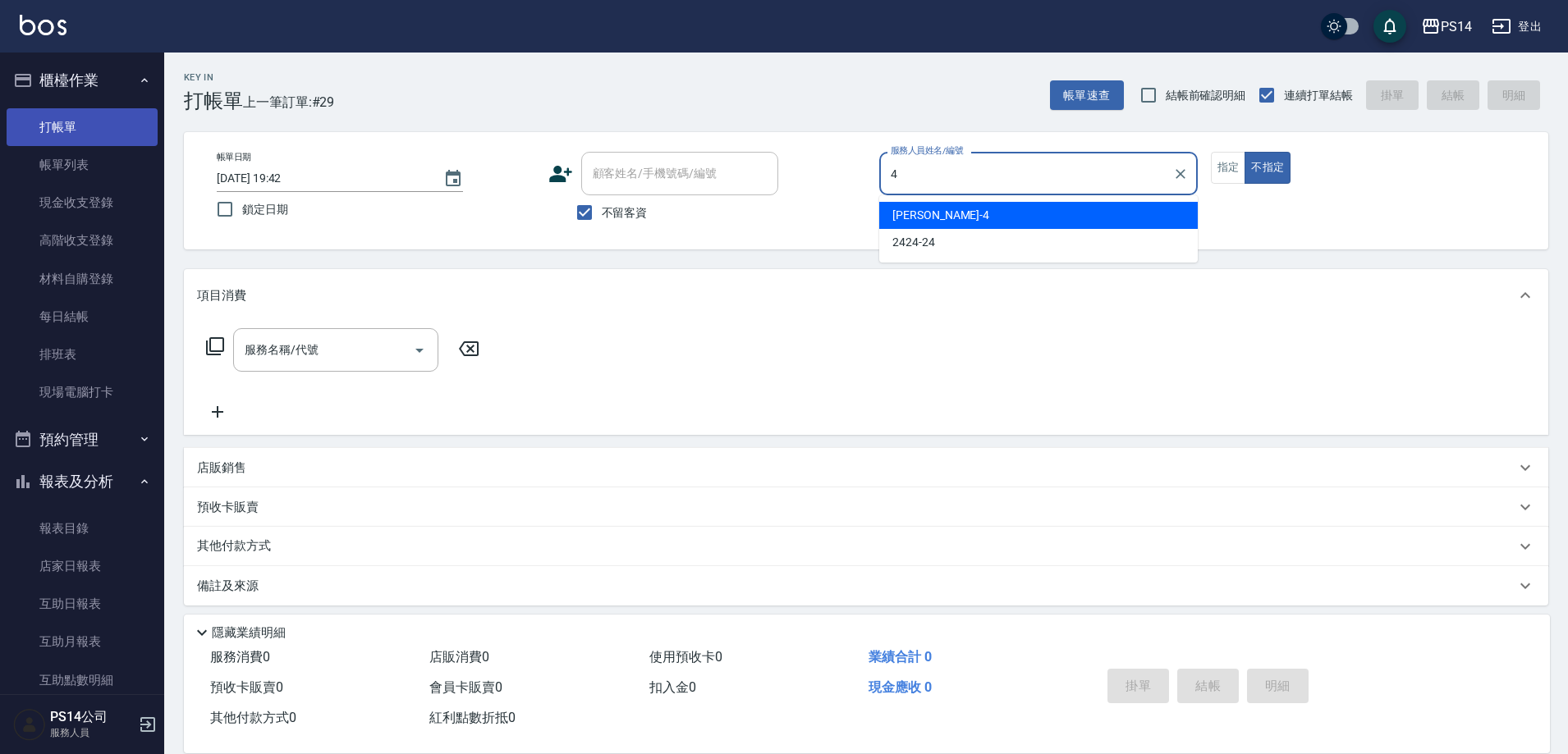
type input "[PERSON_NAME]-4"
type button "false"
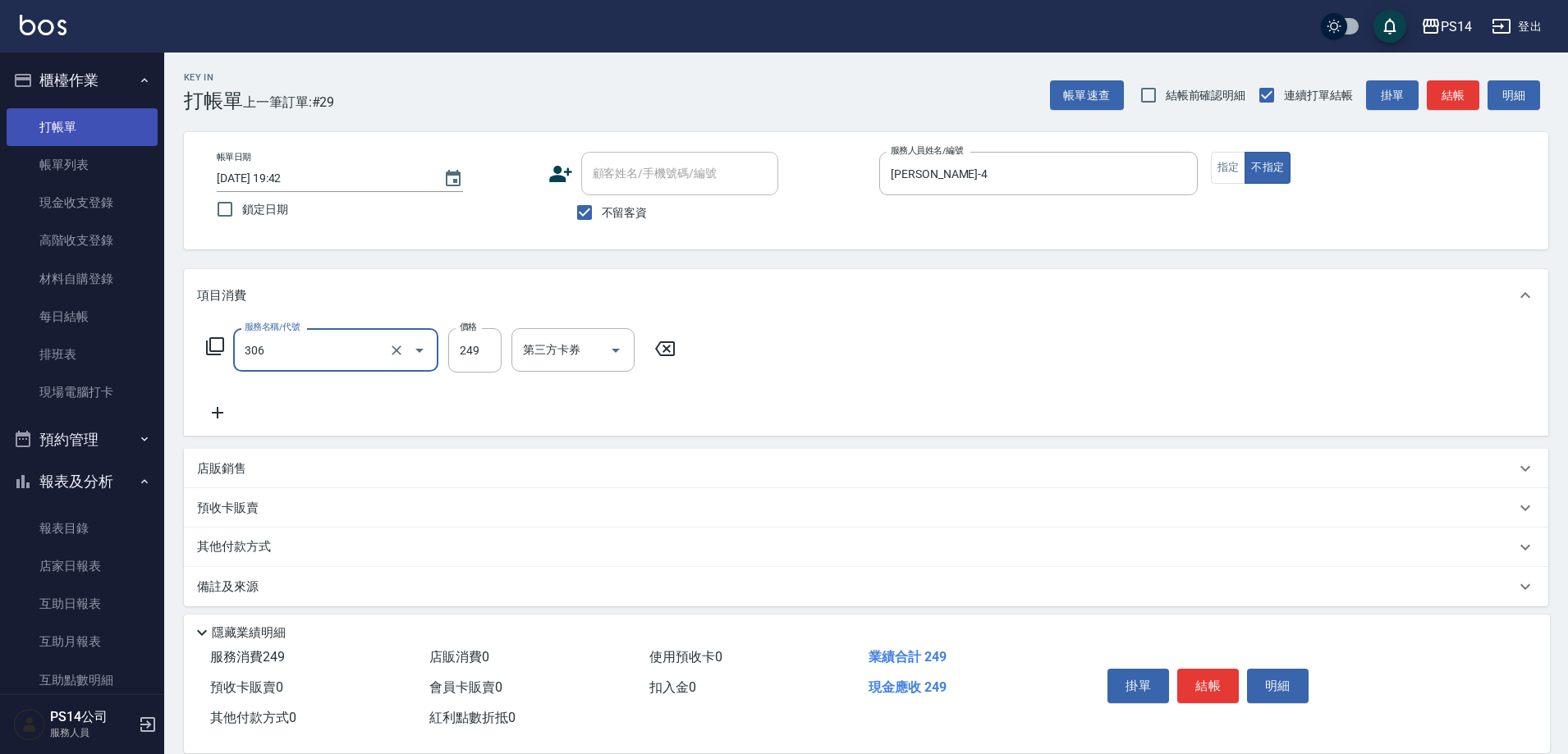
type input "剪髮(306)"
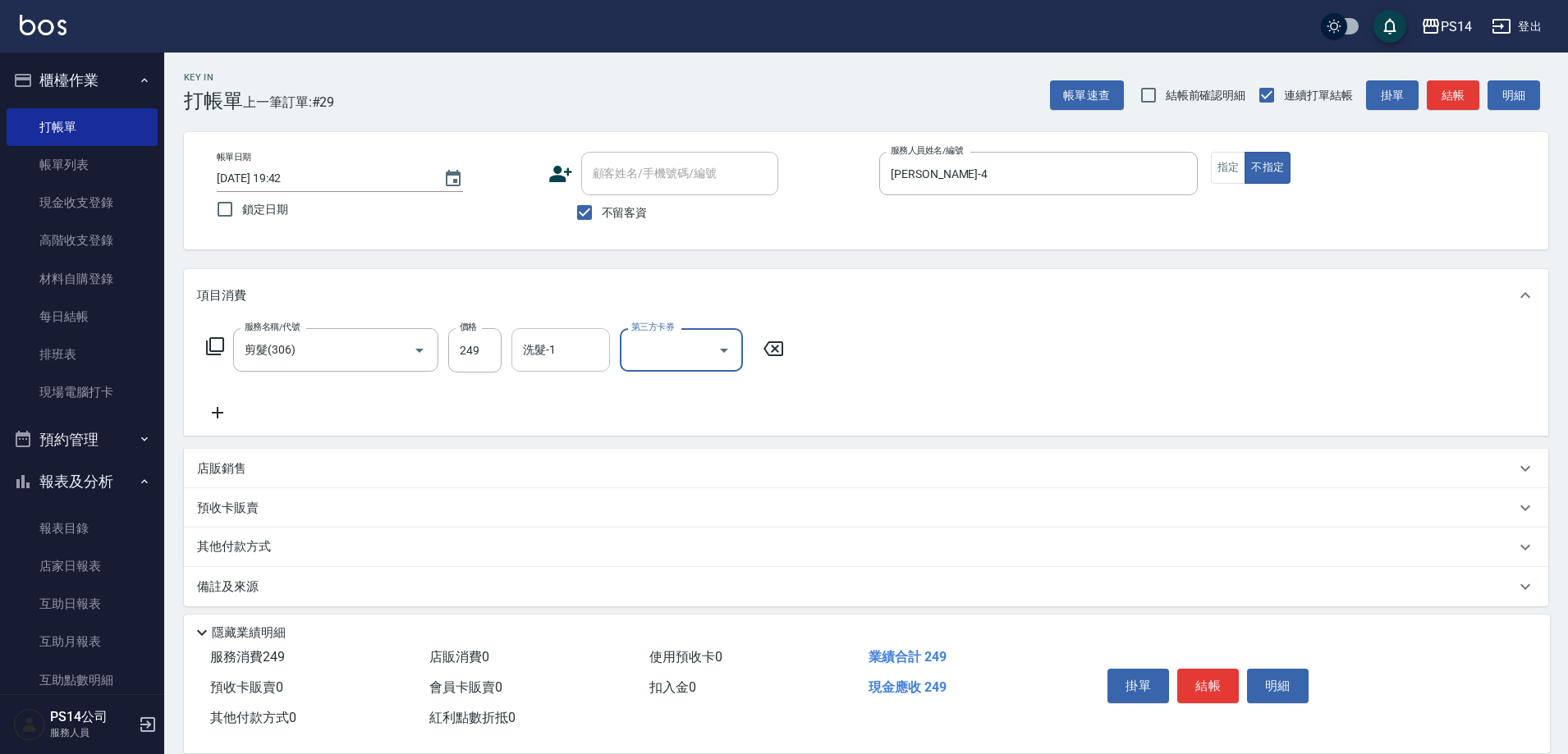
drag, startPoint x: 589, startPoint y: 364, endPoint x: 589, endPoint y: 351, distance: 13.0
click at [589, 363] on input "洗髮-1" at bounding box center [561, 350] width 84 height 29
type input "[PERSON_NAME]-11"
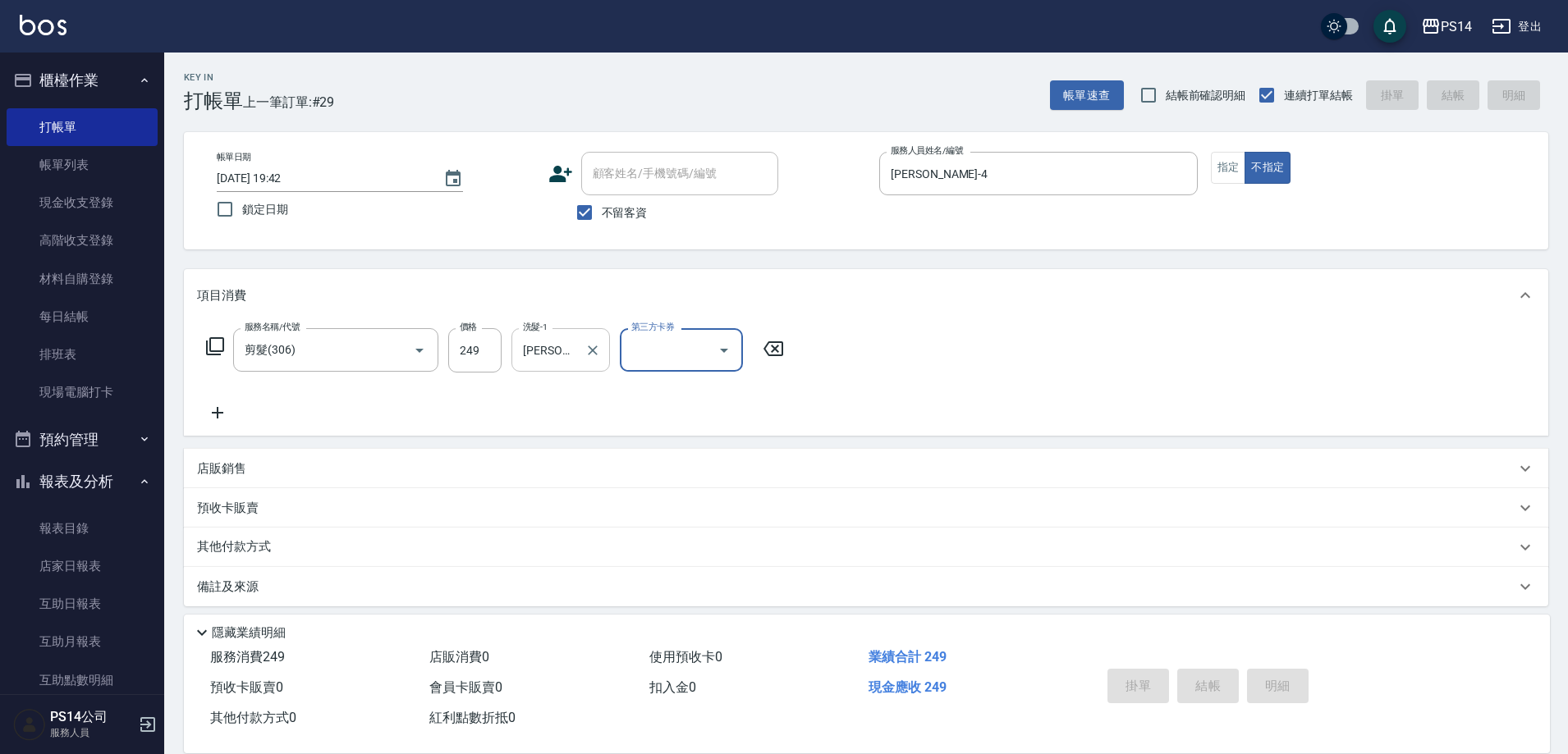
type input "[DATE] 19:47"
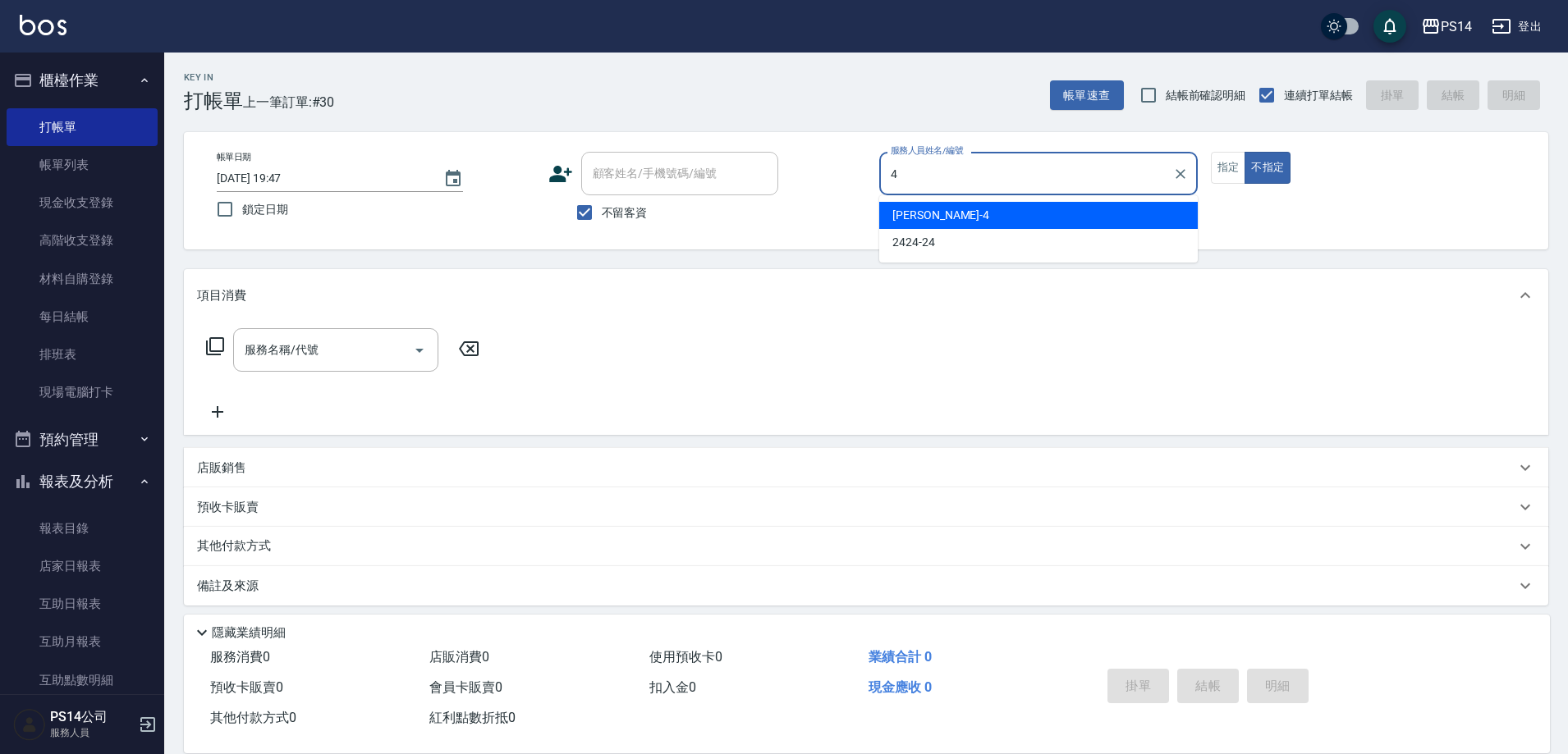
type input "[PERSON_NAME]-4"
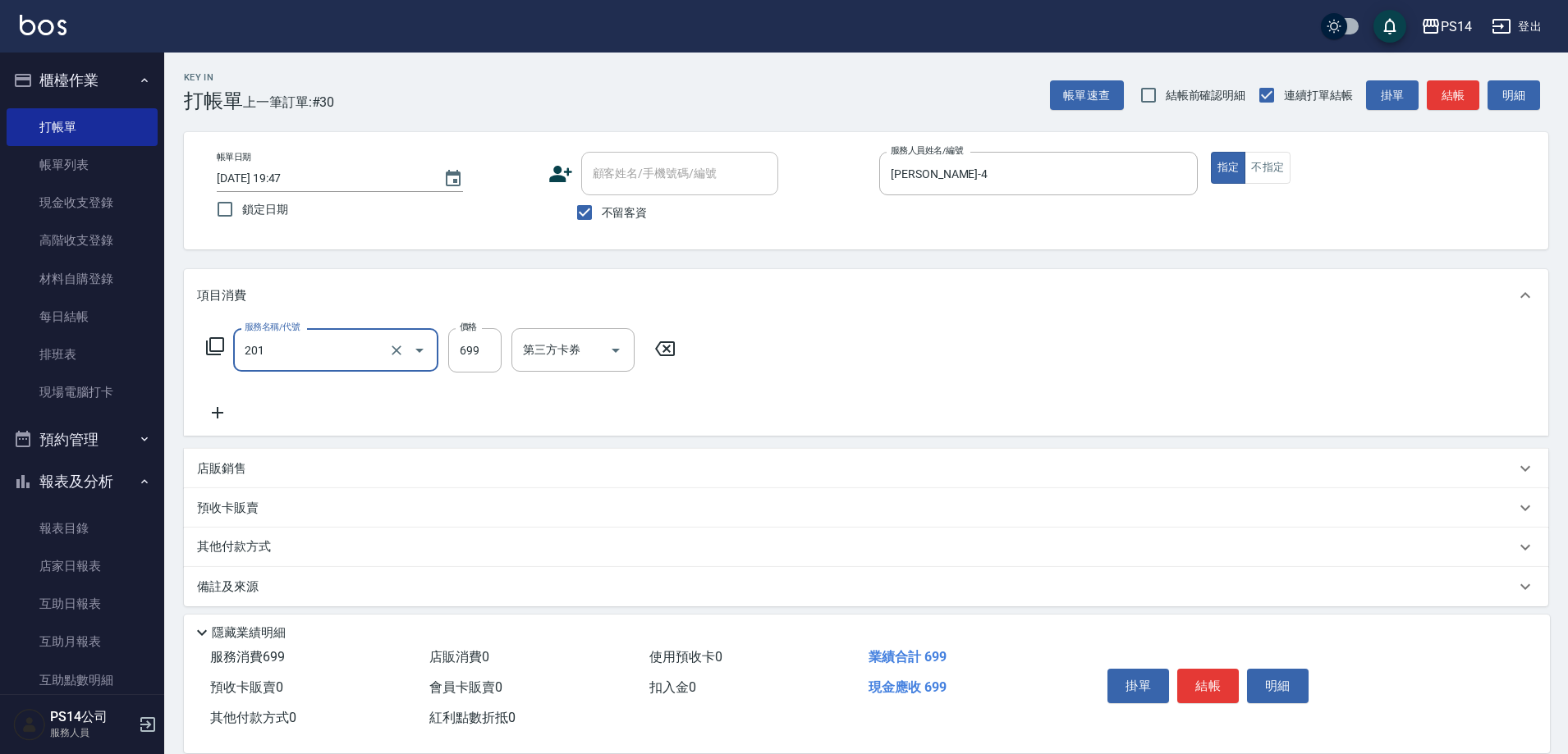
type input "基礎燙(201)"
type input "1500"
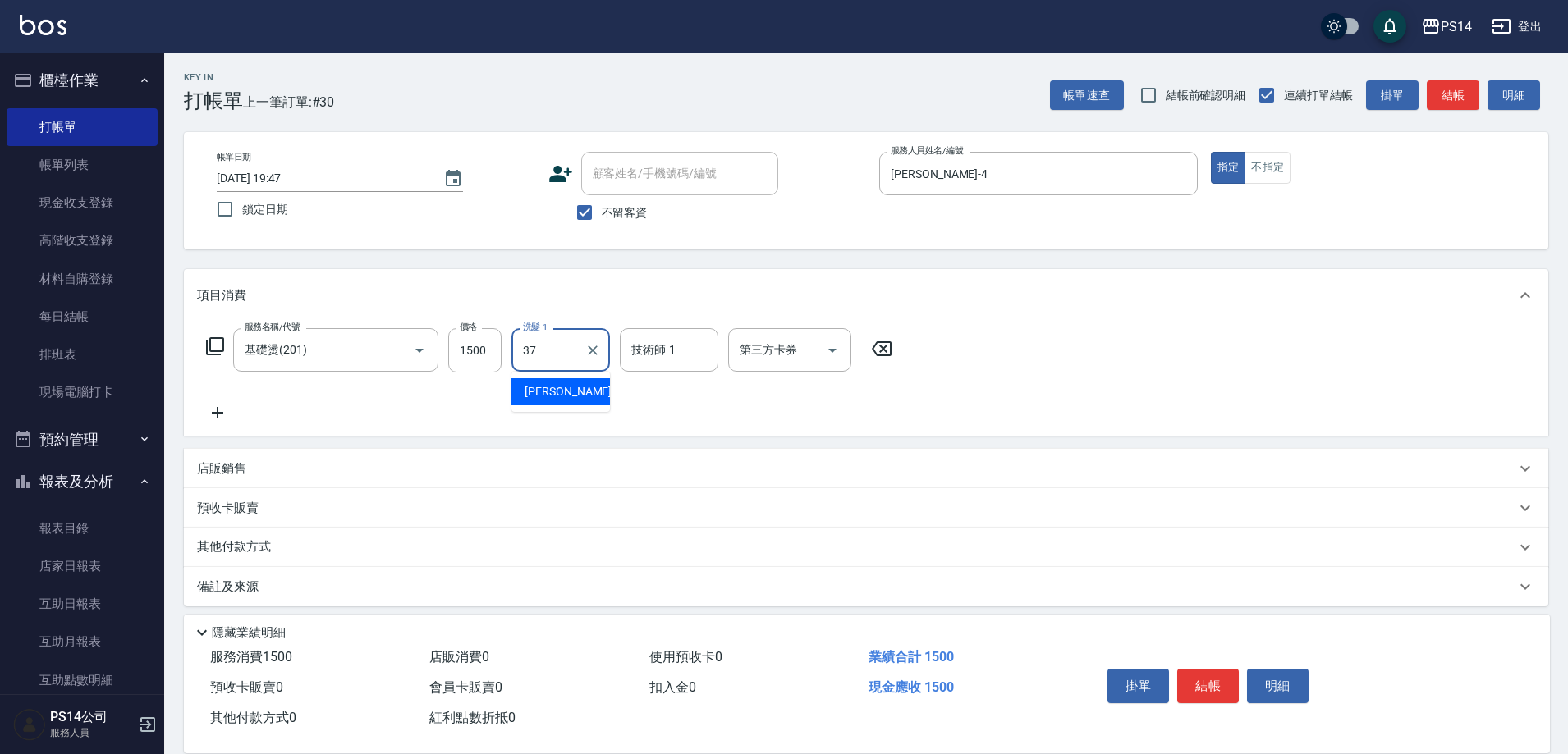
type input "[PERSON_NAME]-37"
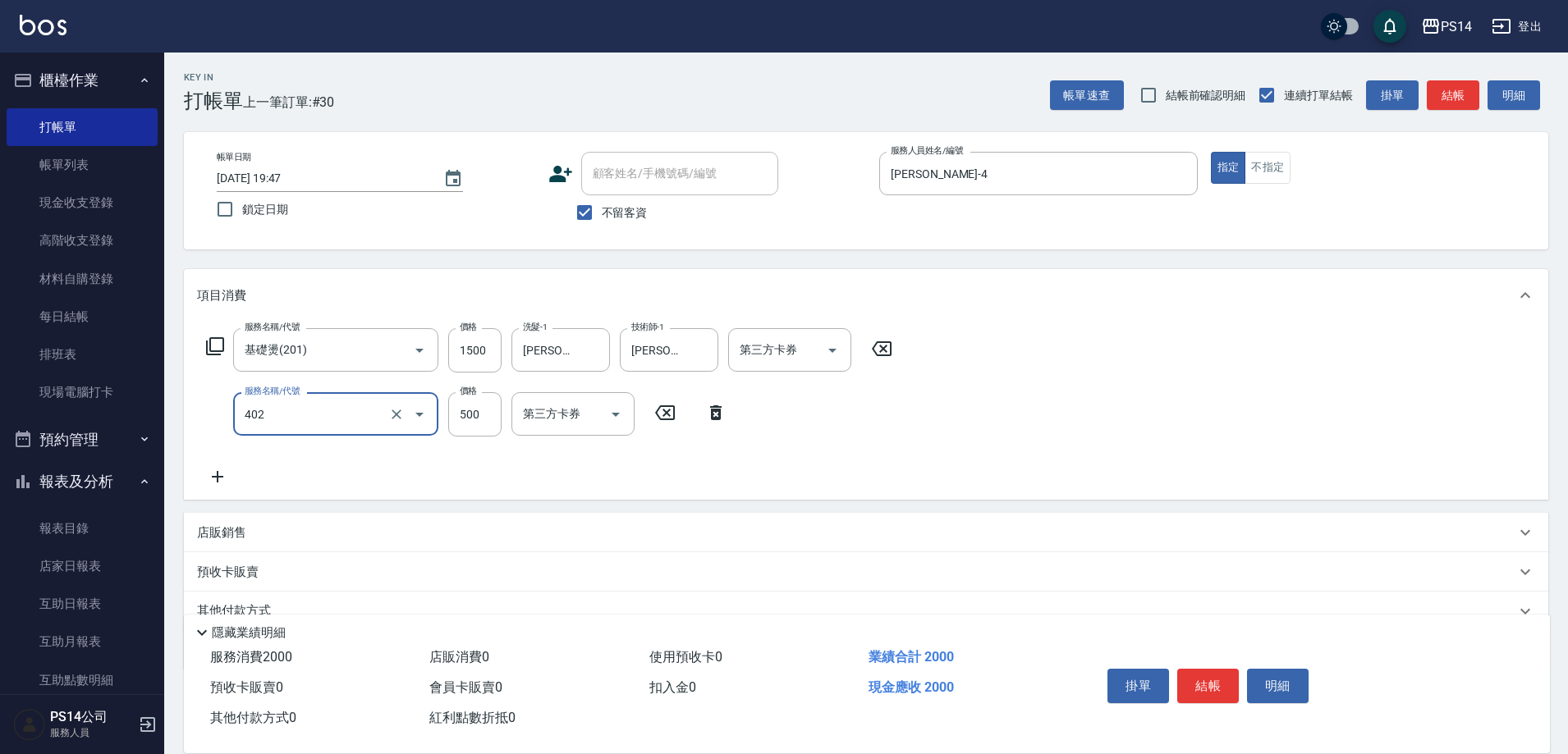
type input "500護(402)"
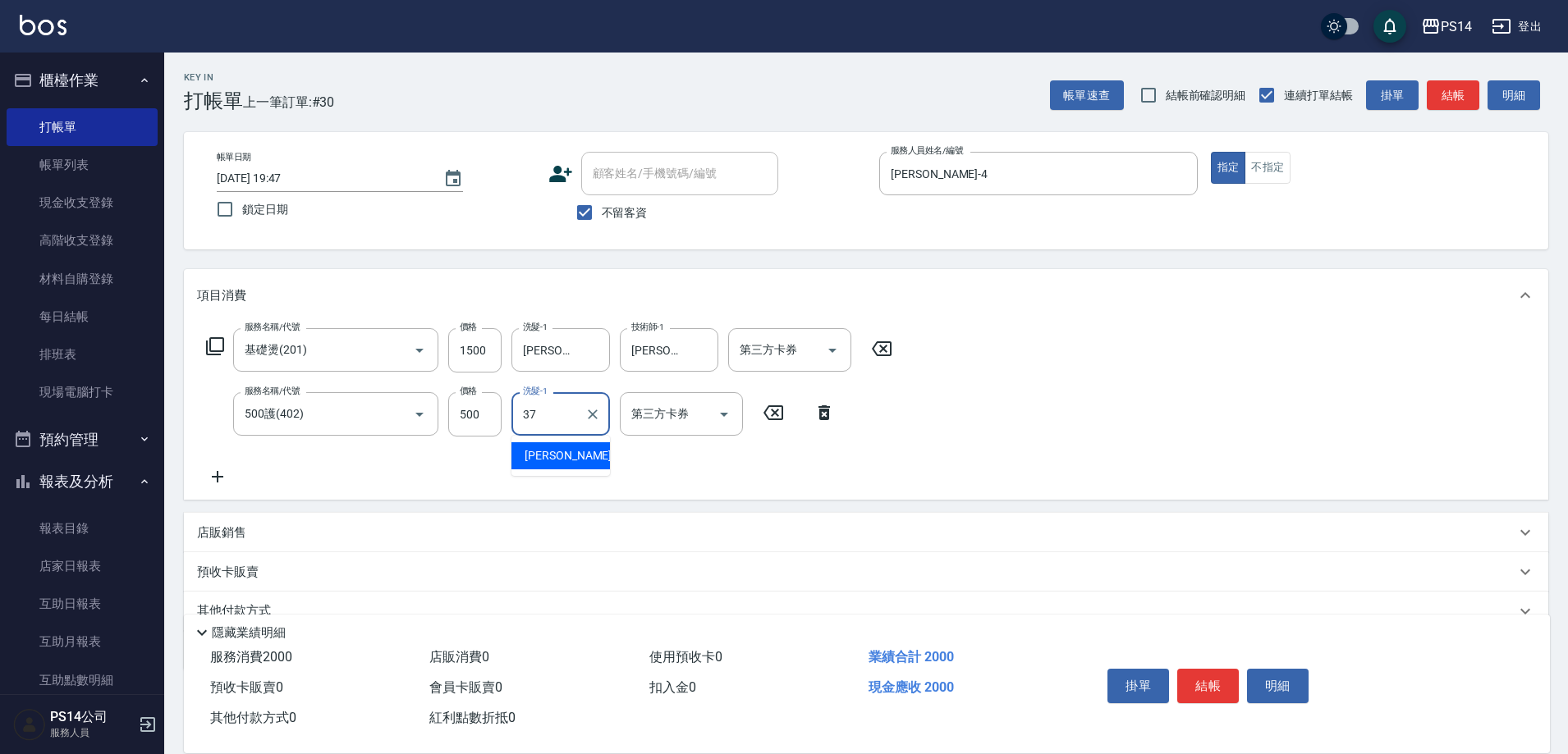
type input "[PERSON_NAME]-37"
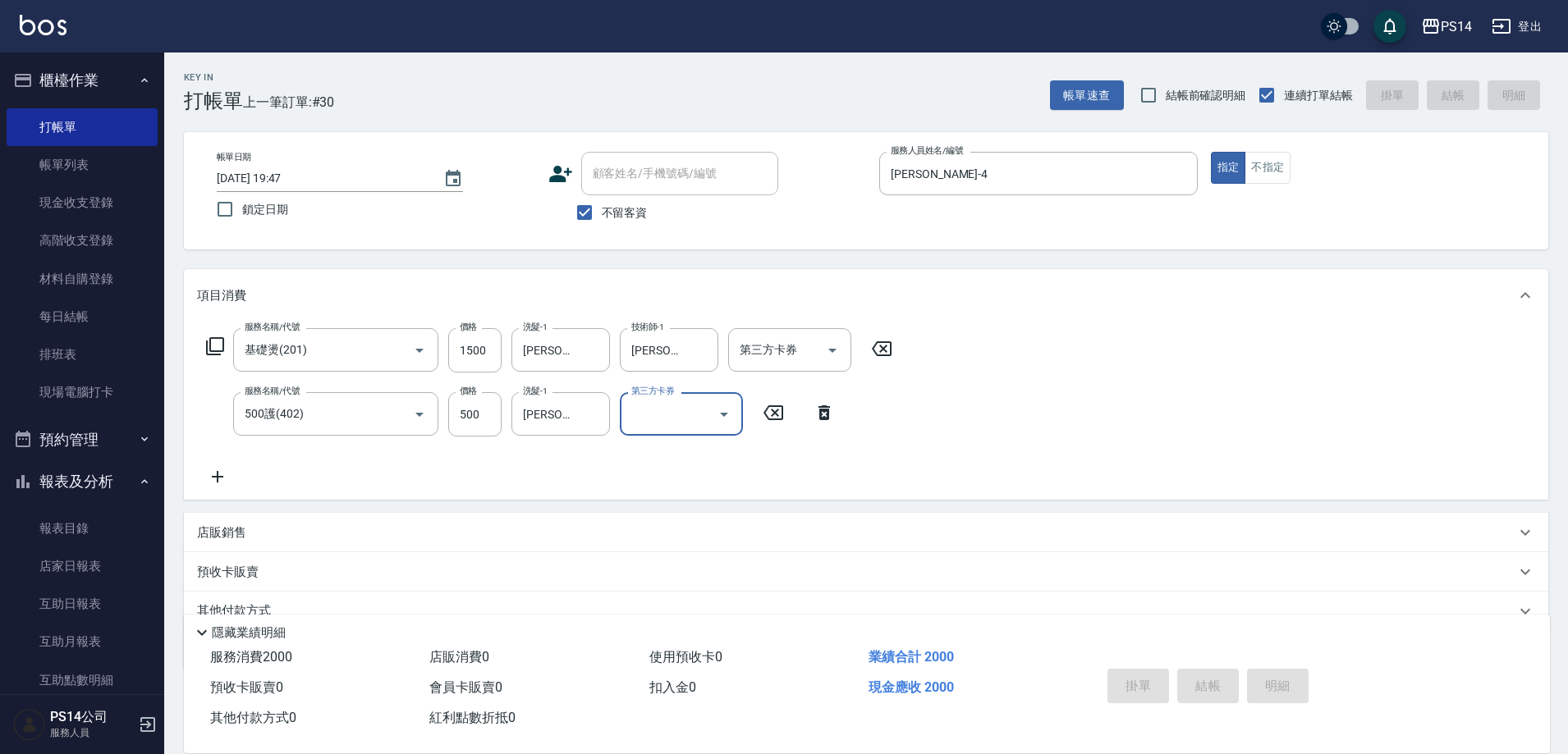
type input "[DATE] 19:57"
